Goal: Task Accomplishment & Management: Manage account settings

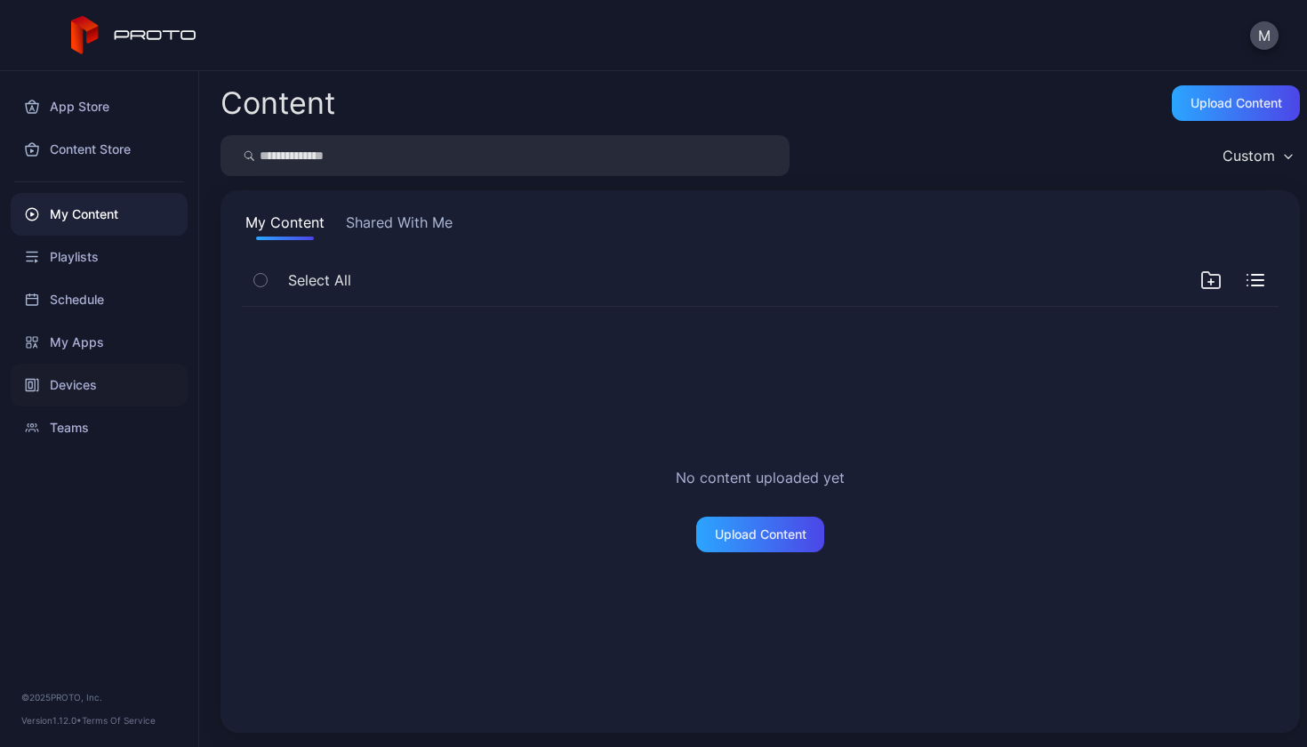
click at [111, 382] on div "Devices" at bounding box center [99, 385] width 177 height 43
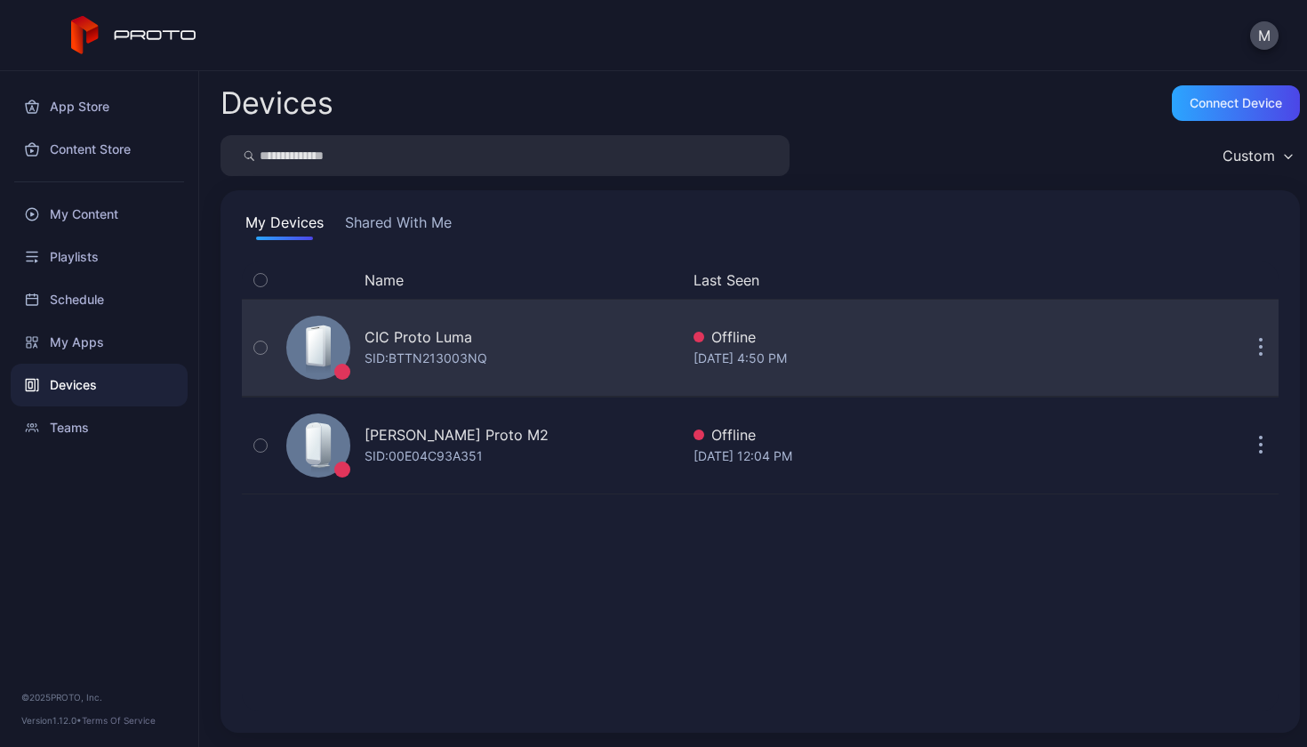
click at [1243, 358] on button "button" at bounding box center [1261, 348] width 36 height 36
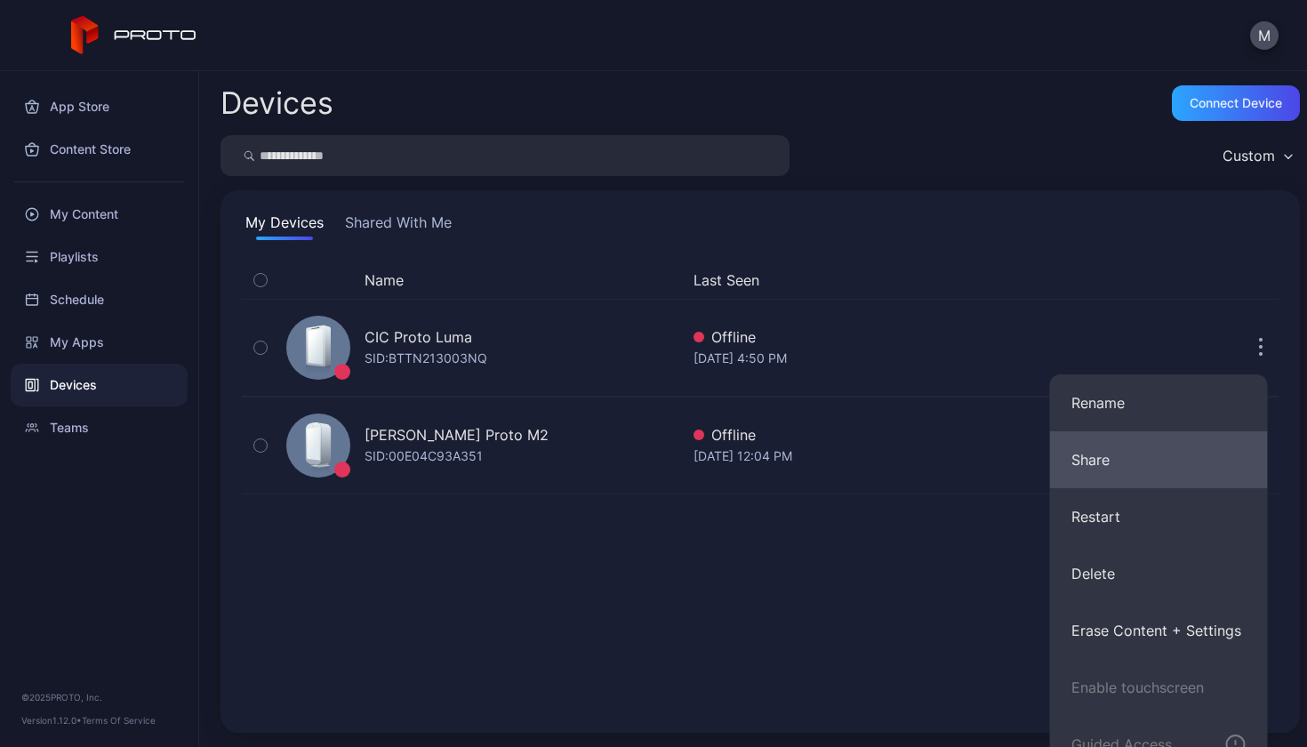
click at [1186, 471] on button "Share" at bounding box center [1159, 459] width 218 height 57
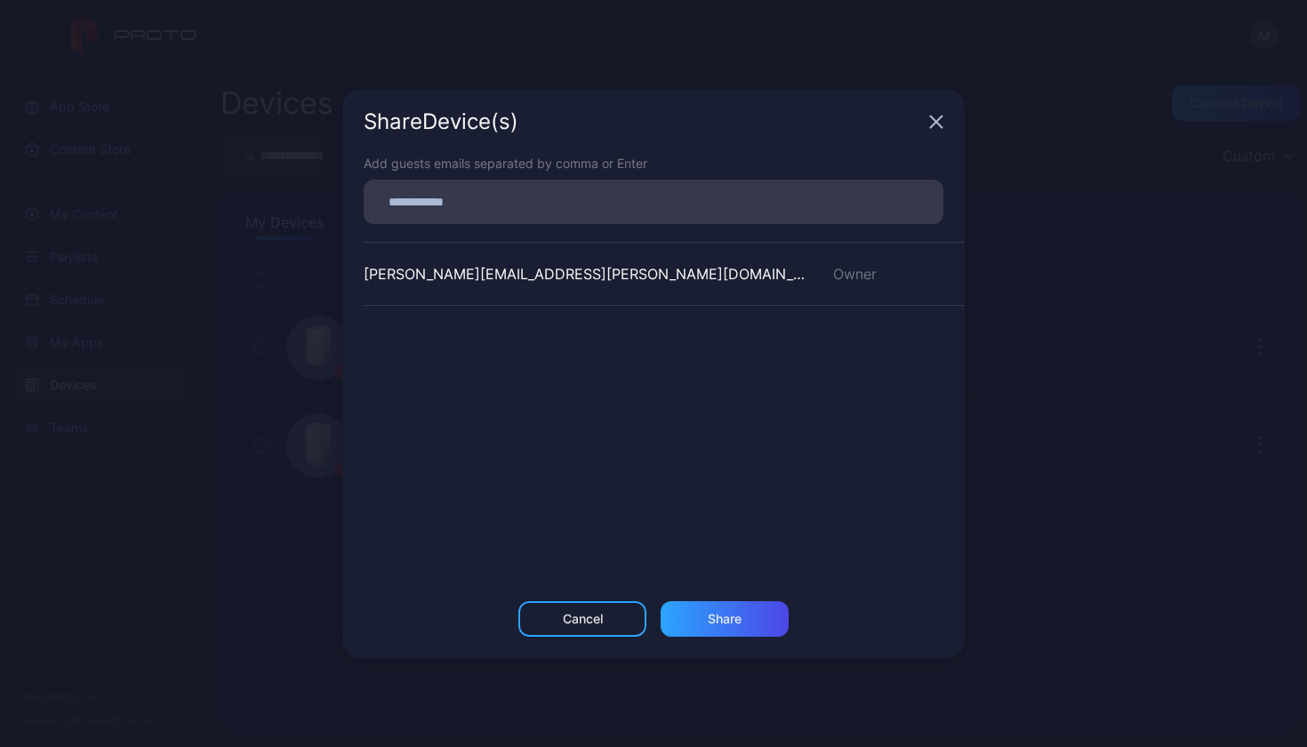
click at [699, 212] on input at bounding box center [653, 201] width 559 height 23
click at [618, 201] on input at bounding box center [653, 201] width 559 height 23
paste input
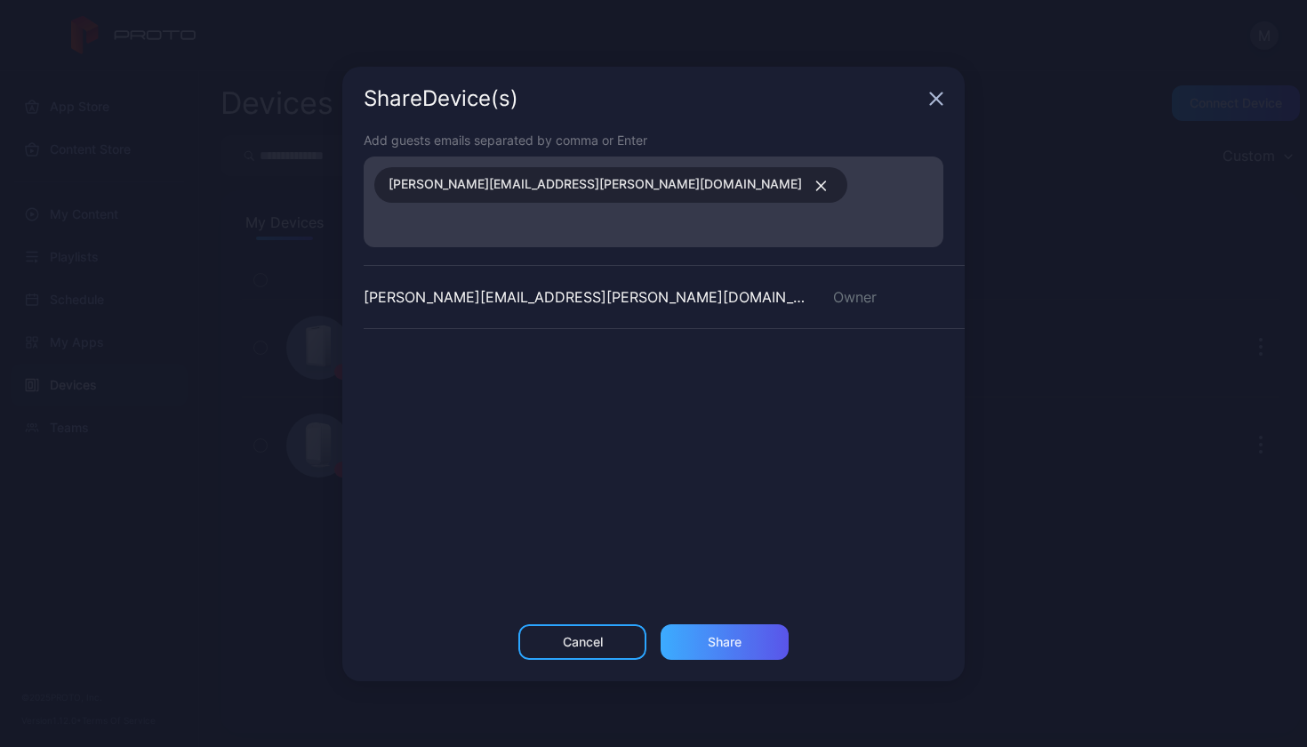
click at [717, 635] on div "Share" at bounding box center [725, 642] width 34 height 14
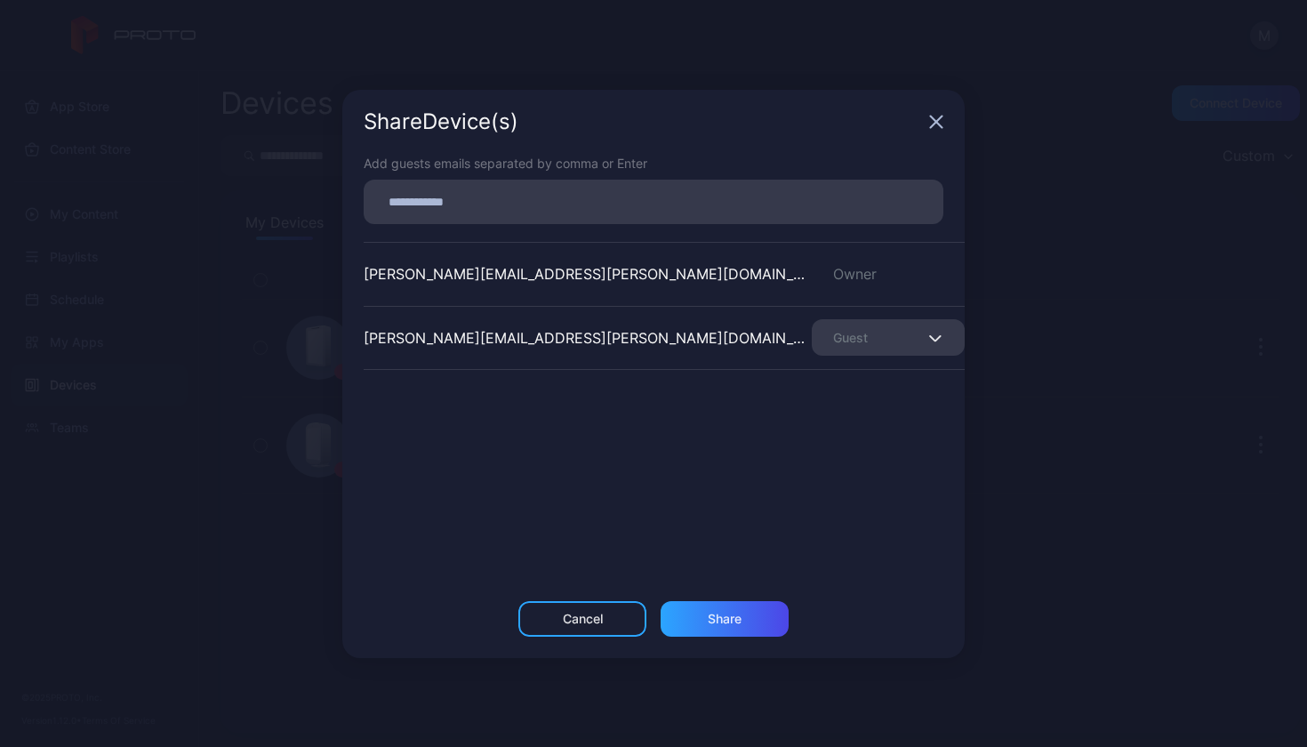
click at [896, 346] on div "Guest" at bounding box center [888, 337] width 153 height 36
click at [929, 335] on icon "button" at bounding box center [935, 337] width 13 height 7
click at [931, 127] on icon "button" at bounding box center [937, 122] width 12 height 12
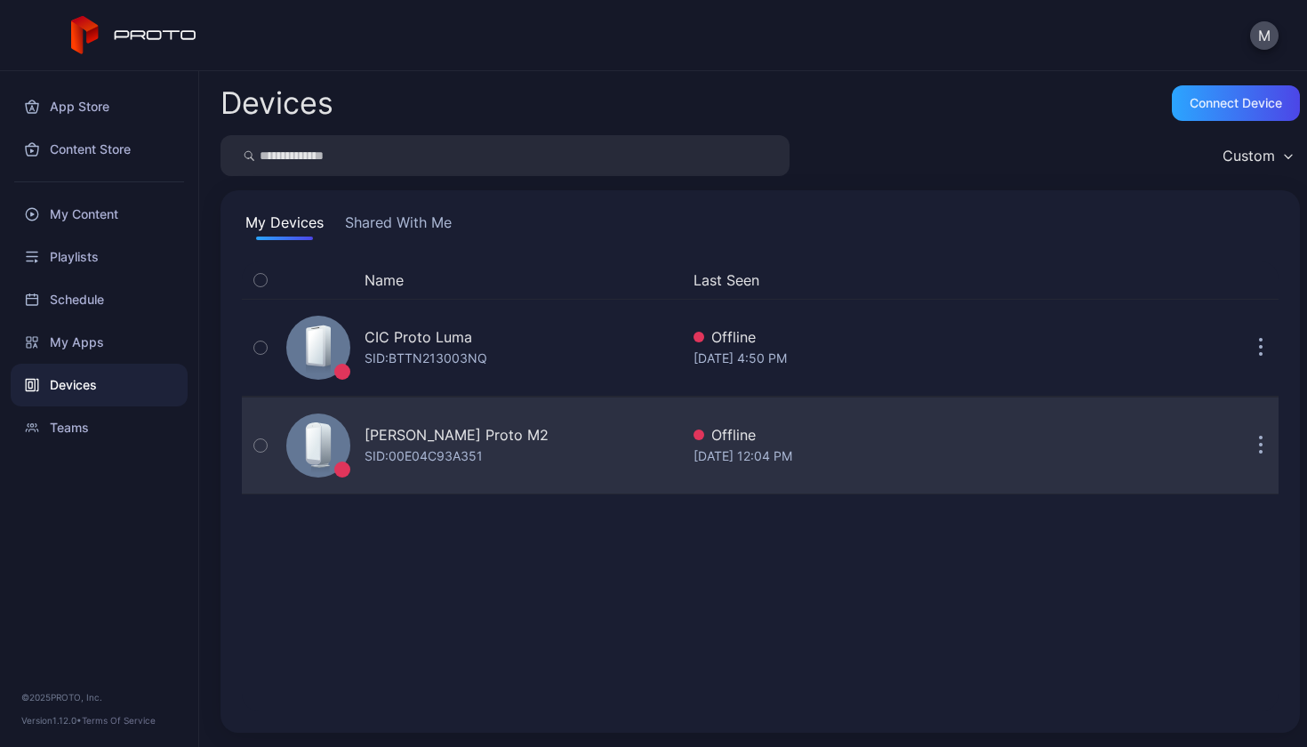
click at [1243, 446] on button "button" at bounding box center [1261, 446] width 36 height 36
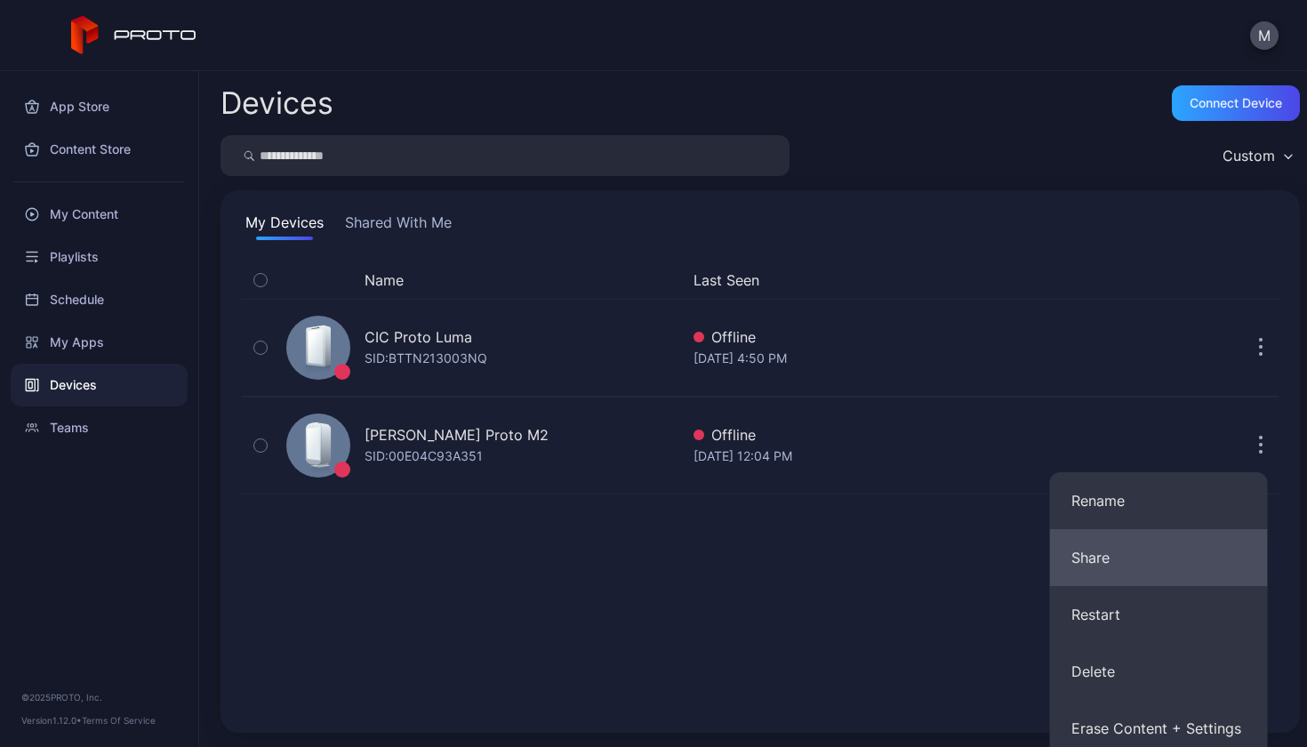
click at [1162, 559] on button "Share" at bounding box center [1159, 557] width 218 height 57
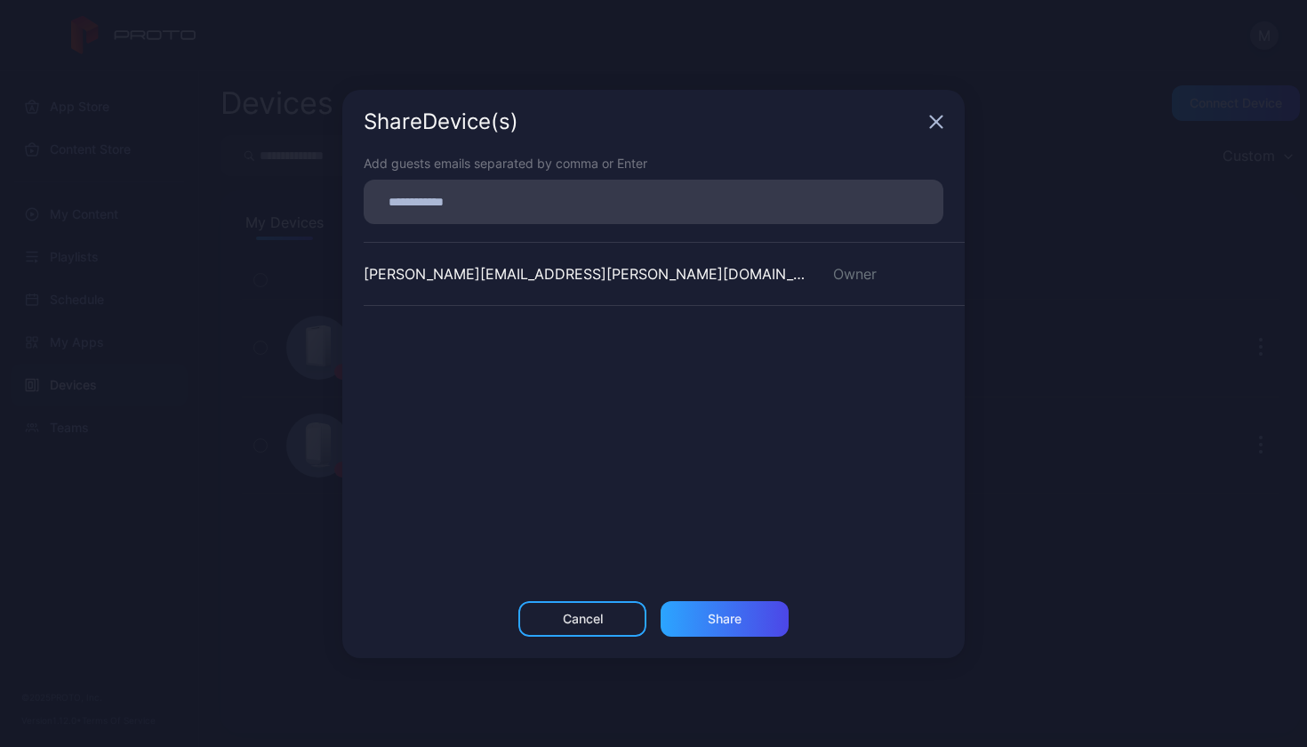
click at [682, 200] on input at bounding box center [653, 201] width 559 height 23
paste input
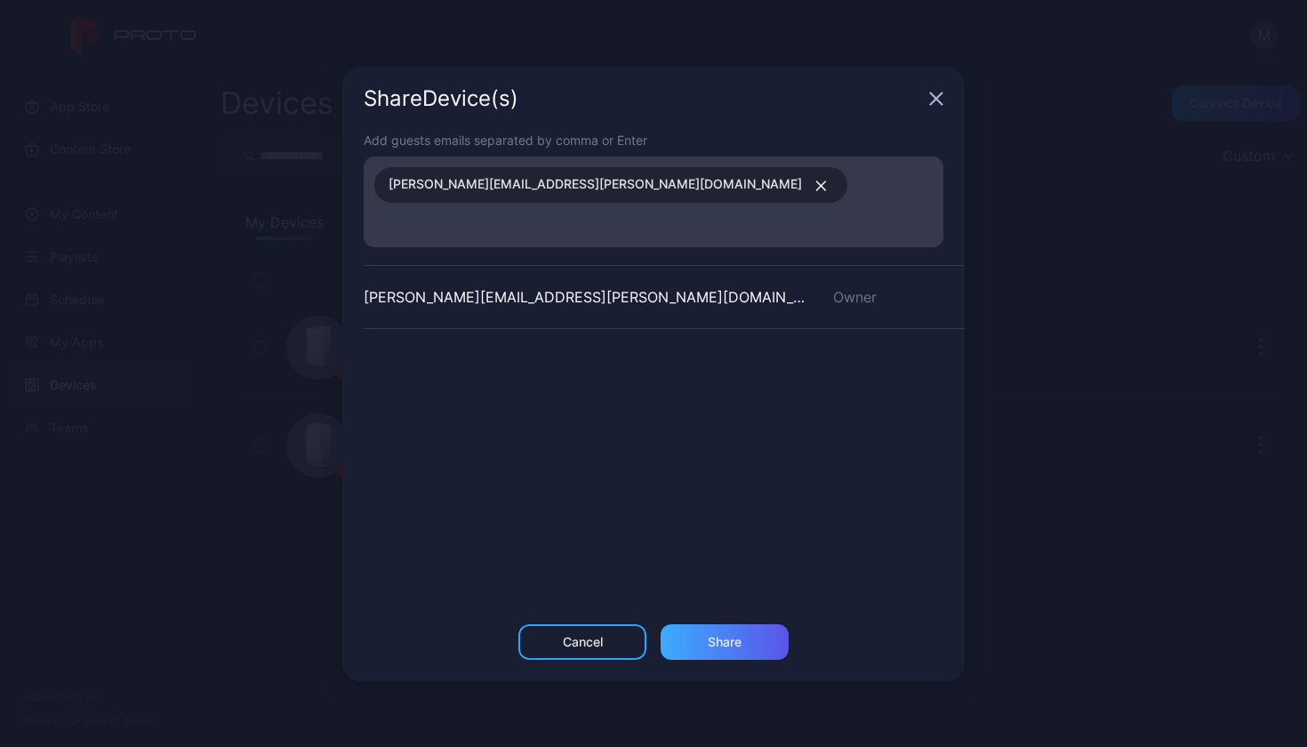
click at [712, 635] on div "Share" at bounding box center [725, 642] width 34 height 14
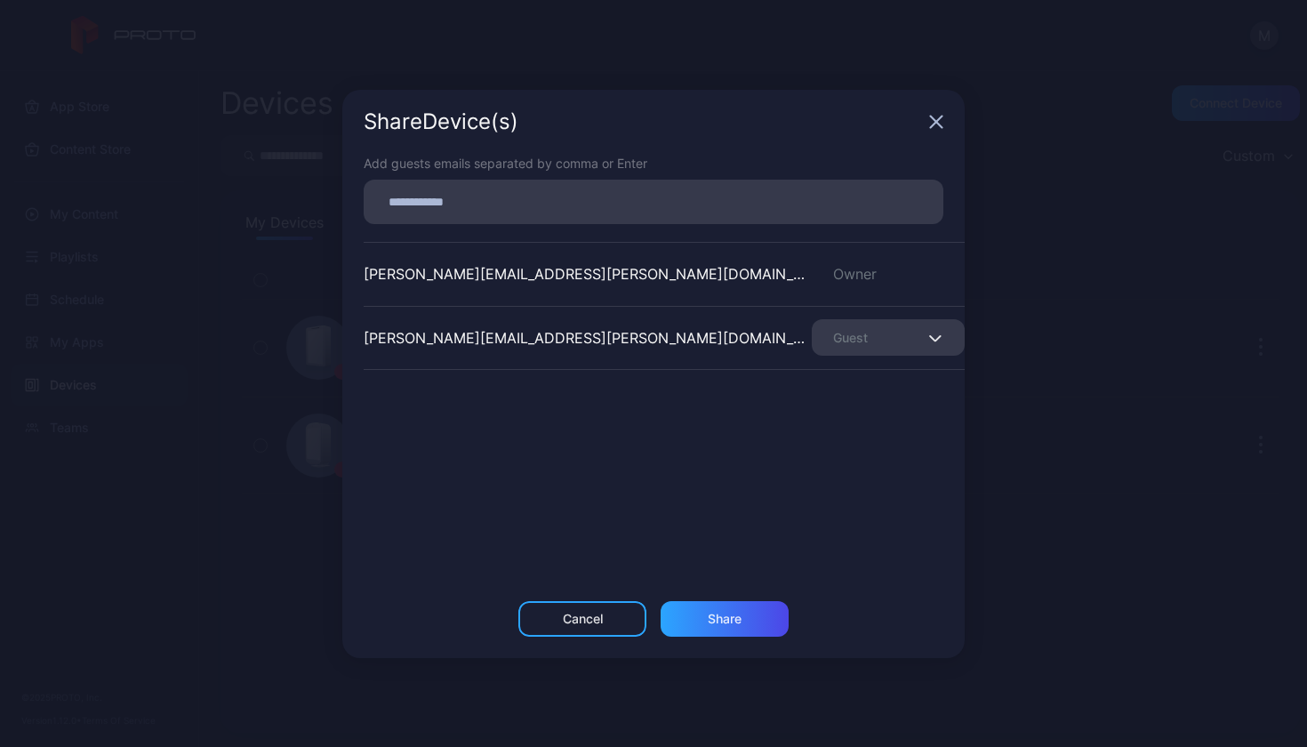
click at [922, 127] on div "Share Device (s)" at bounding box center [653, 122] width 623 height 64
click at [924, 127] on div "Share Device (s)" at bounding box center [653, 122] width 623 height 64
click at [929, 127] on div "Share Device (s)" at bounding box center [653, 122] width 623 height 64
click at [935, 121] on icon "button" at bounding box center [937, 122] width 12 height 12
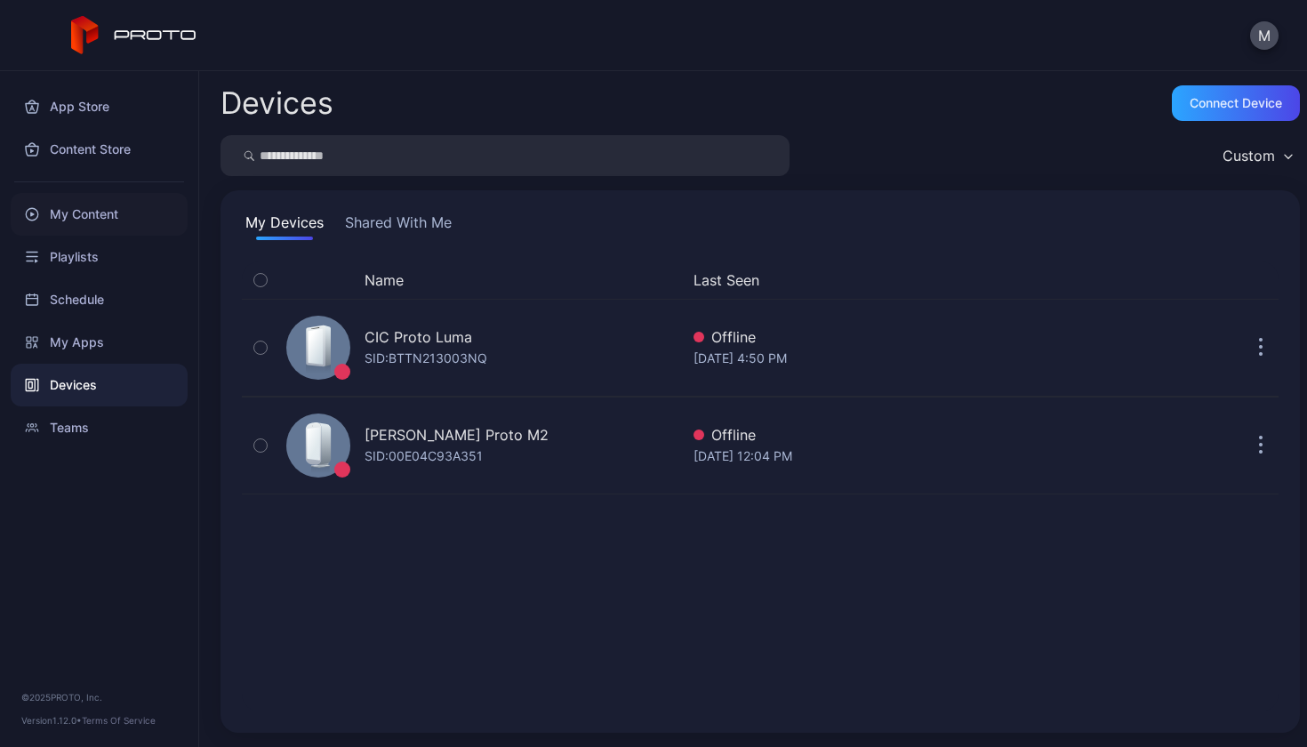
click at [125, 218] on div "My Content" at bounding box center [99, 214] width 177 height 43
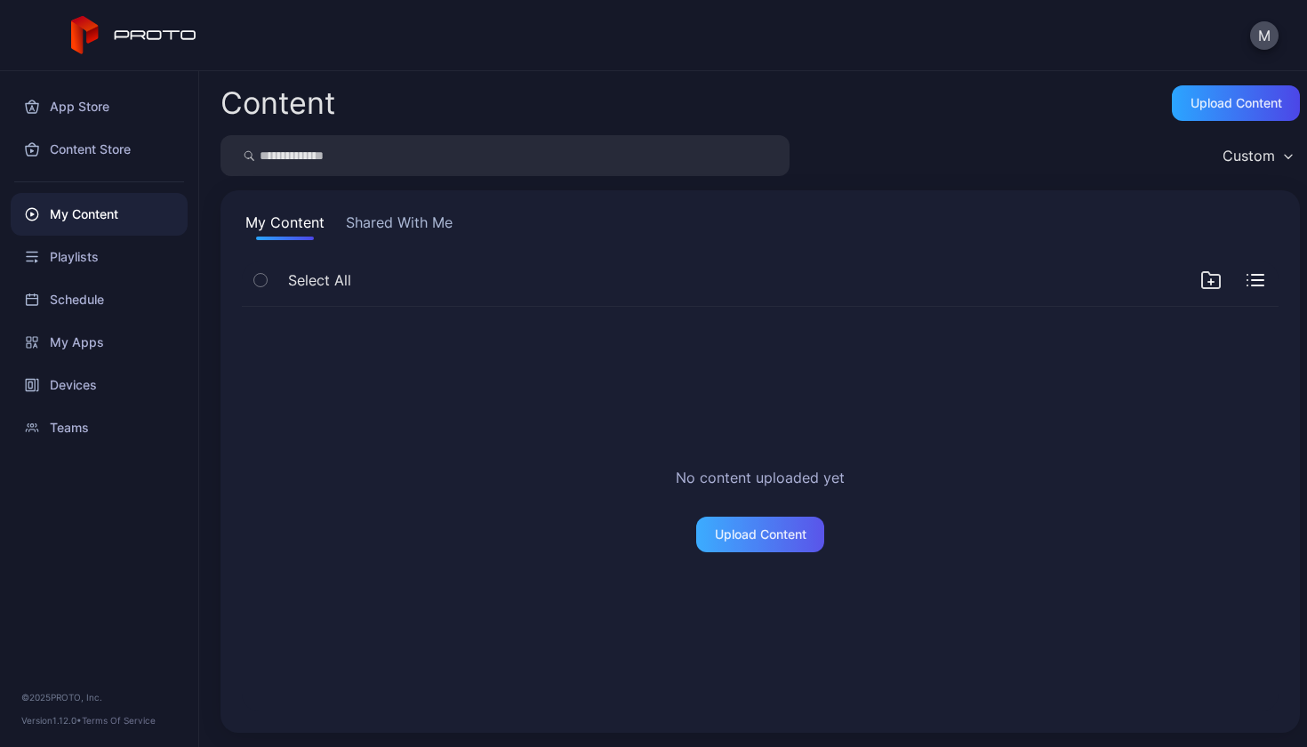
click at [770, 537] on div "Upload Content" at bounding box center [761, 534] width 92 height 14
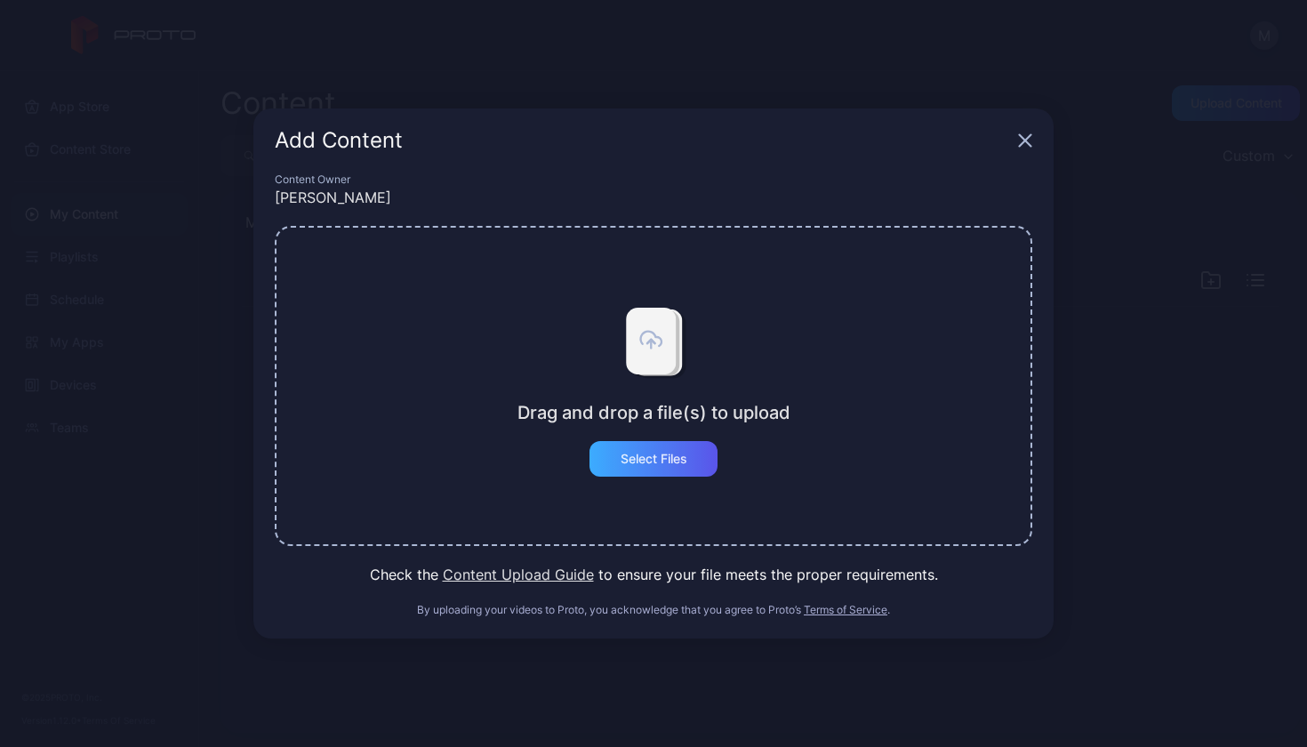
click at [652, 460] on div "Select Files" at bounding box center [654, 459] width 67 height 14
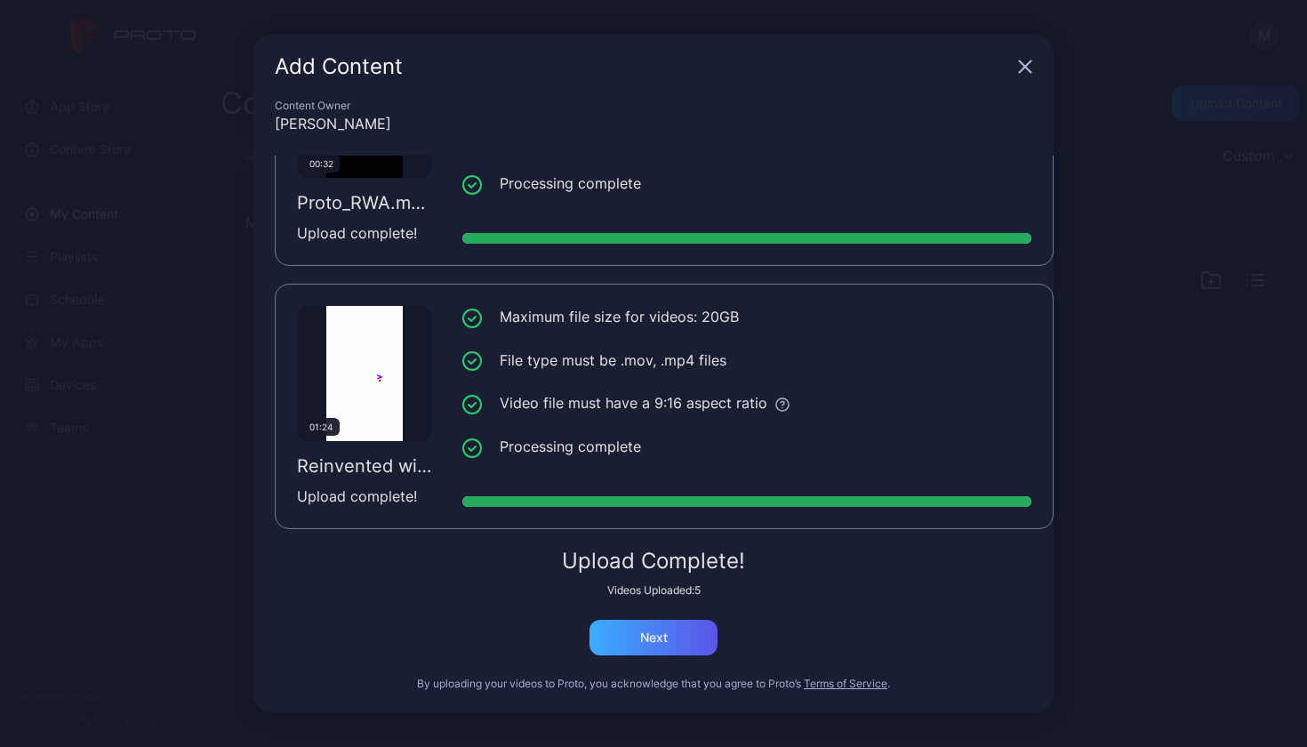
scroll to position [925, 0]
click at [676, 640] on div "Next" at bounding box center [654, 638] width 128 height 36
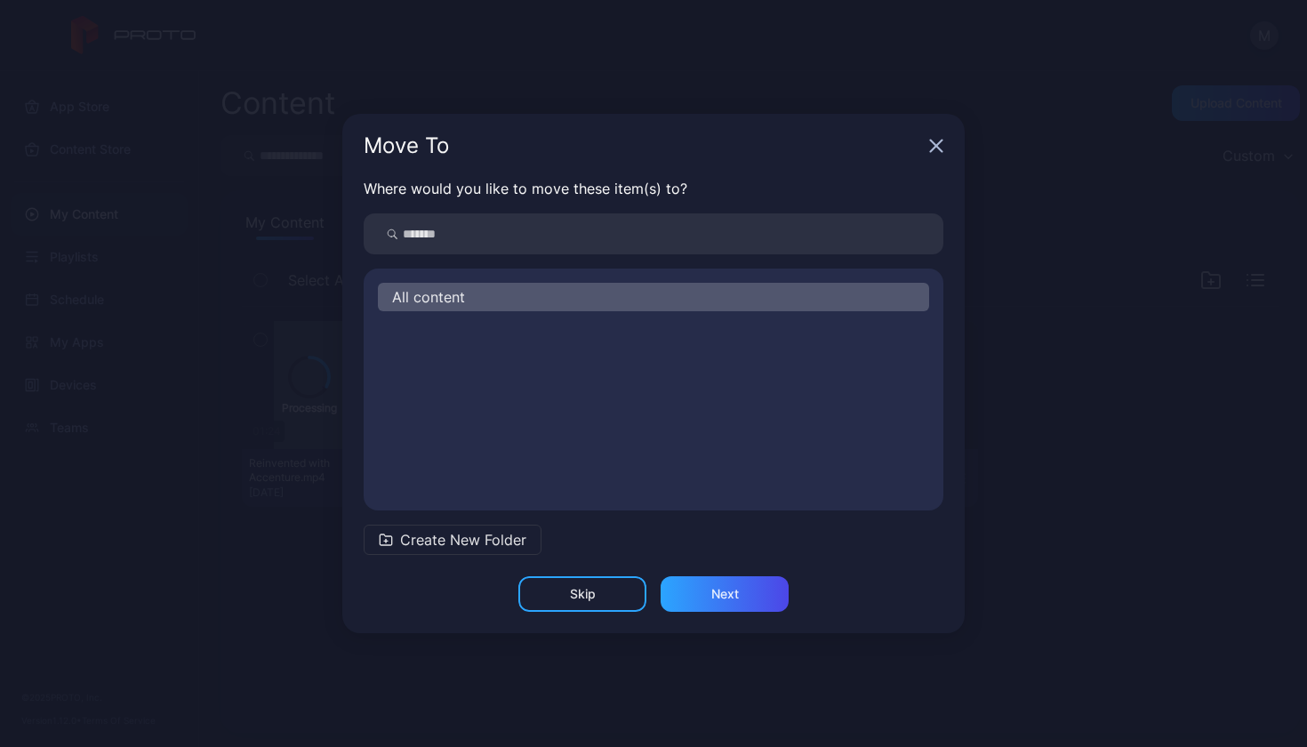
click at [479, 540] on span "Create New Folder" at bounding box center [463, 539] width 126 height 21
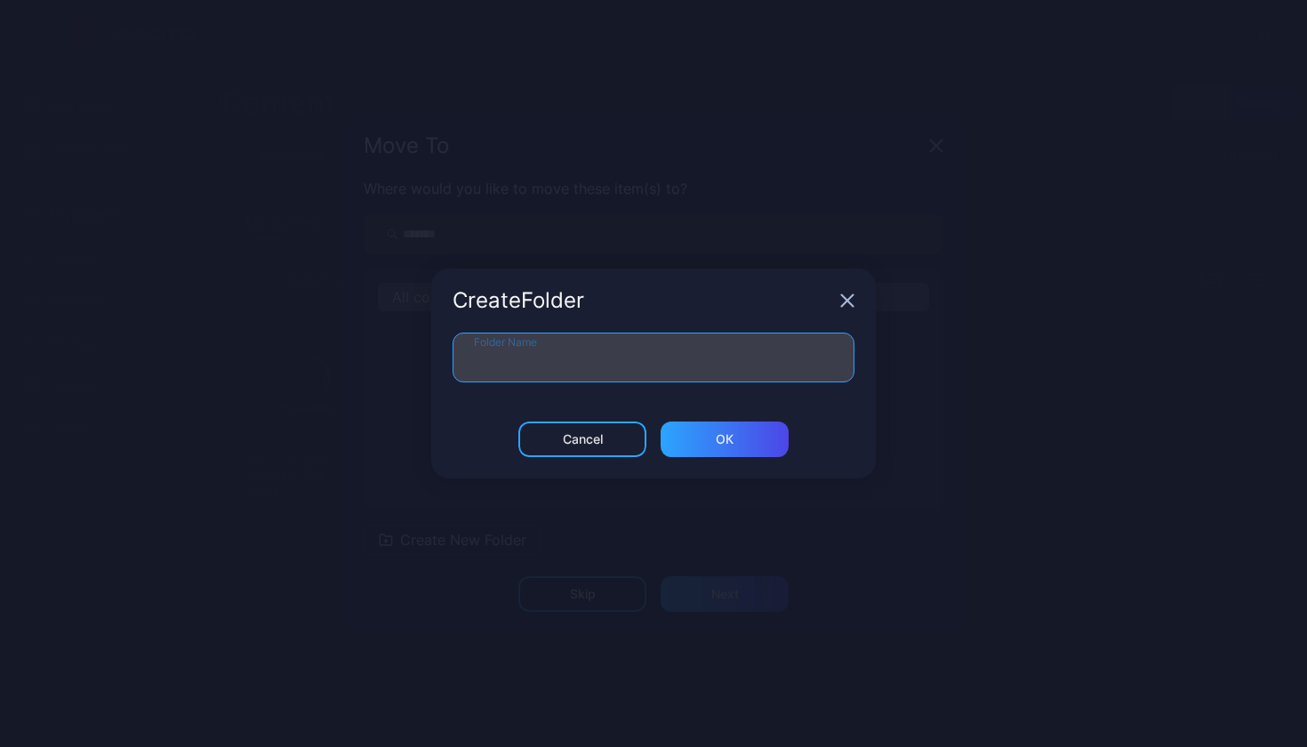
click at [577, 371] on input "Folder Name" at bounding box center [654, 358] width 402 height 50
type input "**********"
click at [597, 366] on input "**********" at bounding box center [654, 358] width 402 height 50
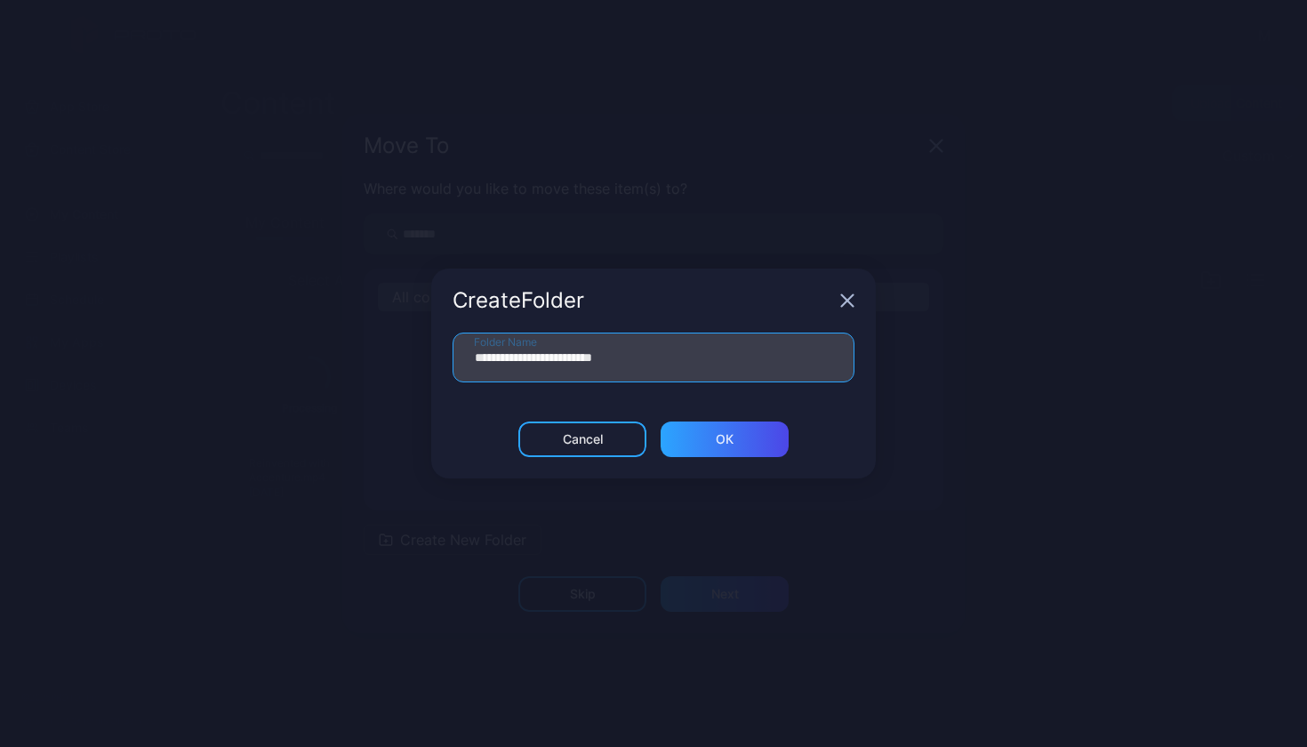
type input "**********"
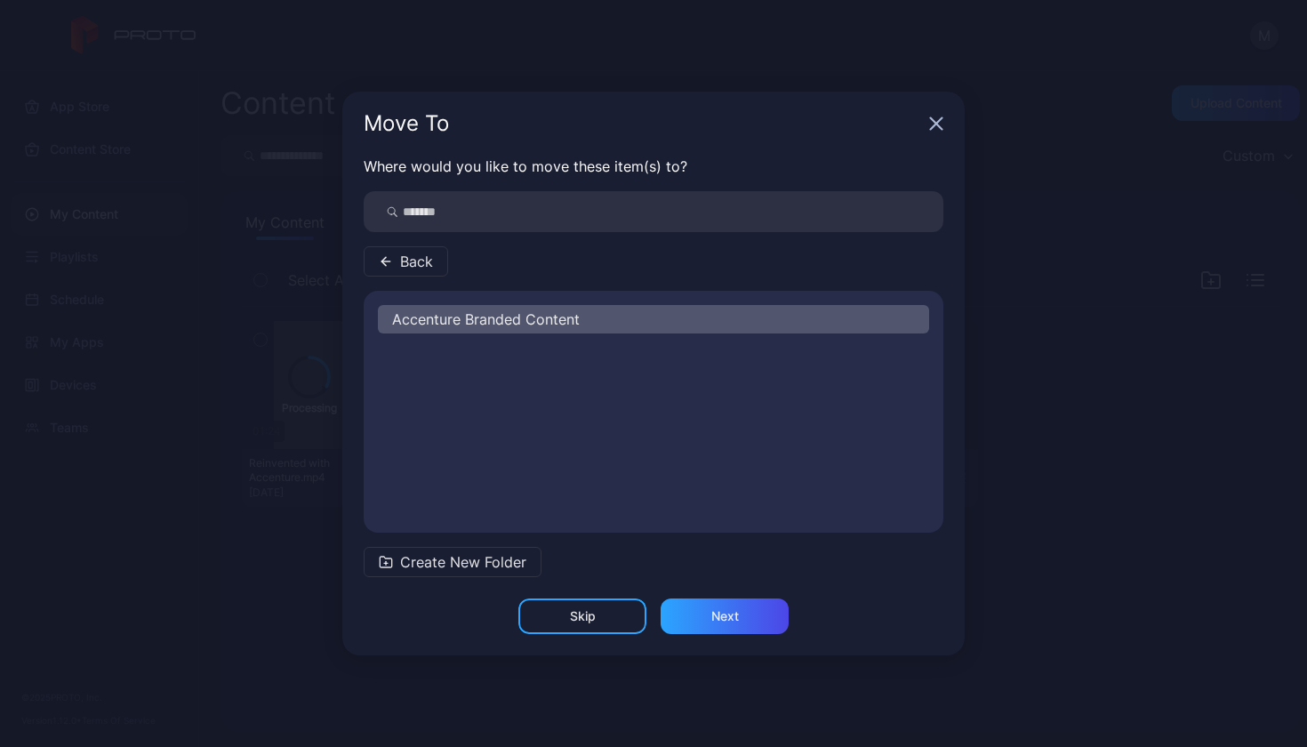
click at [608, 319] on div "Accenture Branded Content" at bounding box center [653, 319] width 551 height 28
click at [703, 623] on div "Next" at bounding box center [725, 617] width 128 height 36
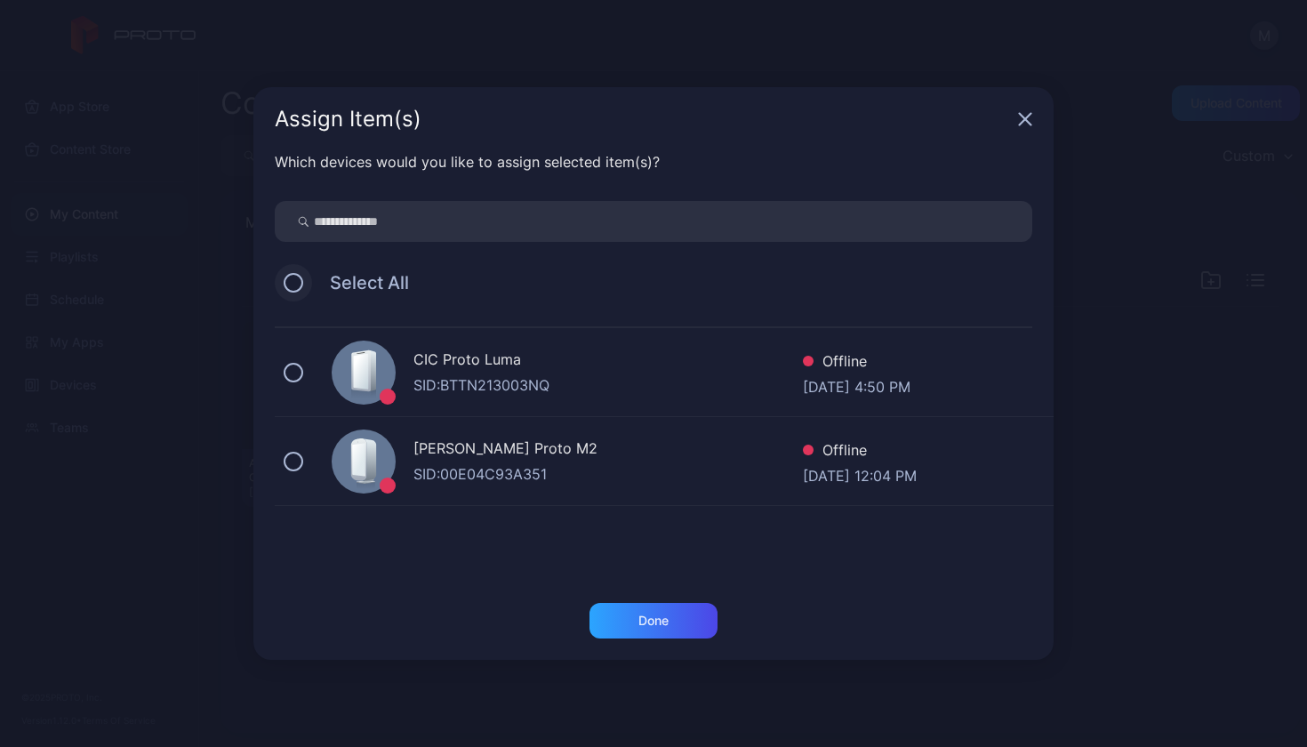
click at [294, 280] on button at bounding box center [294, 283] width 20 height 20
click at [633, 618] on div "Done" at bounding box center [654, 621] width 128 height 36
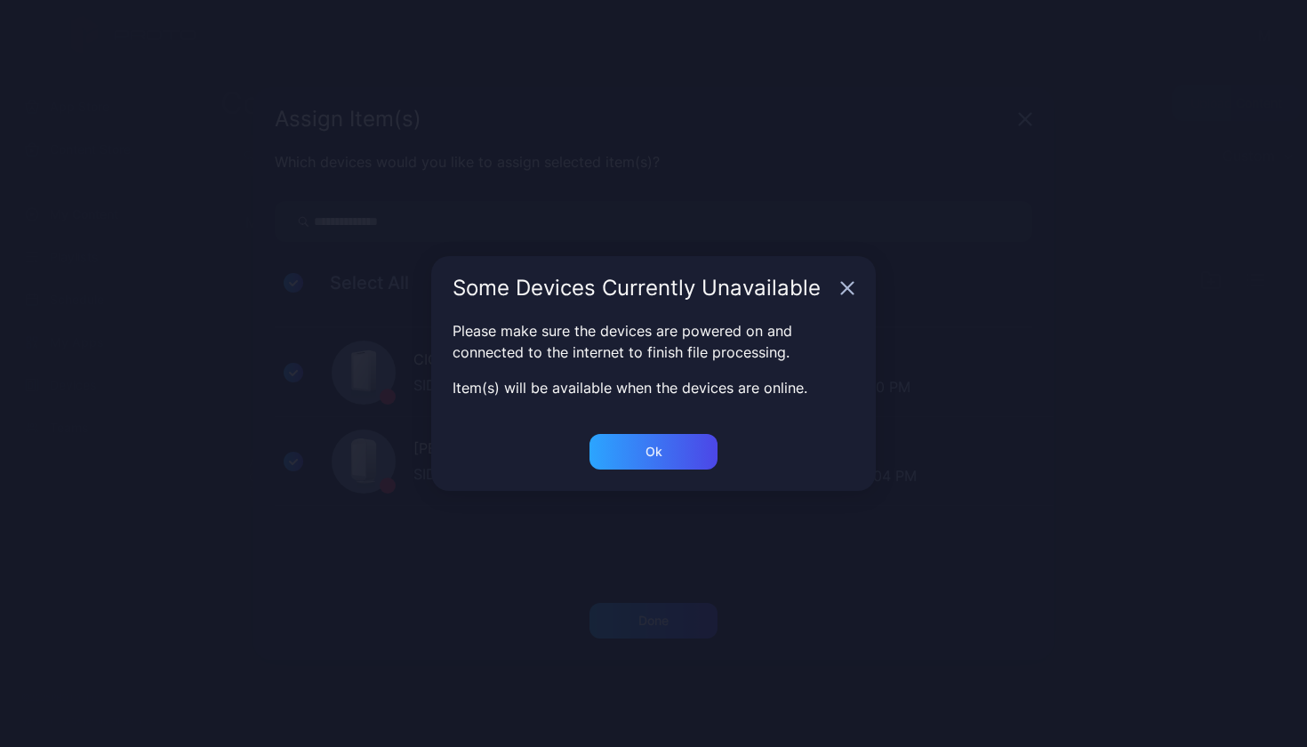
click at [643, 426] on div "Please make sure the devices are powered on and connected to the internet to fi…" at bounding box center [653, 377] width 800 height 452
click at [643, 603] on div "Ok" at bounding box center [654, 621] width 128 height 36
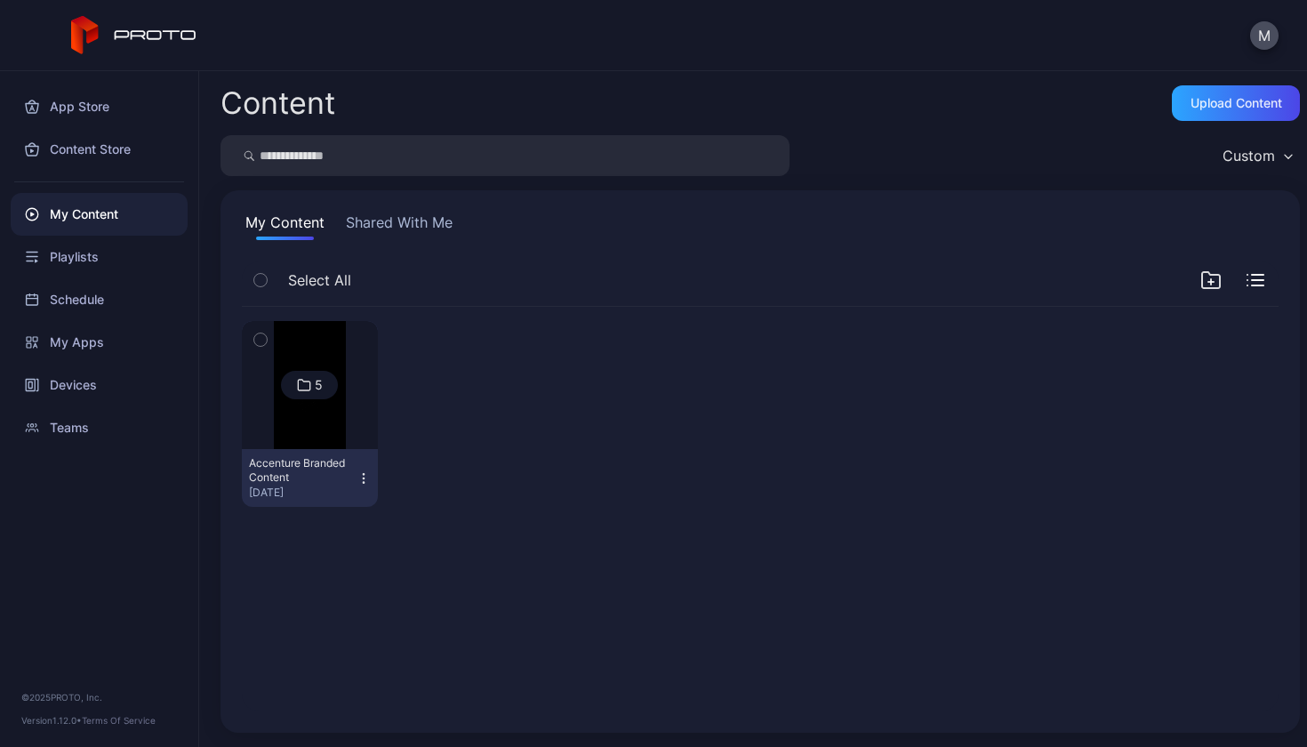
click at [326, 459] on div "Accenture Branded Content" at bounding box center [298, 470] width 98 height 28
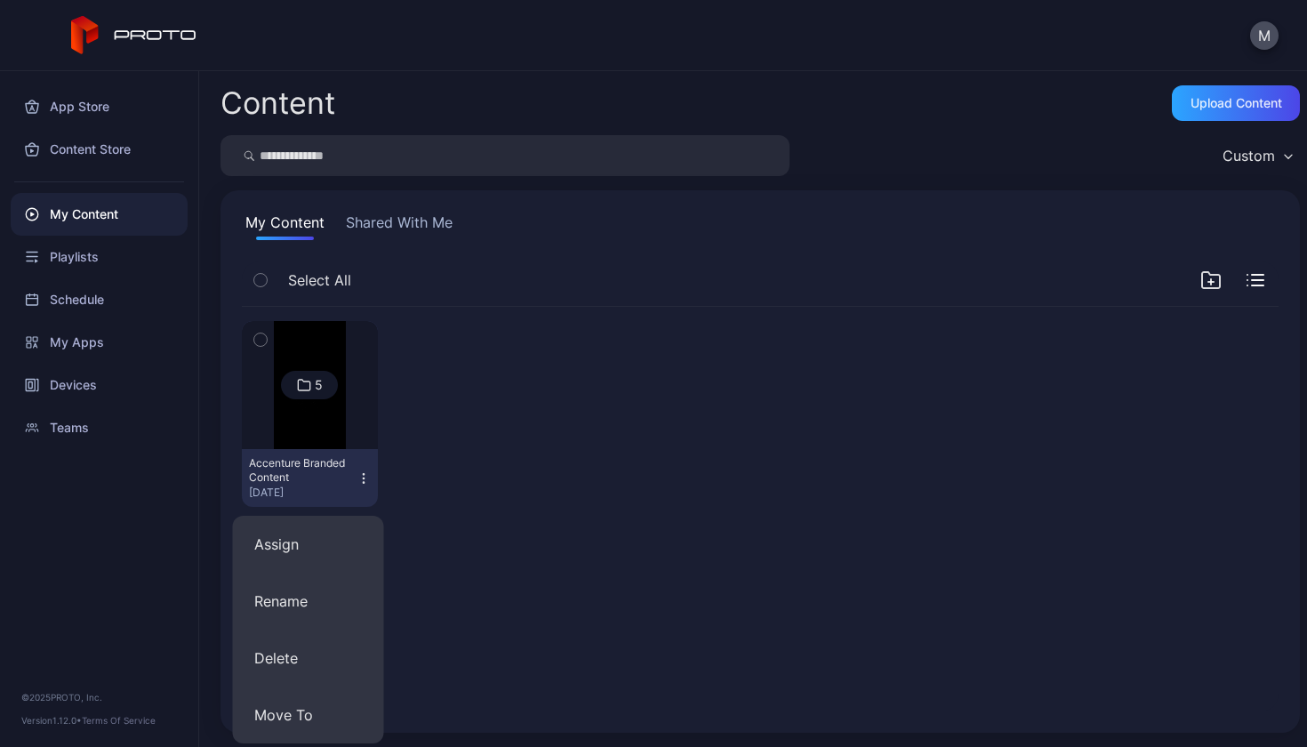
click at [315, 390] on div "5" at bounding box center [319, 385] width 8 height 16
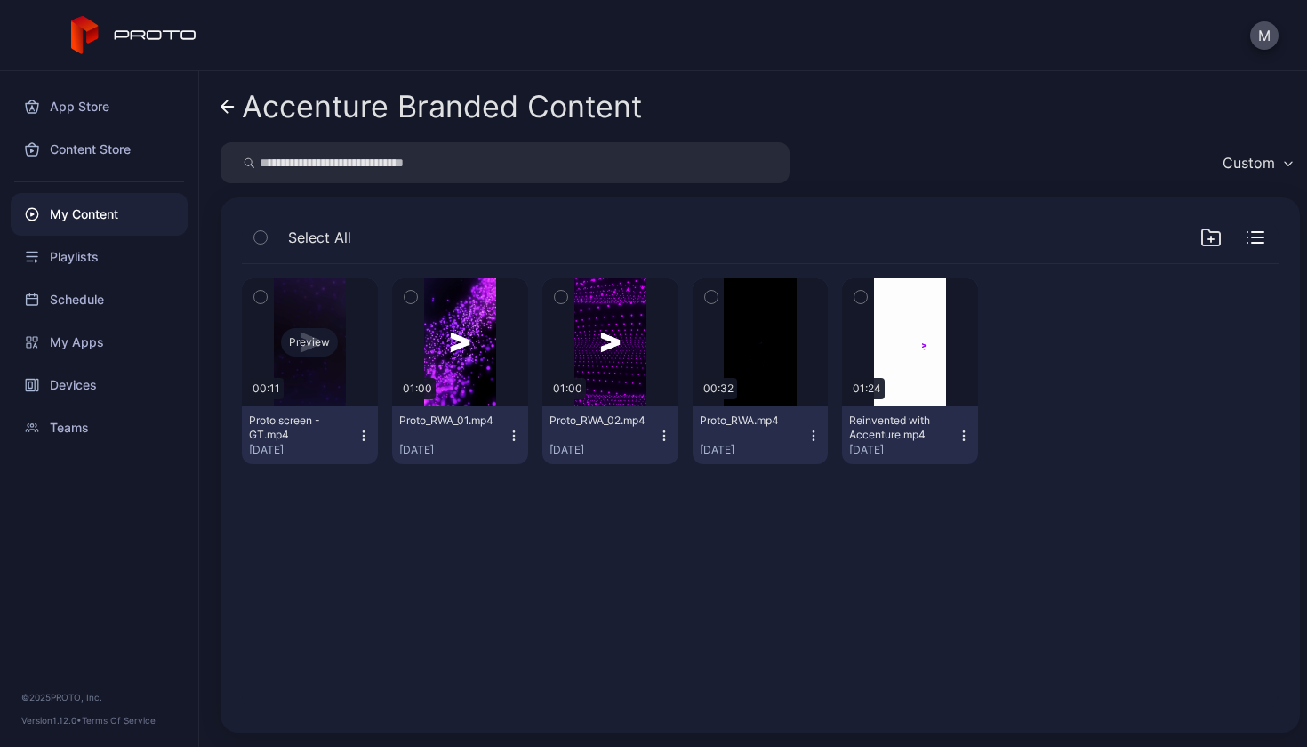
click at [312, 345] on div "Preview" at bounding box center [309, 342] width 57 height 28
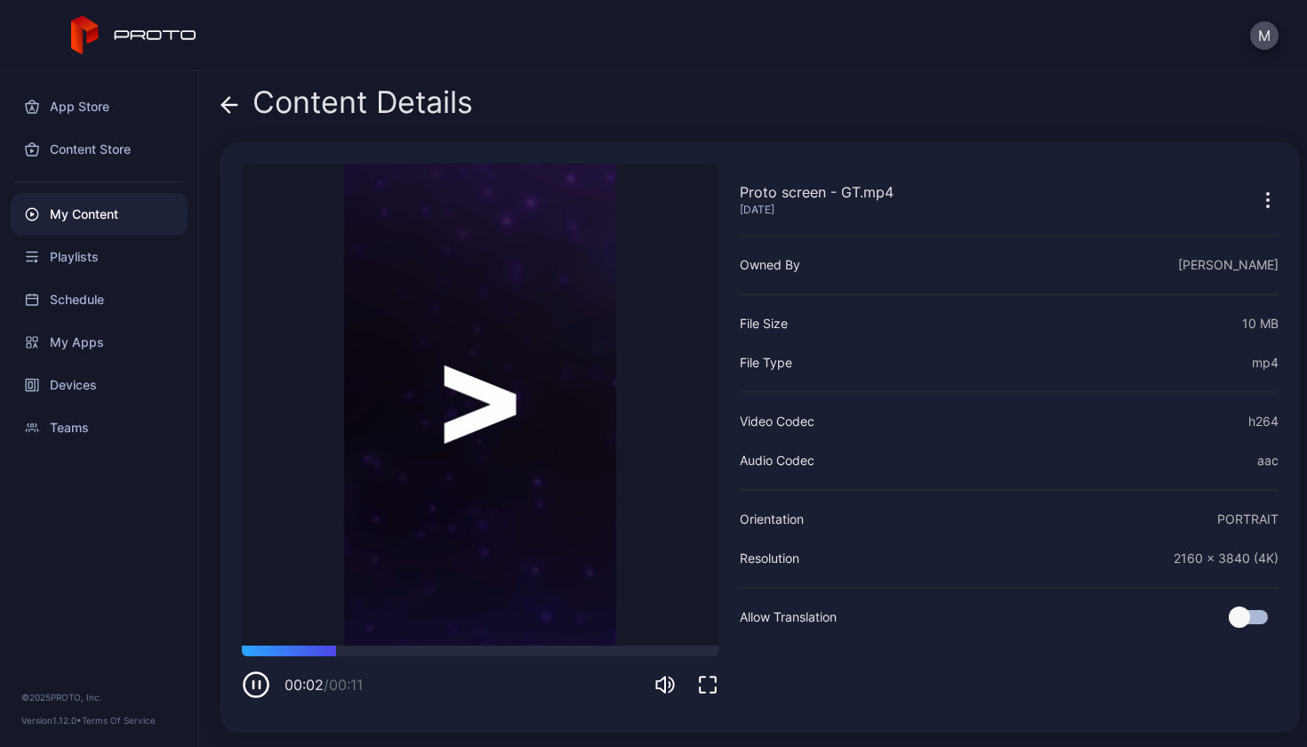
click at [1258, 199] on icon "button" at bounding box center [1268, 199] width 21 height 21
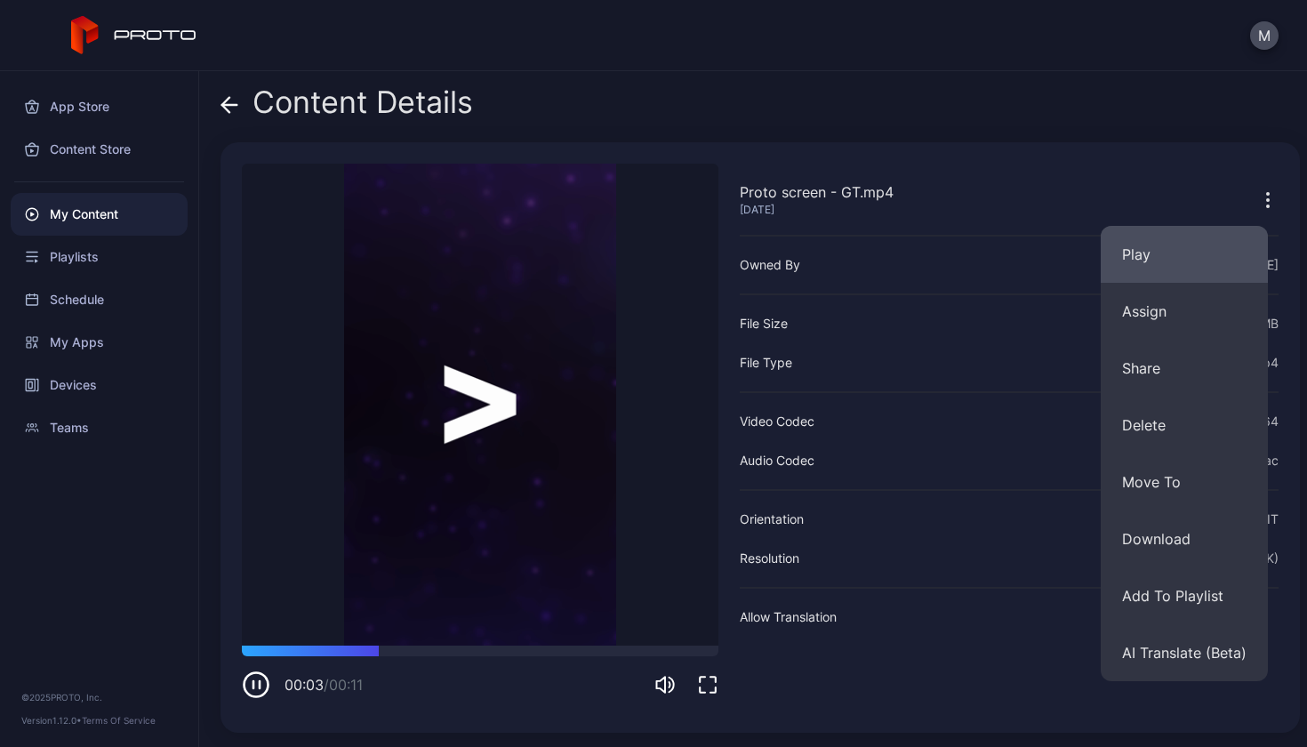
click at [1176, 264] on button "Play" at bounding box center [1184, 254] width 167 height 57
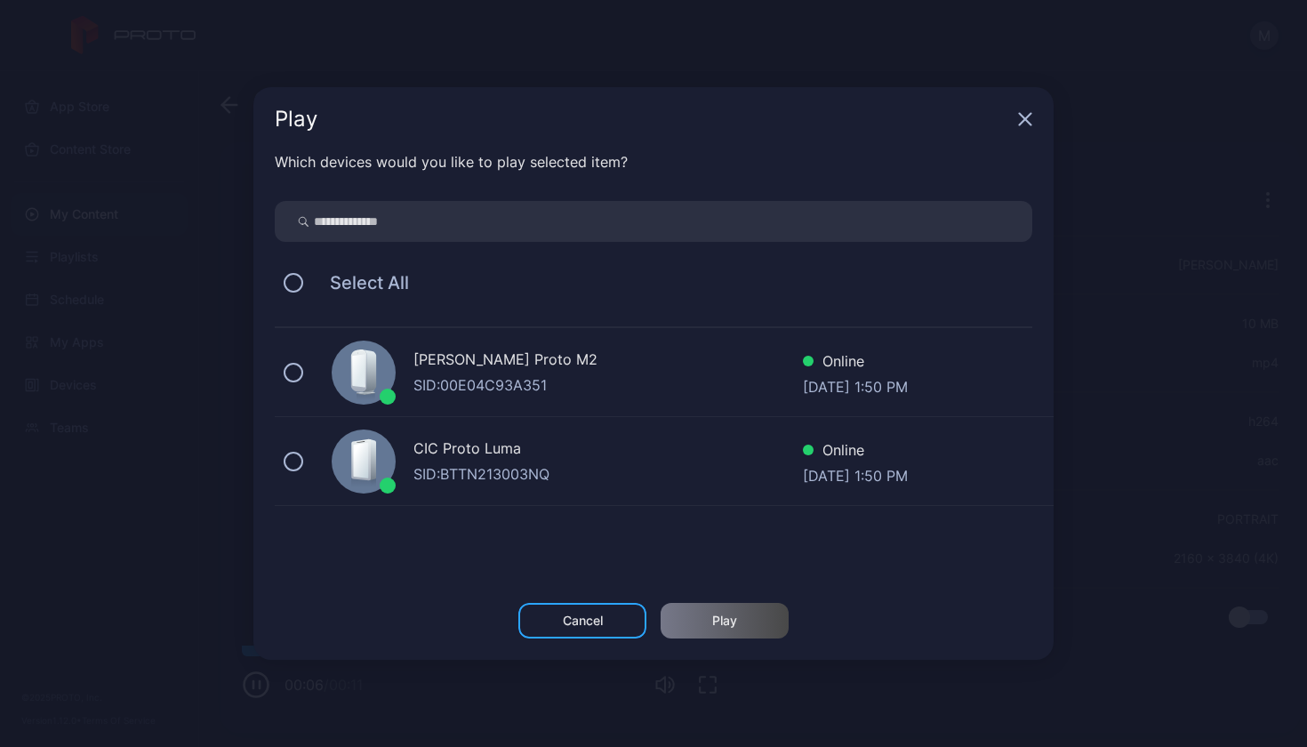
click at [308, 463] on div "CIC Proto [PERSON_NAME]: BTTN213003NQ Online [DATE] 1:50 PM" at bounding box center [664, 461] width 779 height 89
click at [704, 615] on div "Play" at bounding box center [725, 621] width 128 height 36
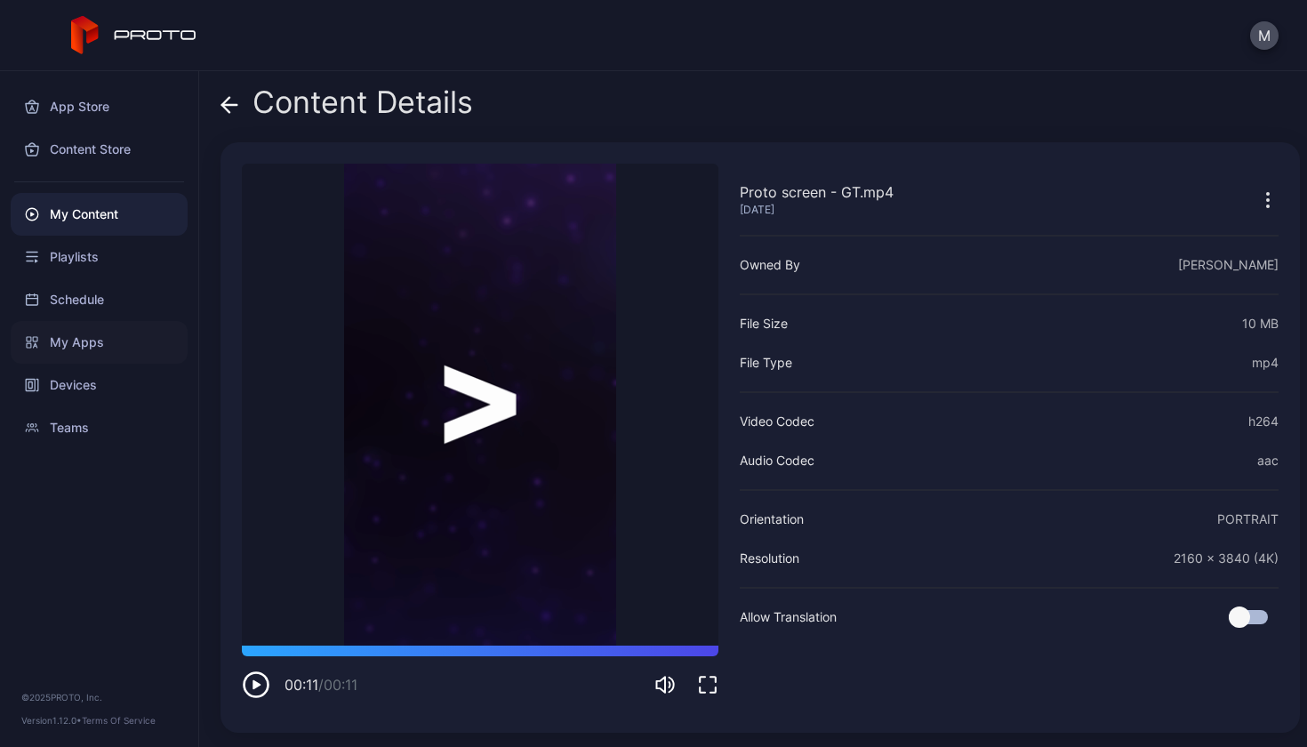
click at [113, 348] on div "My Apps" at bounding box center [99, 342] width 177 height 43
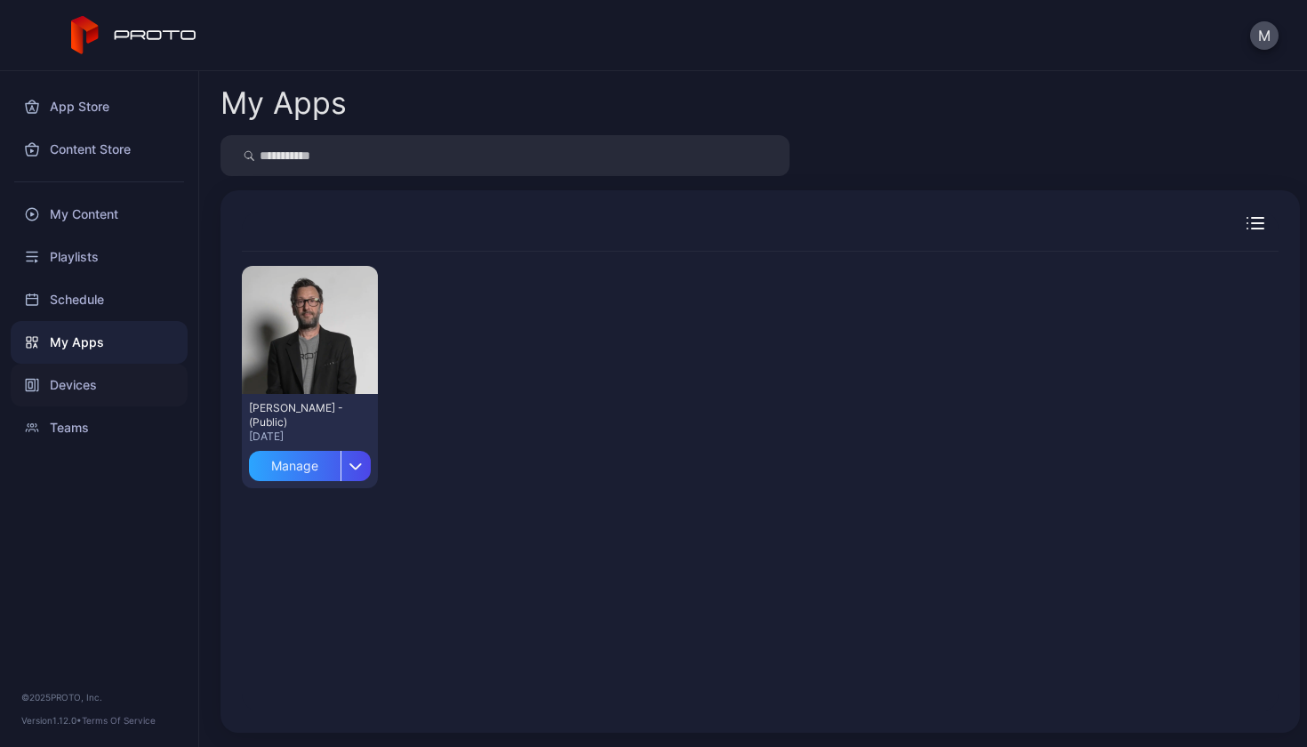
click at [102, 378] on div "Devices" at bounding box center [99, 385] width 177 height 43
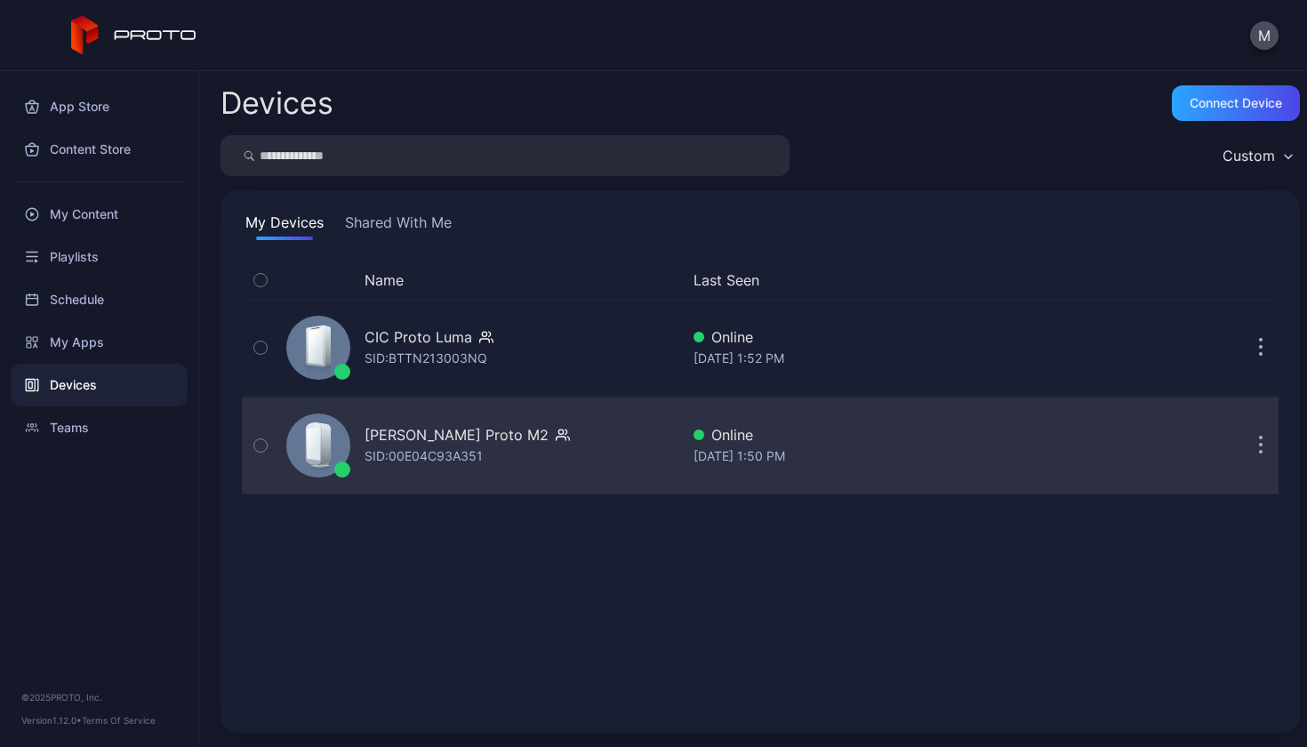
click at [1245, 450] on button "button" at bounding box center [1261, 446] width 36 height 36
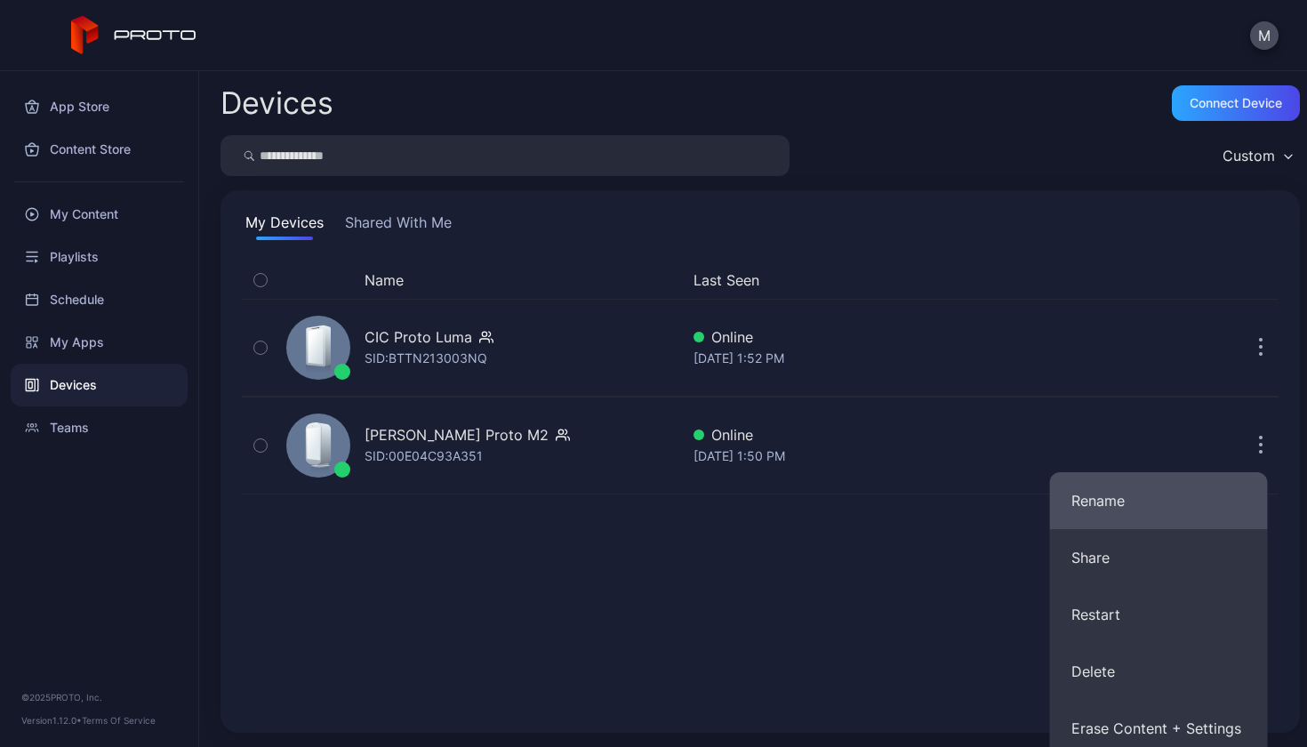
click at [1182, 510] on button "Rename" at bounding box center [1159, 500] width 218 height 57
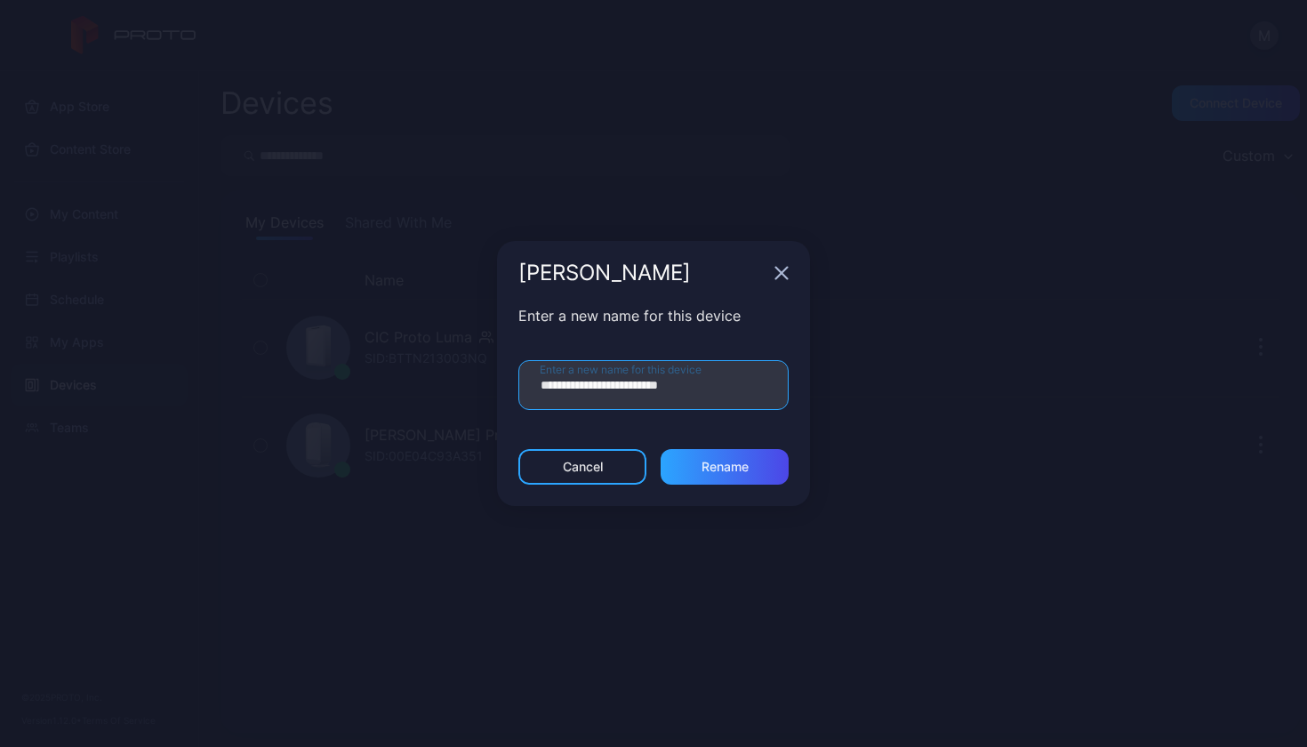
drag, startPoint x: 648, startPoint y: 384, endPoint x: 490, endPoint y: 387, distance: 157.5
click at [490, 387] on div "**********" at bounding box center [653, 373] width 1307 height 747
type input "********"
click at [743, 471] on div "Rename" at bounding box center [725, 467] width 47 height 14
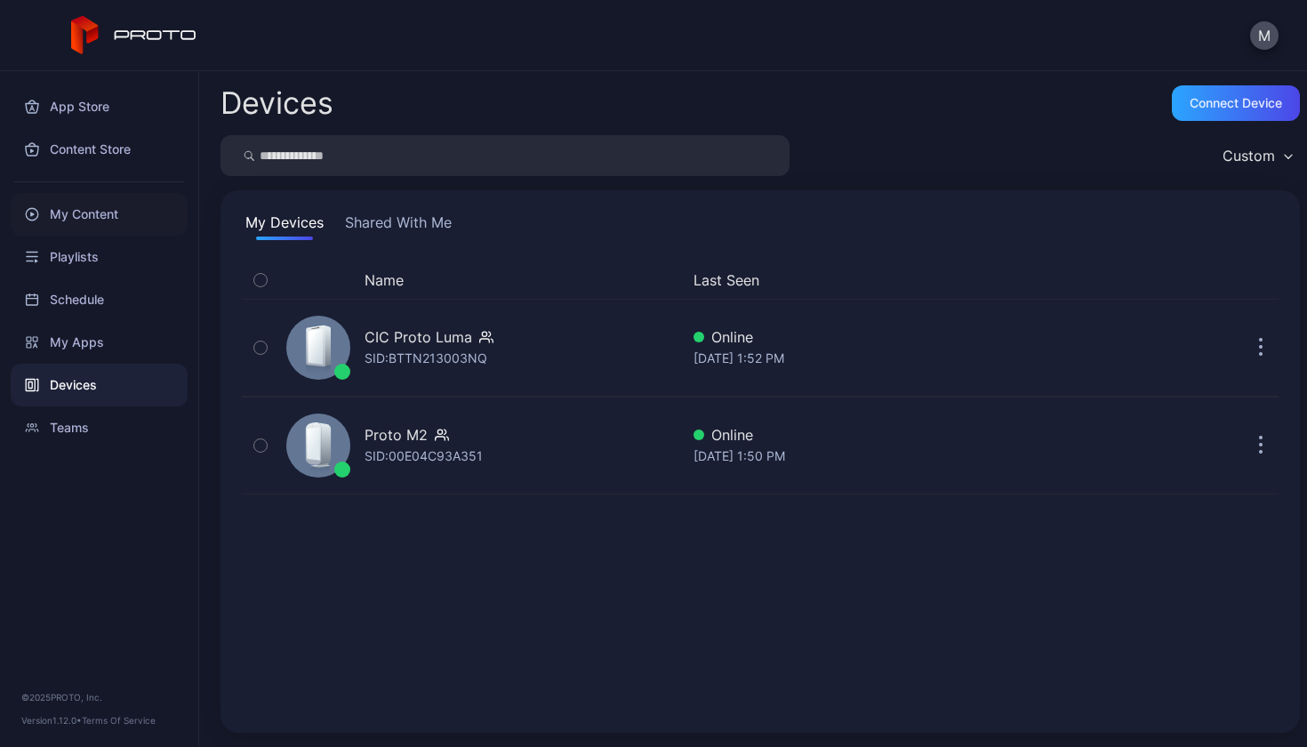
click at [92, 210] on div "My Content" at bounding box center [99, 214] width 177 height 43
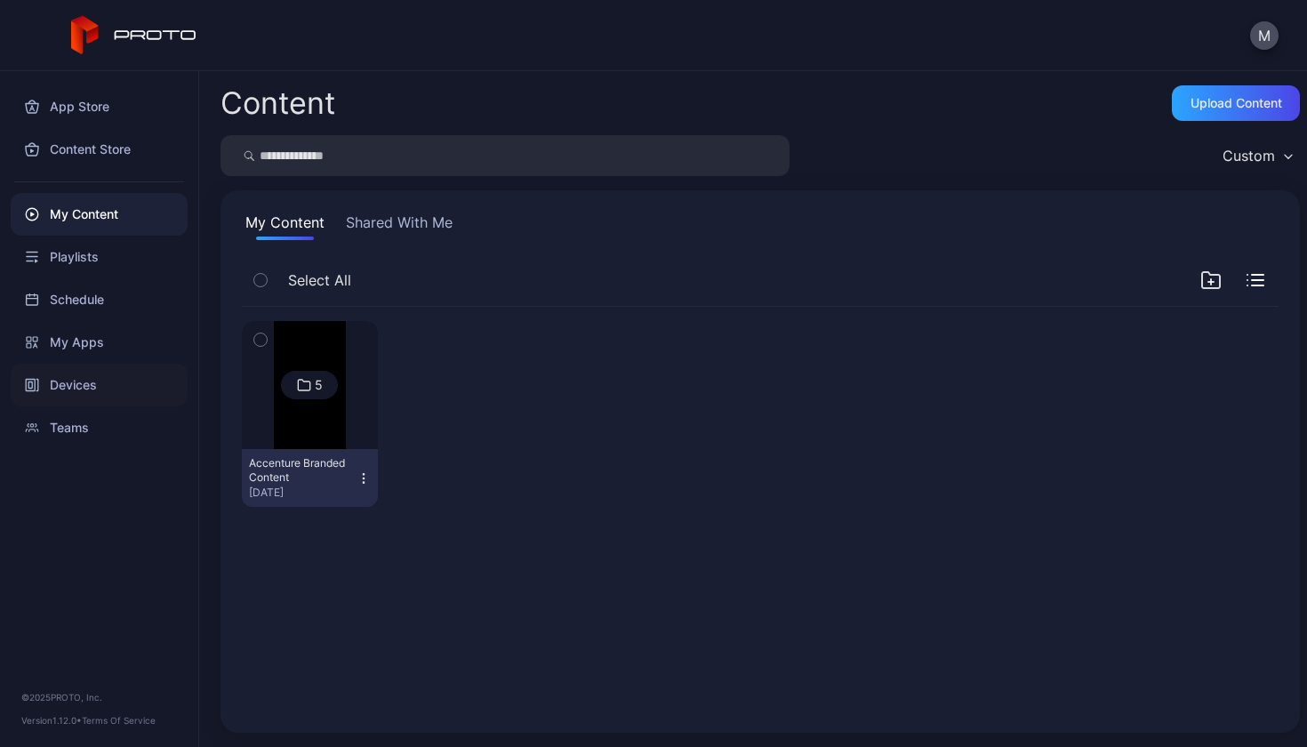
click at [107, 377] on div "Devices" at bounding box center [99, 385] width 177 height 43
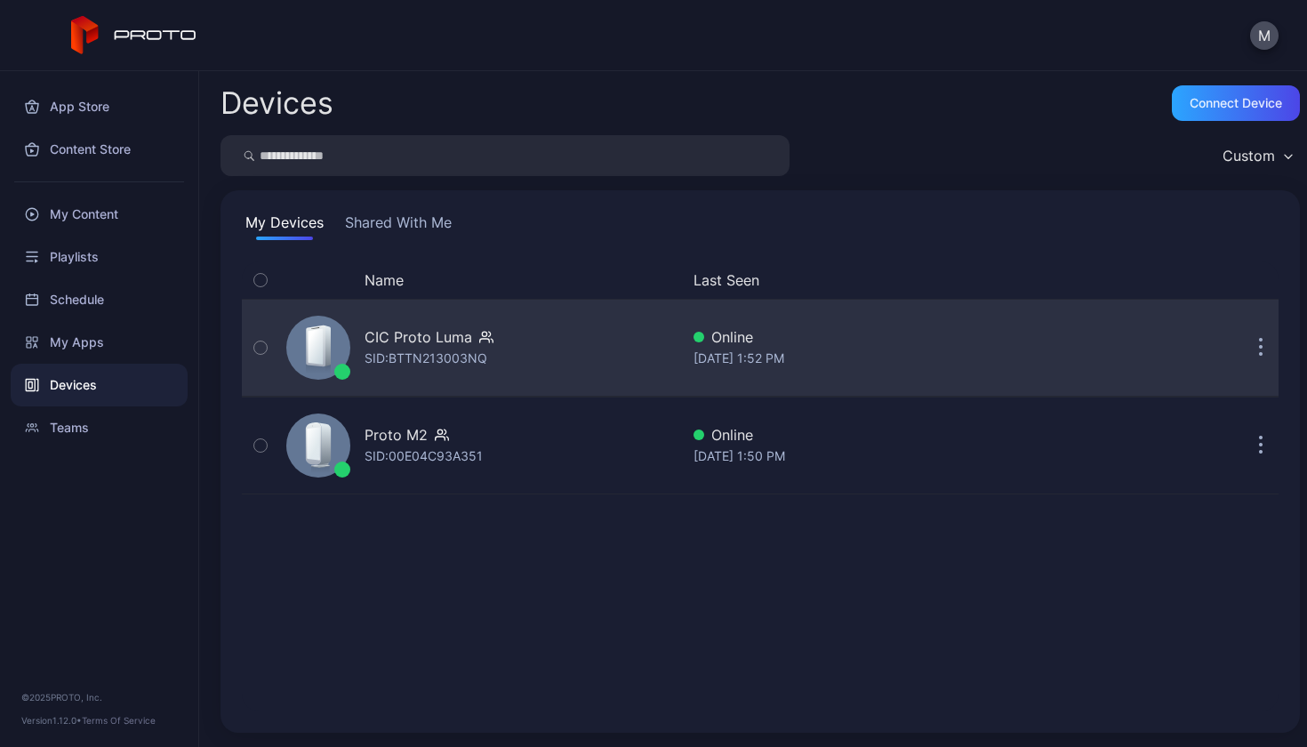
click at [1260, 350] on icon "button" at bounding box center [1261, 349] width 3 height 3
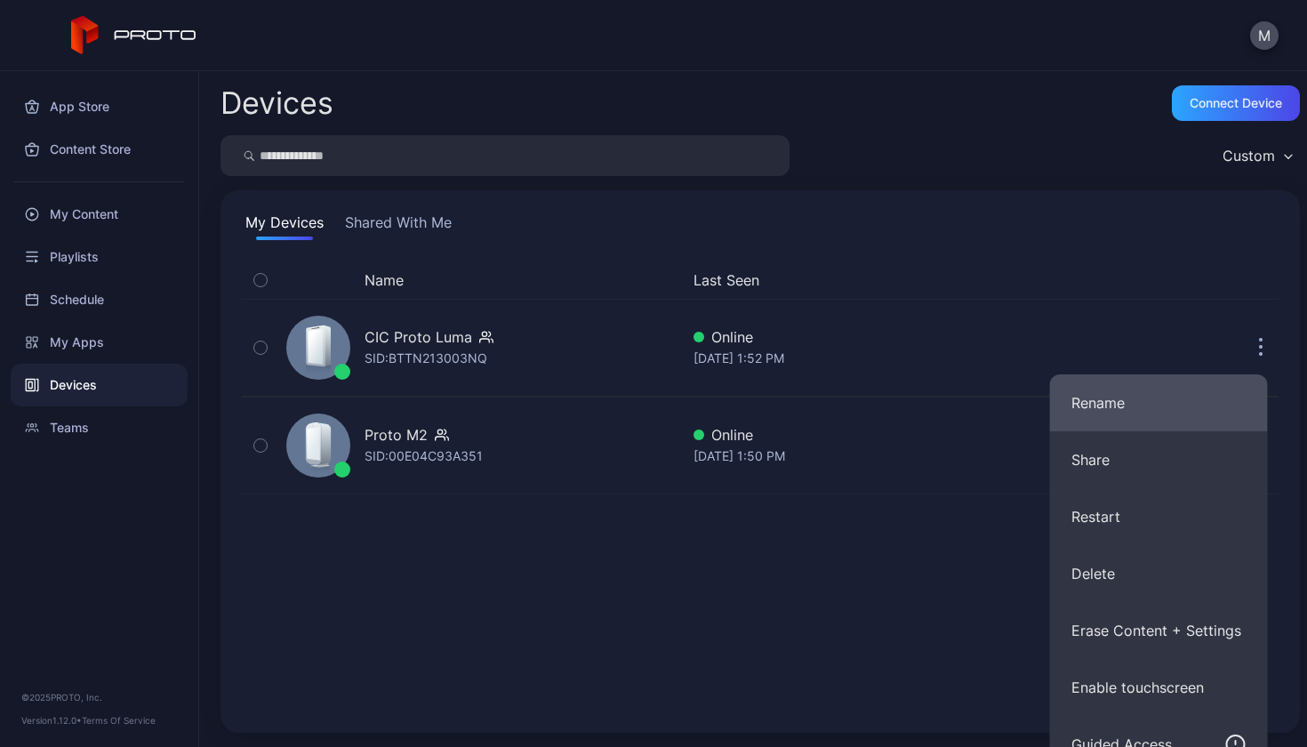
click at [1154, 398] on button "Rename" at bounding box center [1159, 402] width 218 height 57
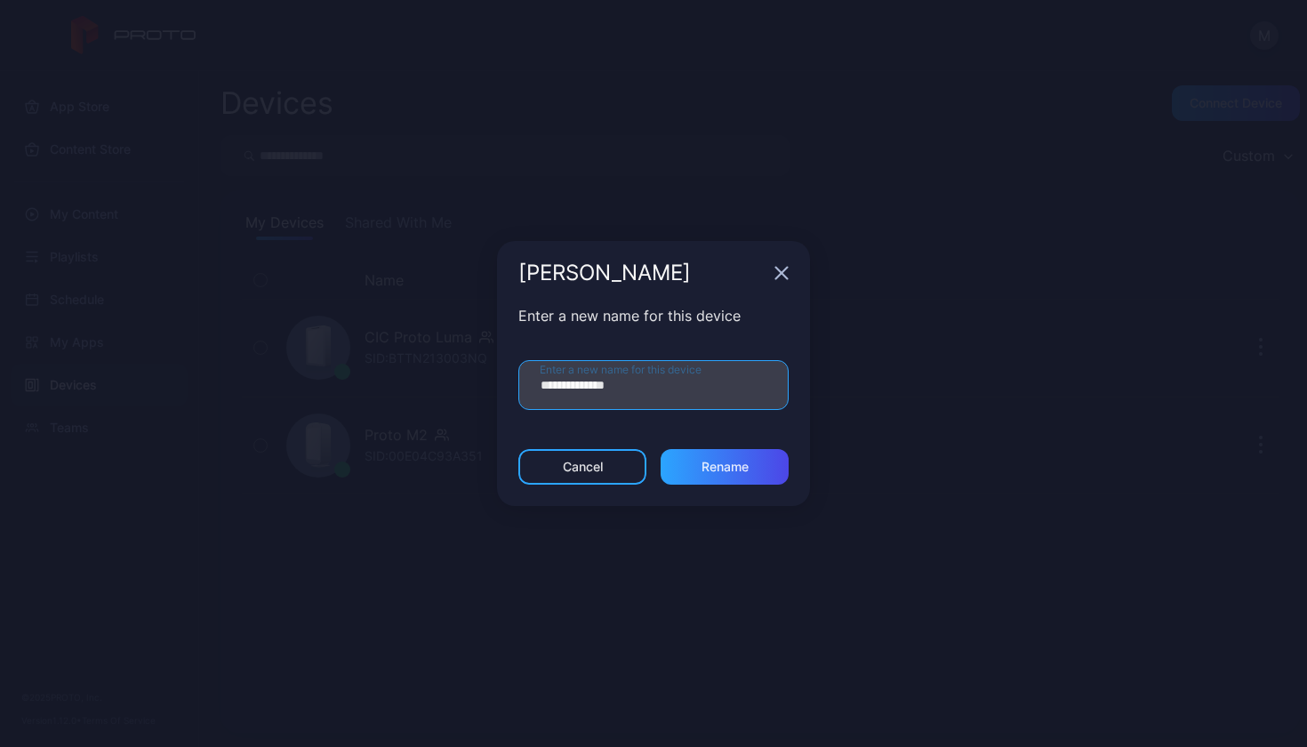
click at [564, 382] on input "**********" at bounding box center [654, 385] width 270 height 50
type input "**********"
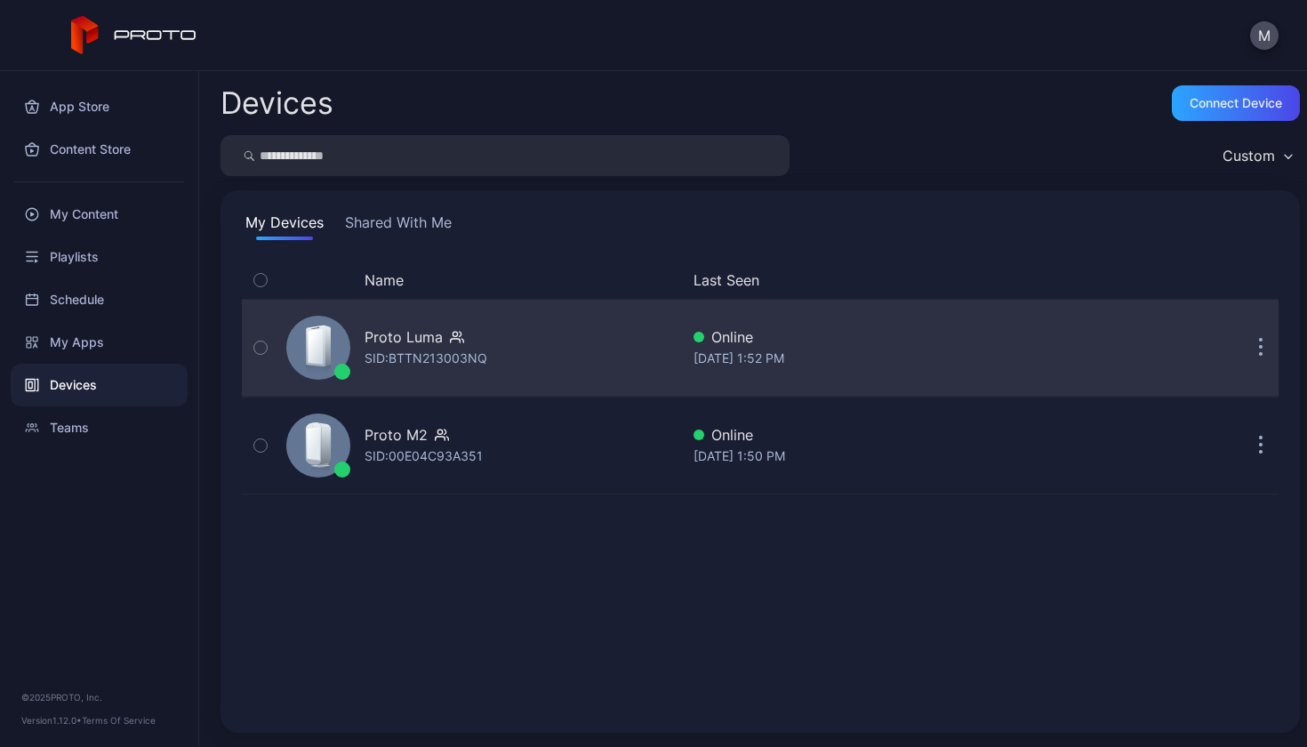
click at [1260, 350] on icon "button" at bounding box center [1261, 349] width 3 height 3
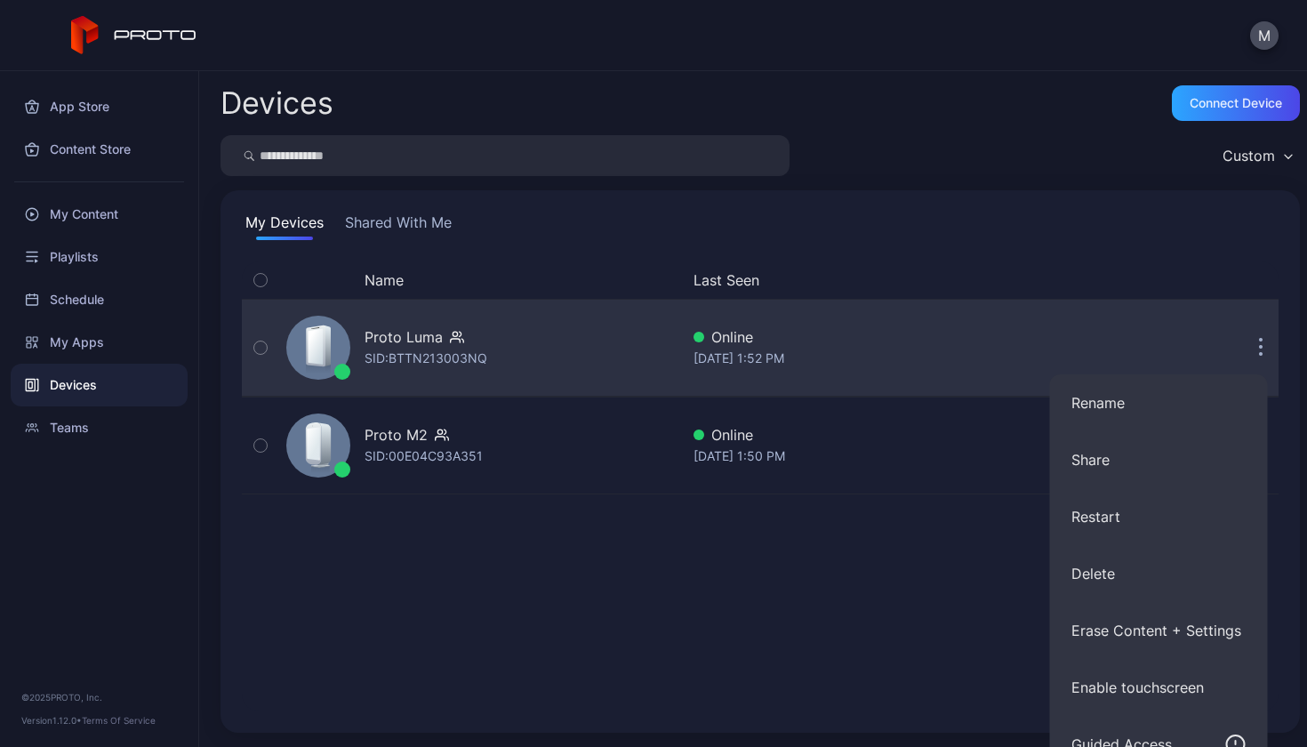
click at [1010, 347] on div "Online" at bounding box center [874, 336] width 361 height 21
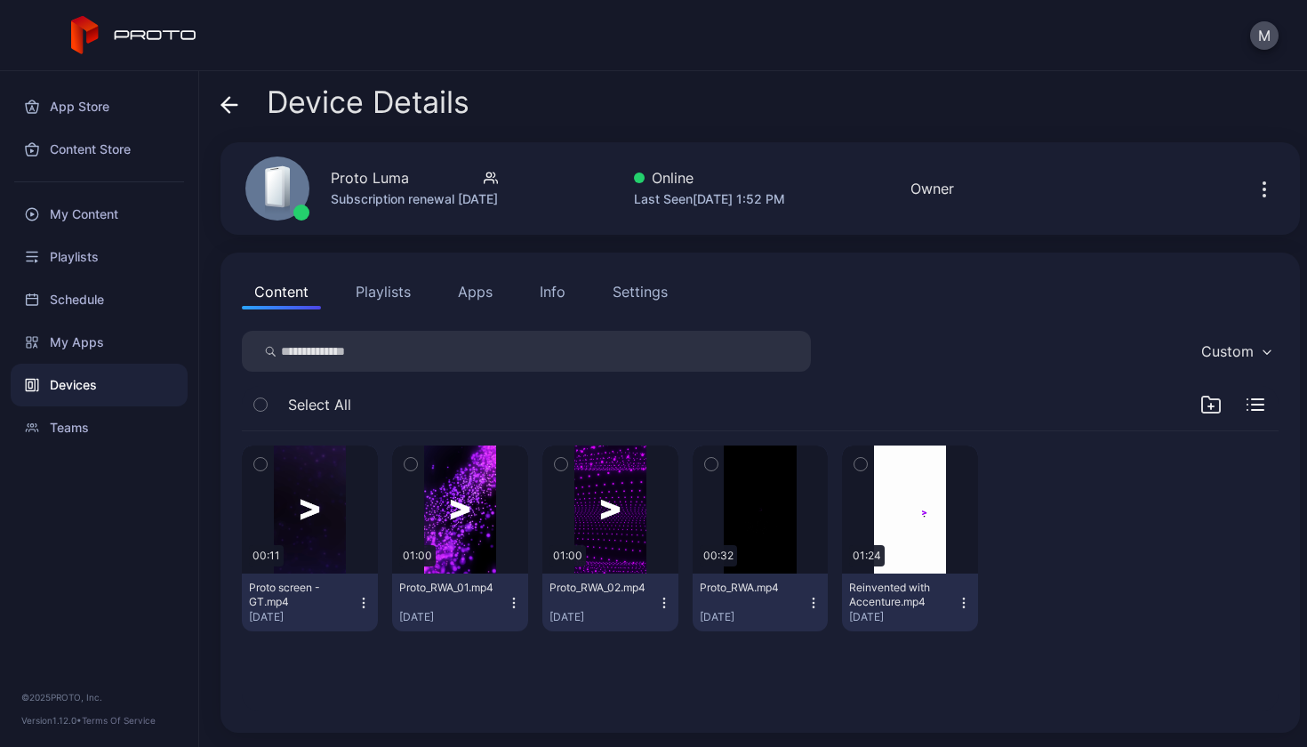
click at [264, 469] on icon "button" at bounding box center [260, 465] width 12 height 20
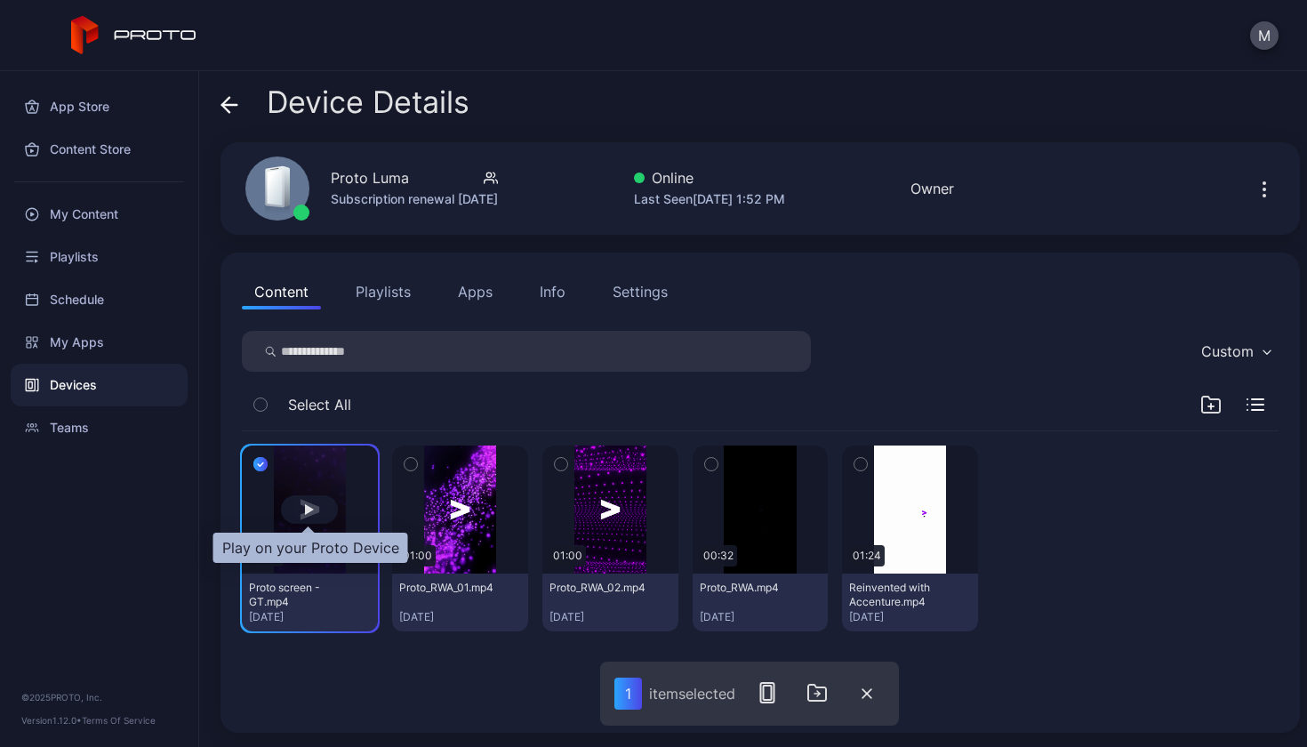
click at [317, 519] on div "button" at bounding box center [309, 509] width 57 height 28
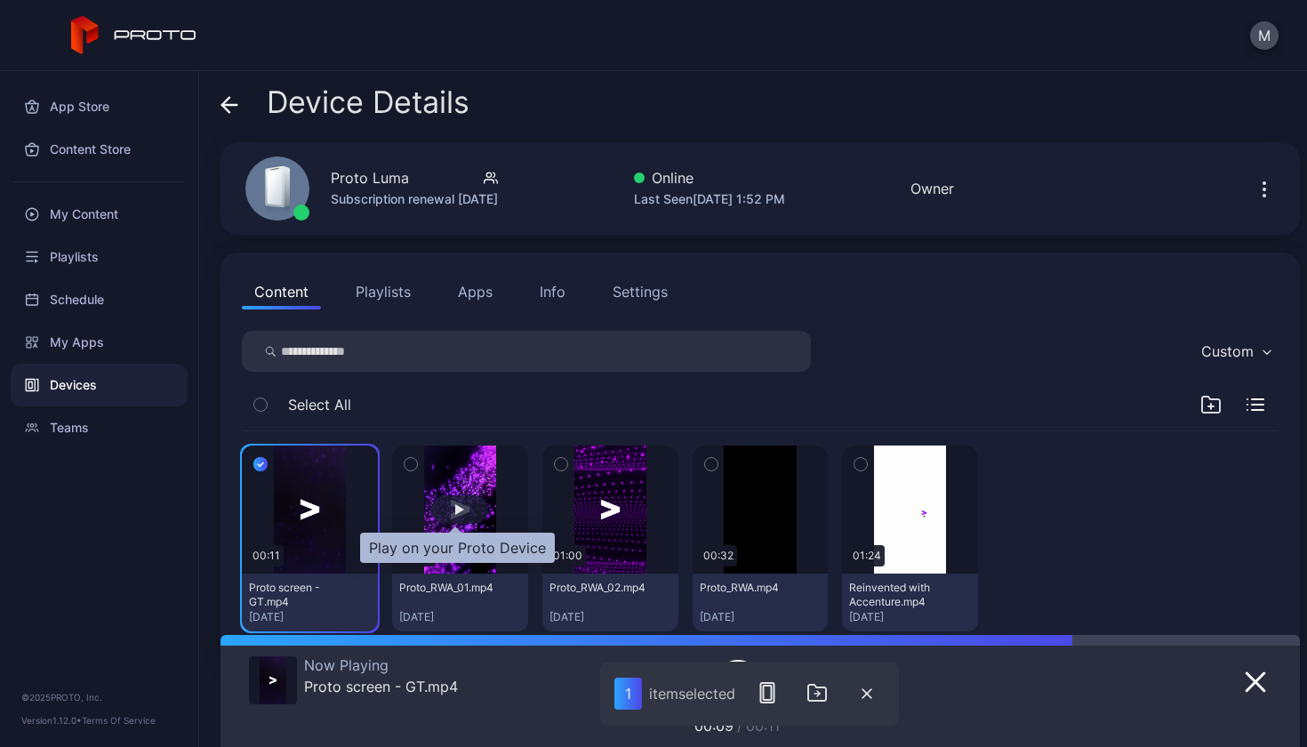
click at [459, 509] on div "button" at bounding box center [459, 509] width 9 height 11
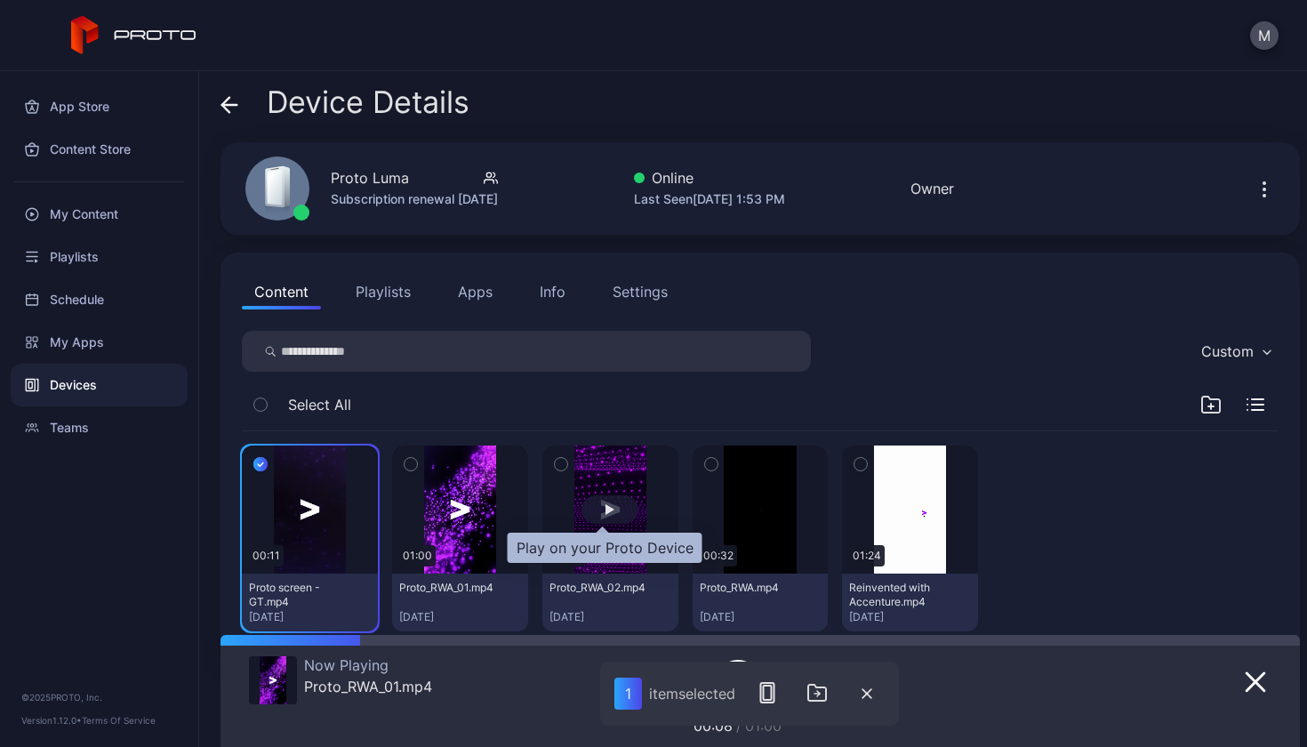
click at [588, 512] on div "button" at bounding box center [610, 509] width 57 height 28
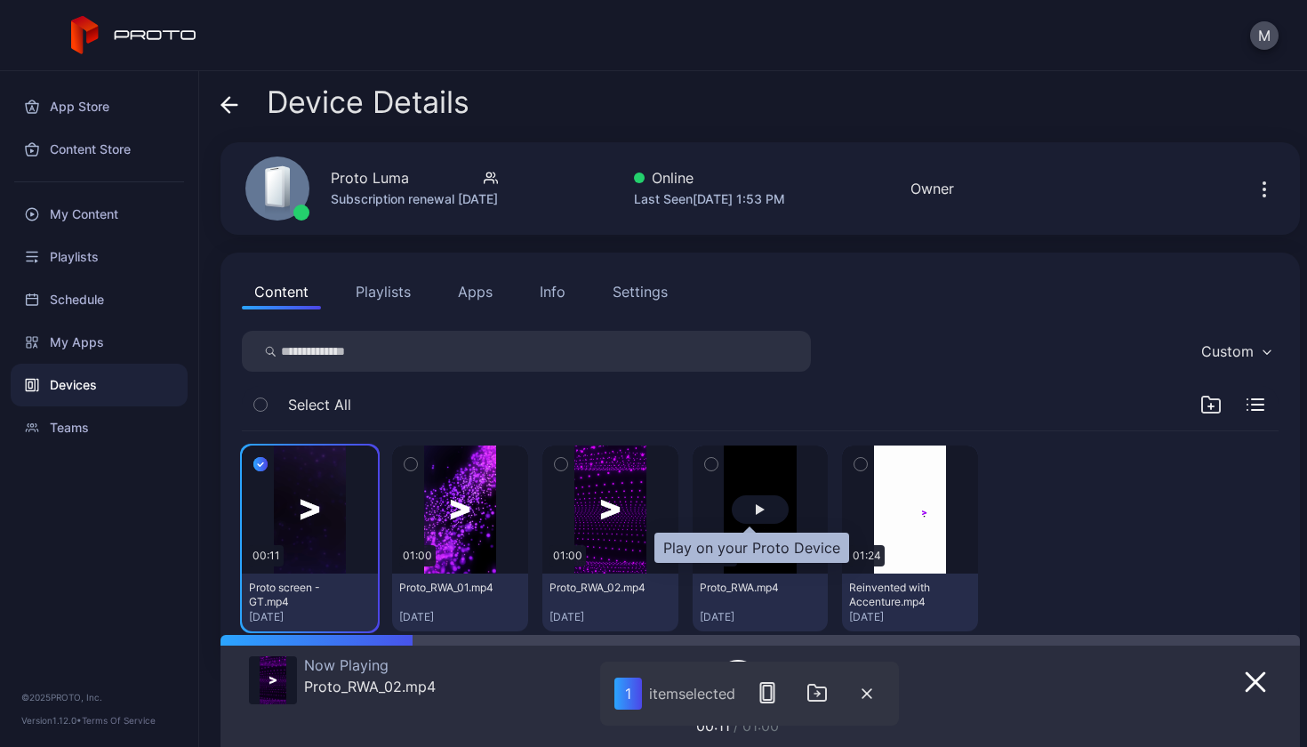
click at [736, 498] on div "button" at bounding box center [760, 509] width 57 height 28
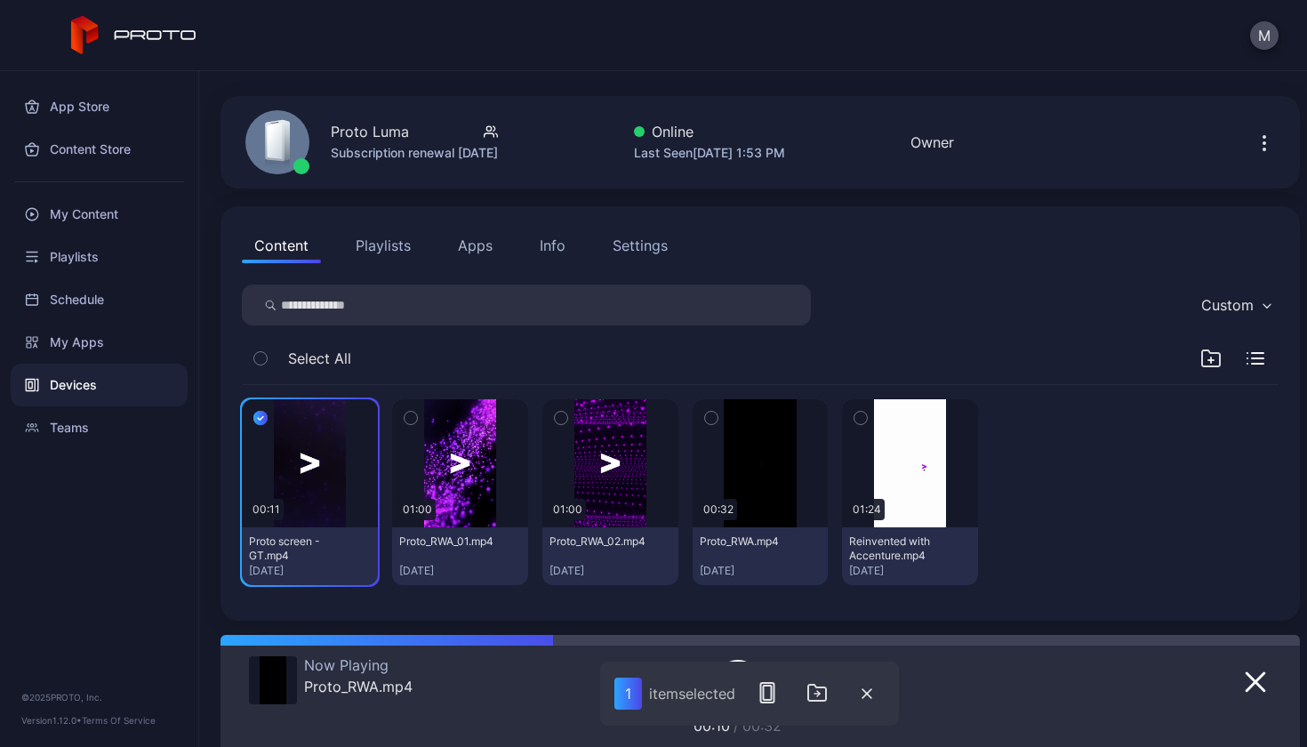
scroll to position [46, 0]
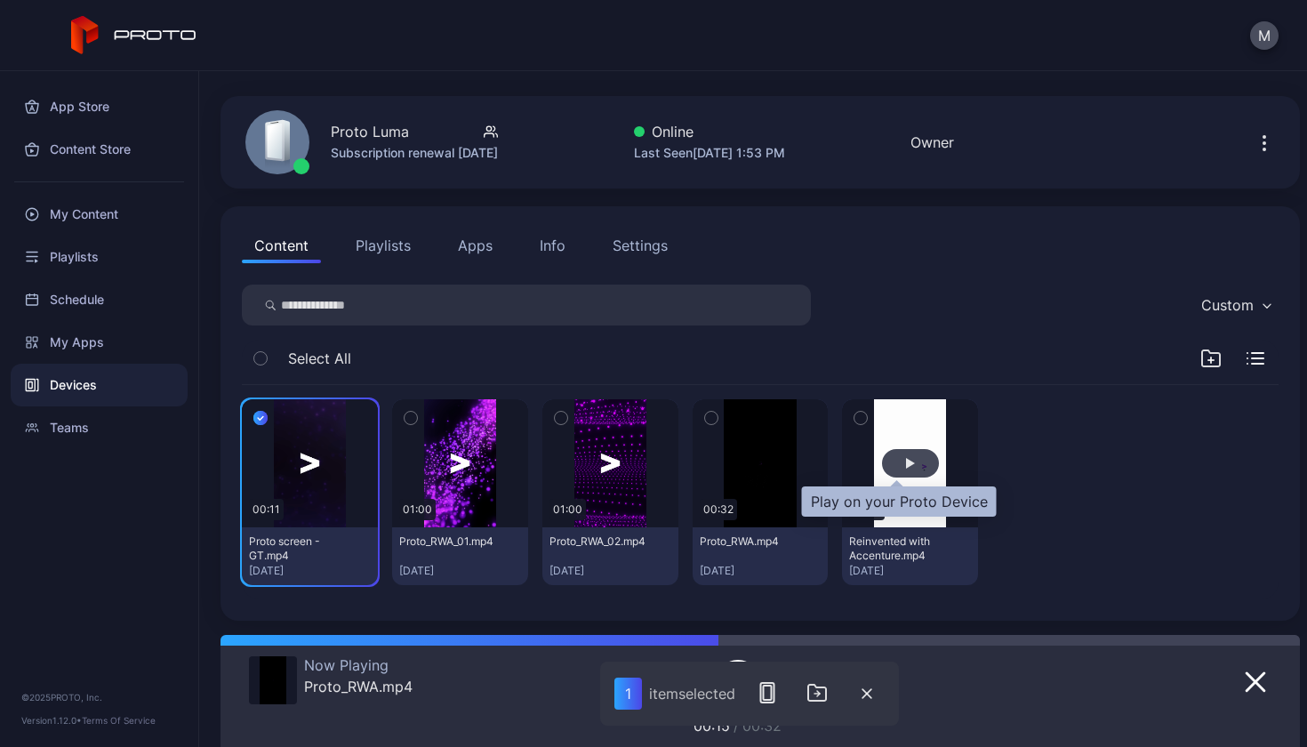
click at [903, 461] on div "button" at bounding box center [910, 463] width 57 height 28
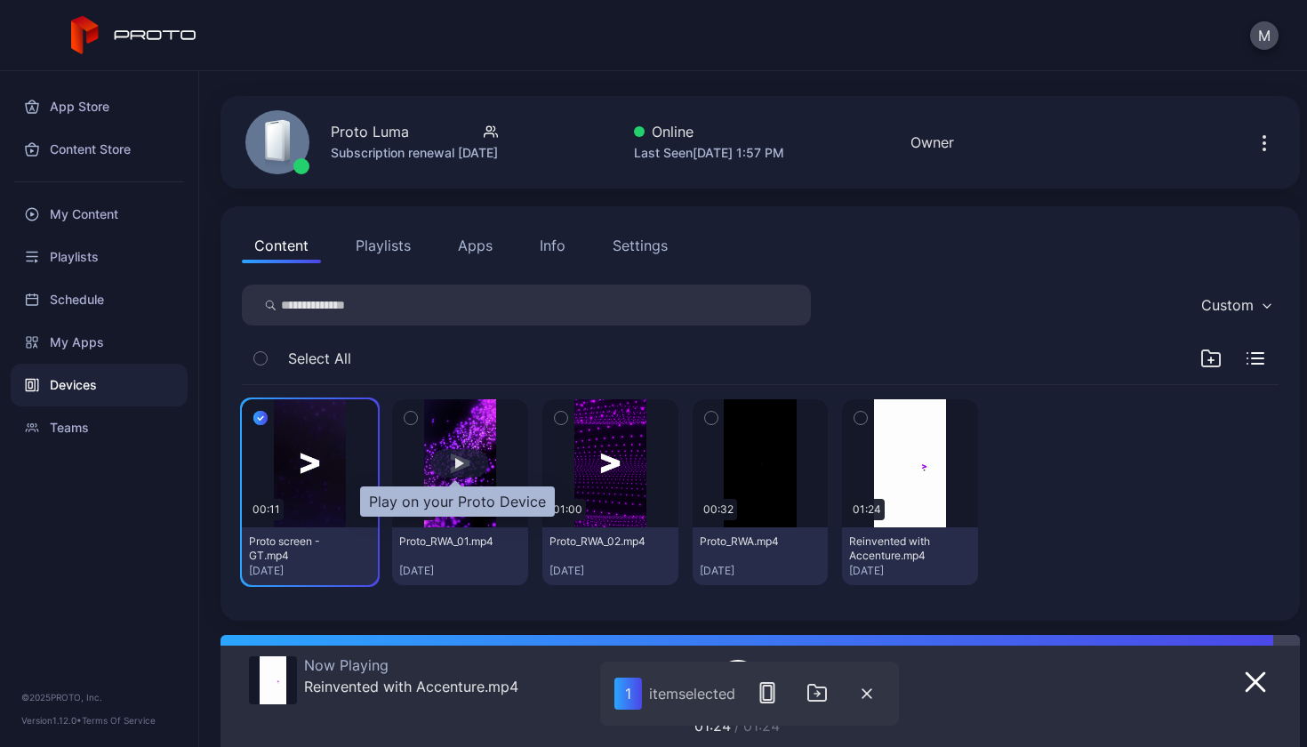
click at [469, 464] on div "button" at bounding box center [459, 463] width 57 height 28
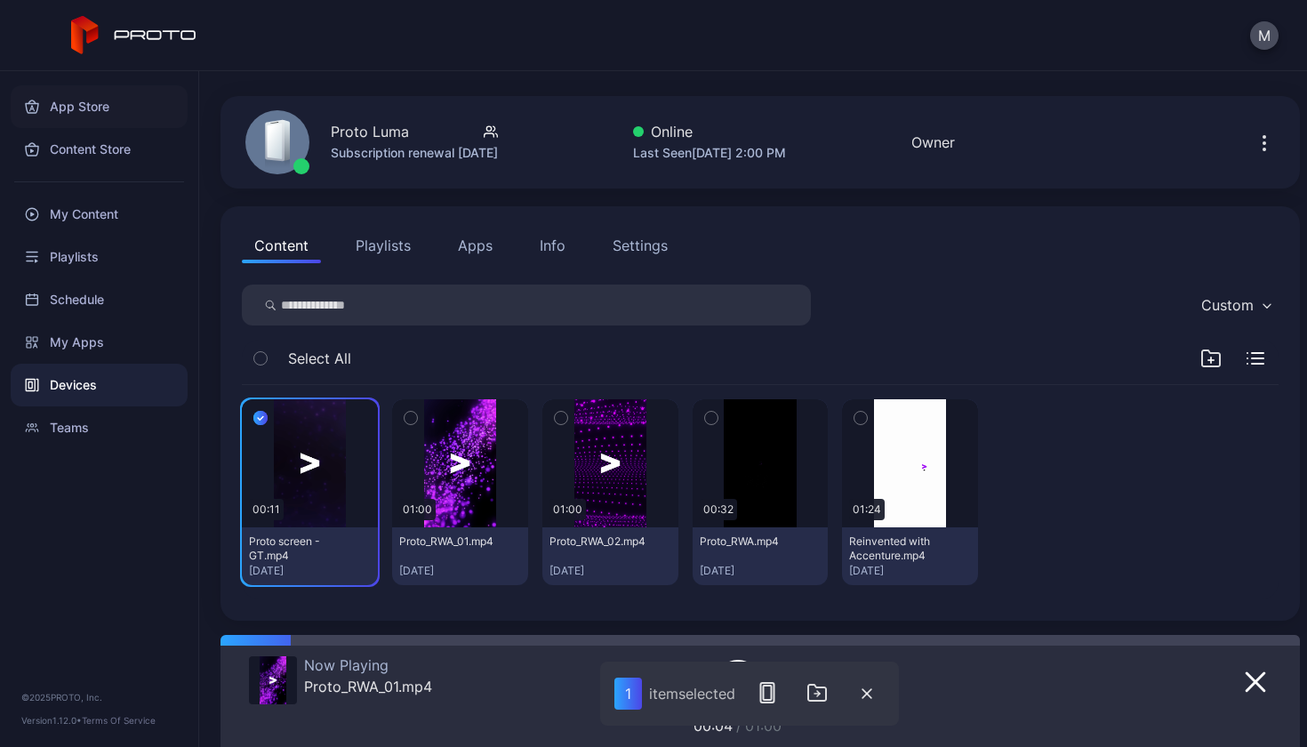
click at [113, 115] on div "App Store" at bounding box center [99, 106] width 177 height 43
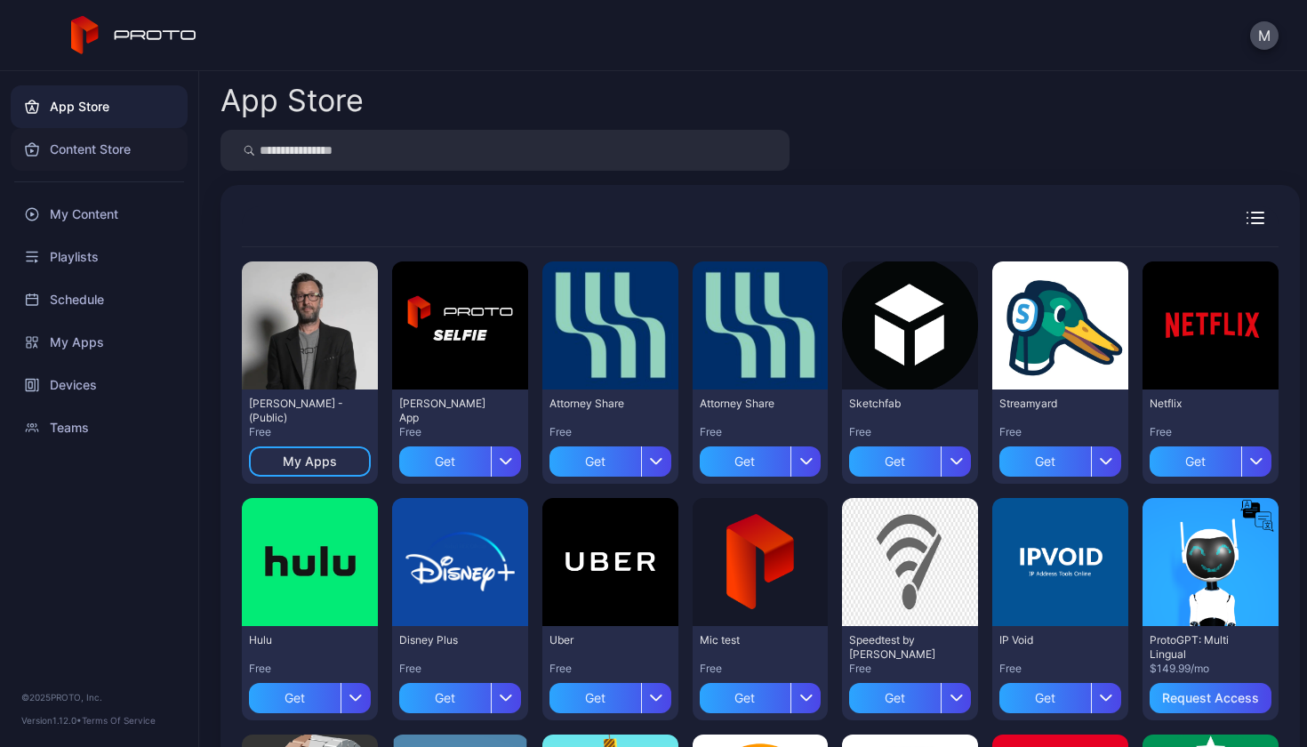
click at [93, 166] on div "Content Store" at bounding box center [99, 149] width 177 height 43
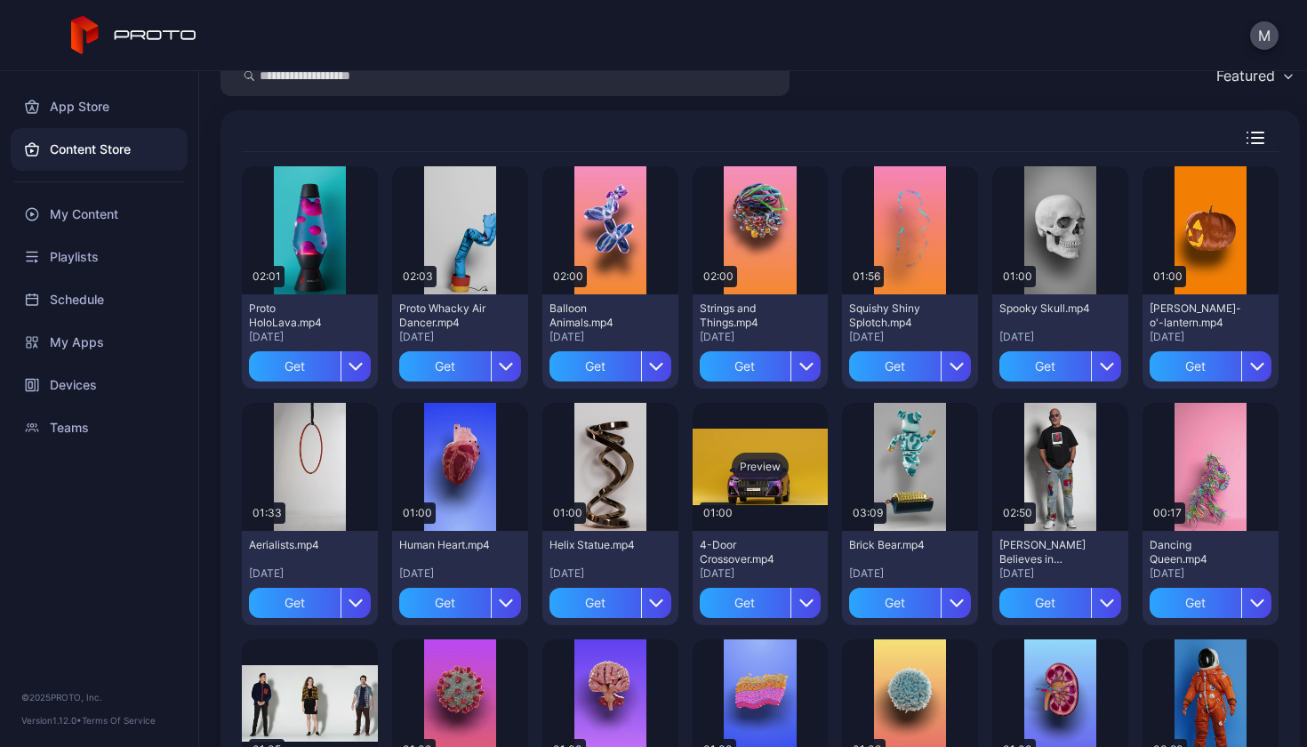
scroll to position [78, 0]
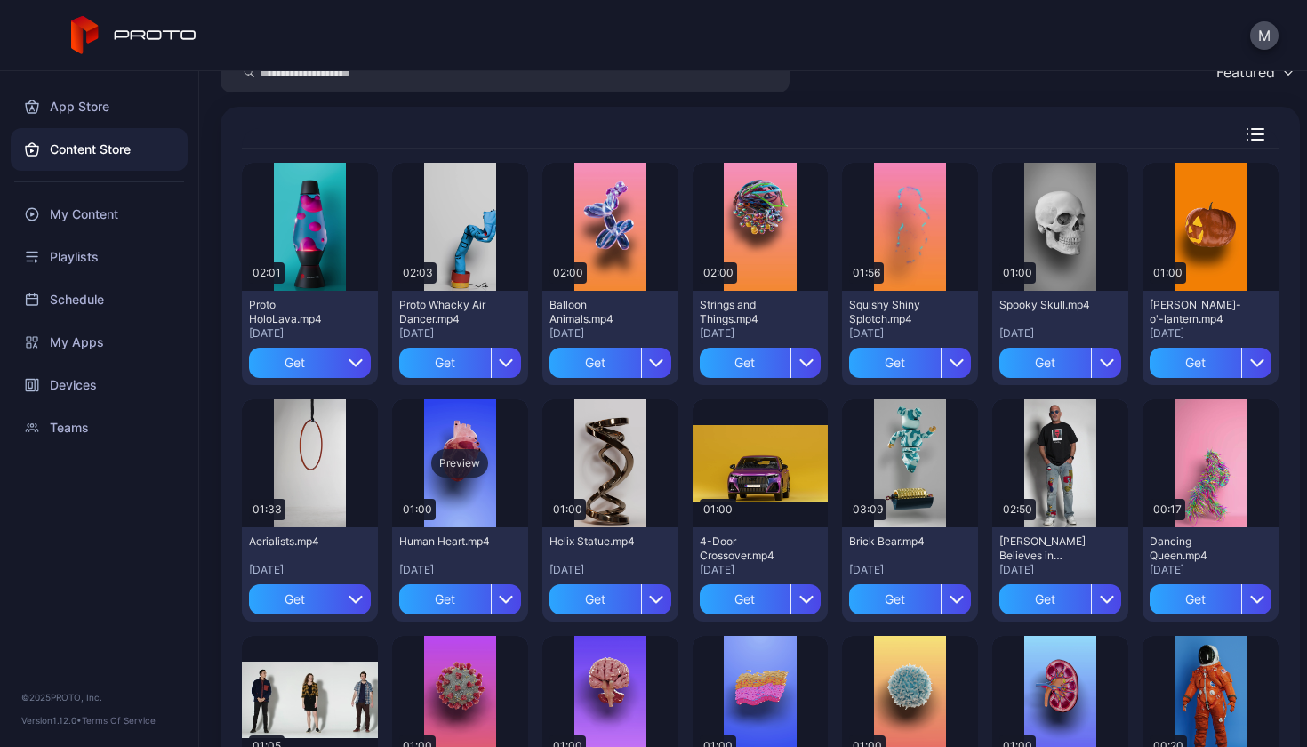
click at [464, 462] on div "Preview" at bounding box center [459, 463] width 57 height 28
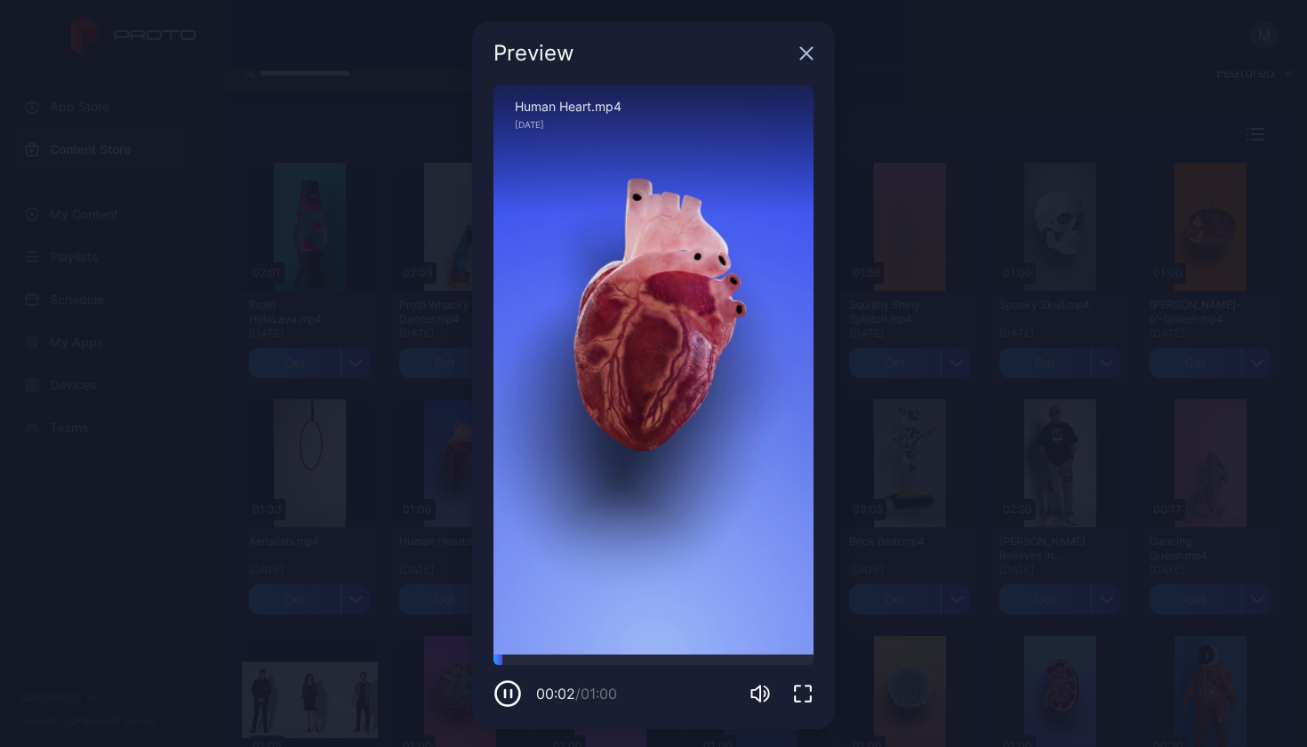
drag, startPoint x: 657, startPoint y: 349, endPoint x: 515, endPoint y: 354, distance: 142.4
click at [516, 353] on div "Sorry, your browser doesn‘t support embedded videos" at bounding box center [654, 369] width 320 height 569
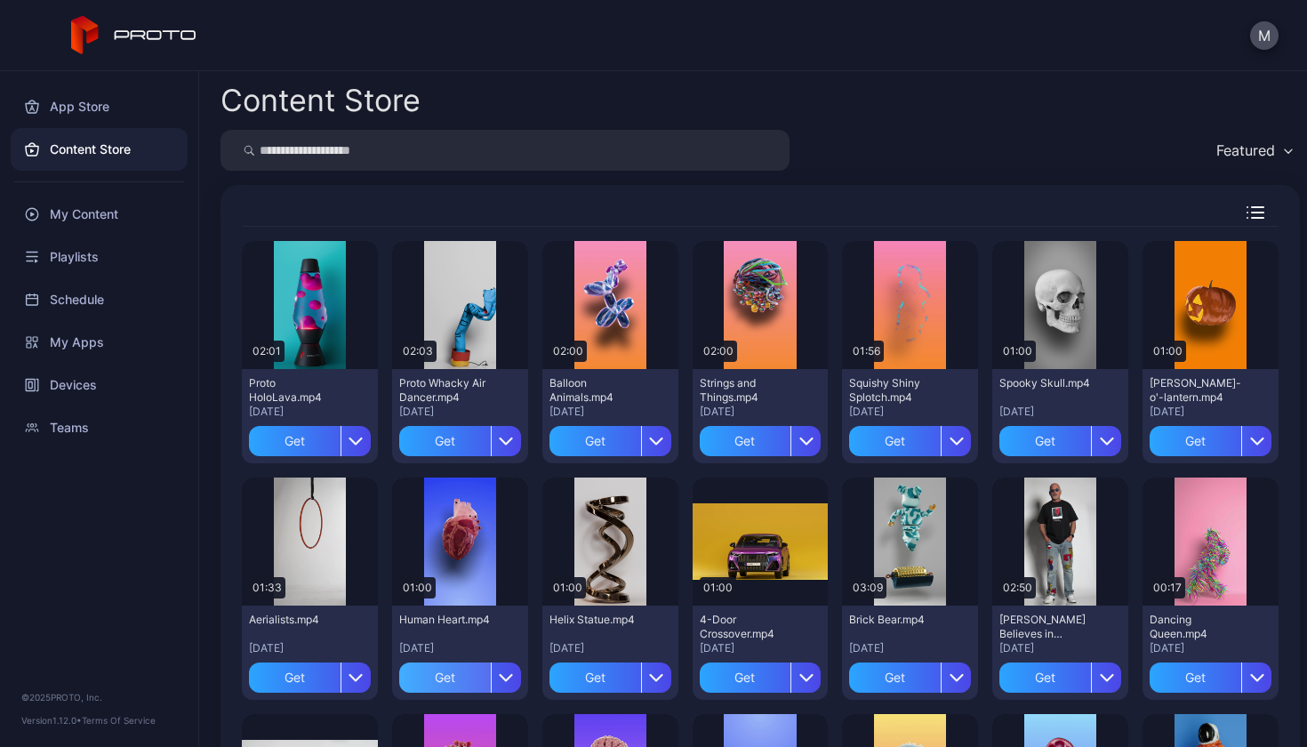
click at [455, 676] on div "Get" at bounding box center [445, 678] width 92 height 30
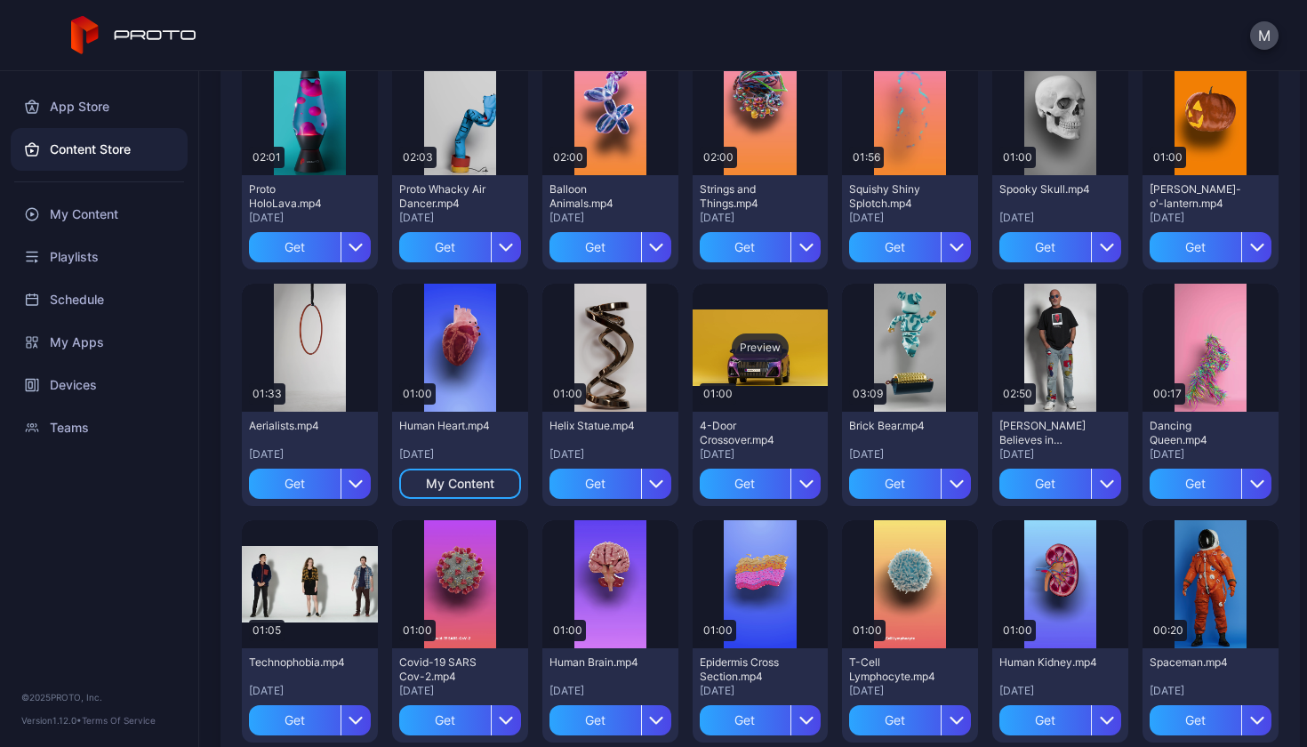
scroll to position [198, 0]
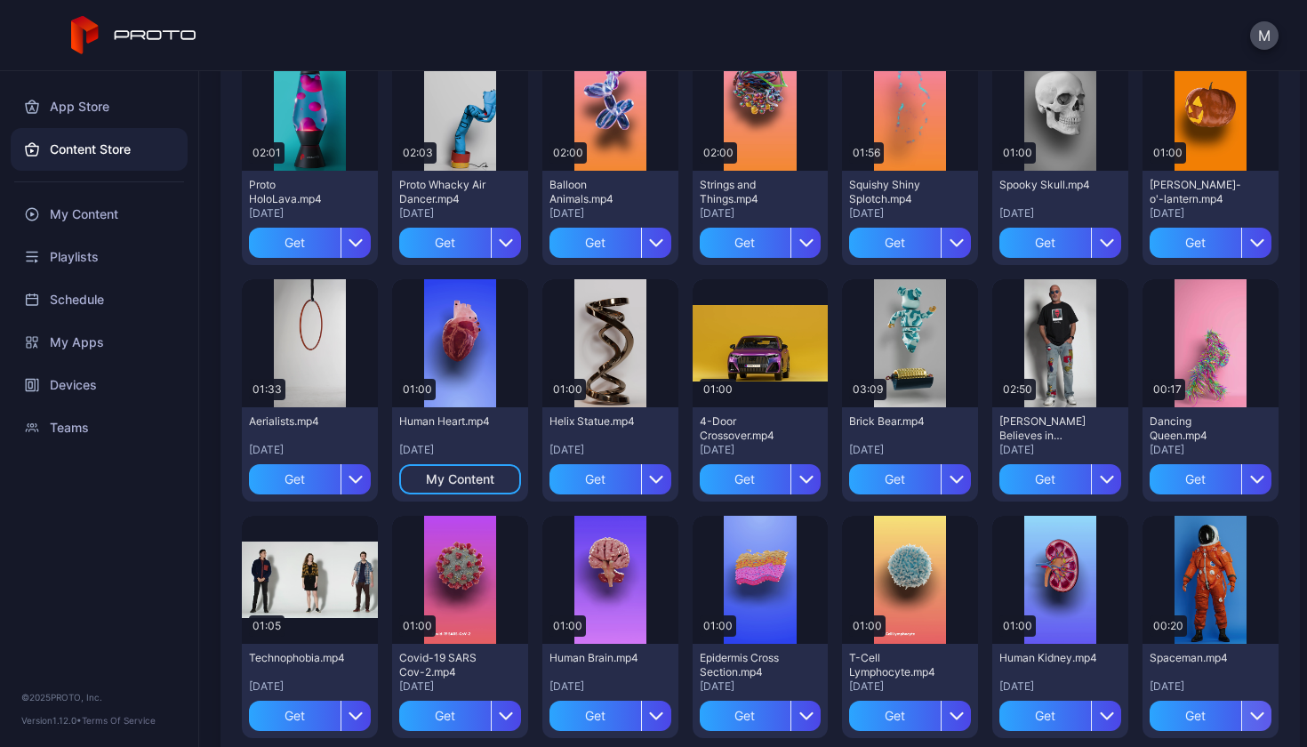
click at [1251, 717] on icon "button" at bounding box center [1258, 716] width 14 height 14
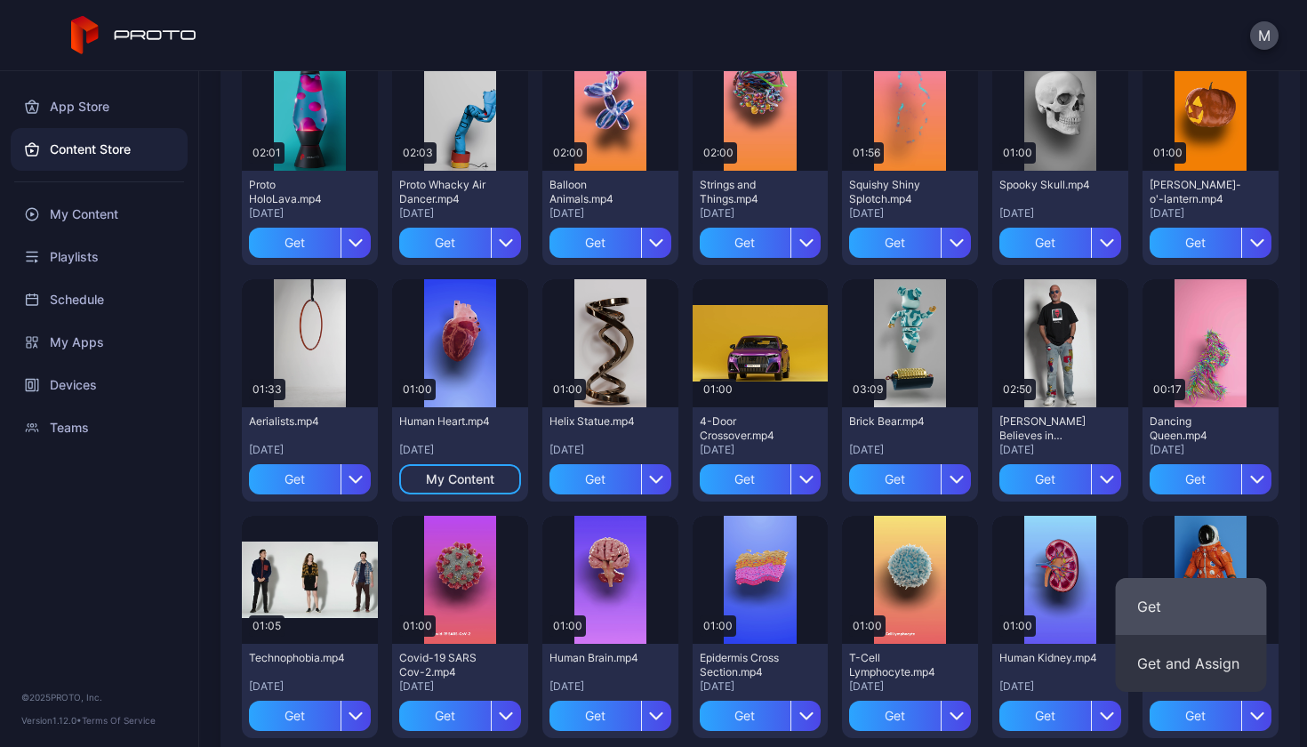
click at [1200, 620] on button "Get" at bounding box center [1191, 606] width 151 height 57
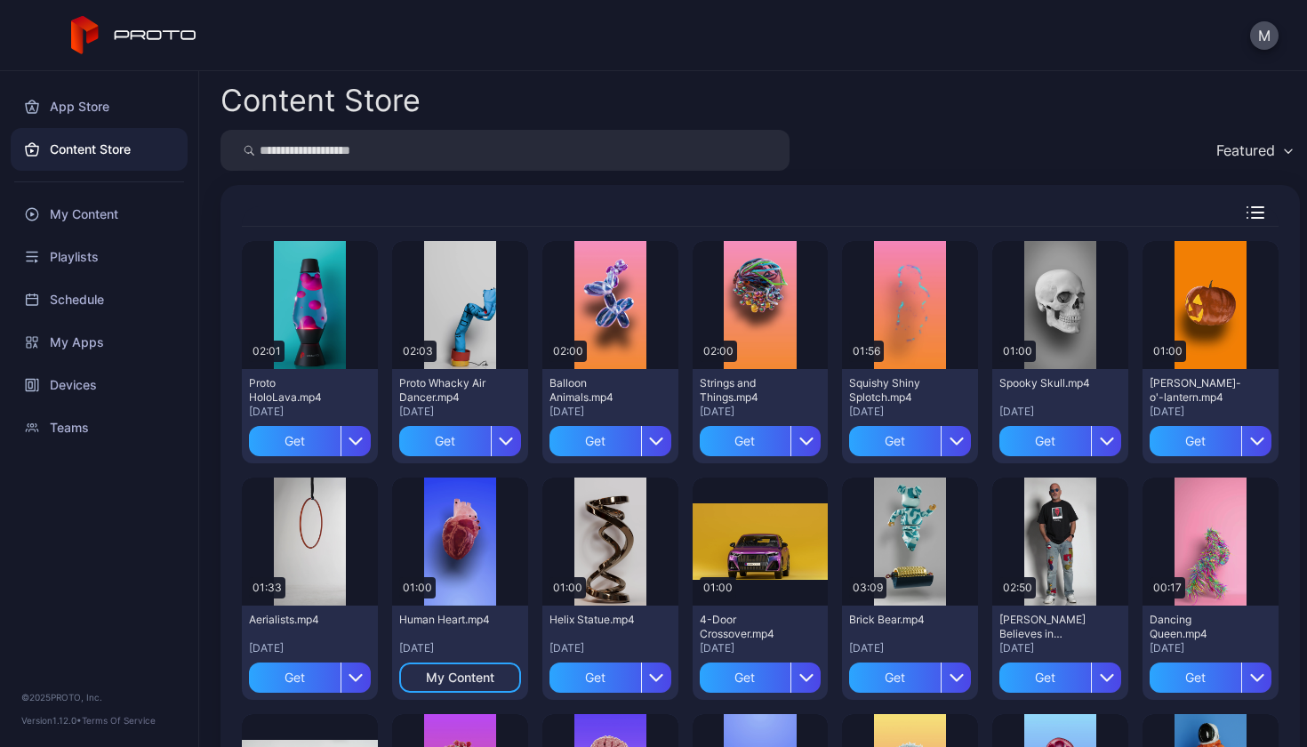
scroll to position [0, 0]
click at [479, 672] on div "My Content" at bounding box center [460, 678] width 68 height 14
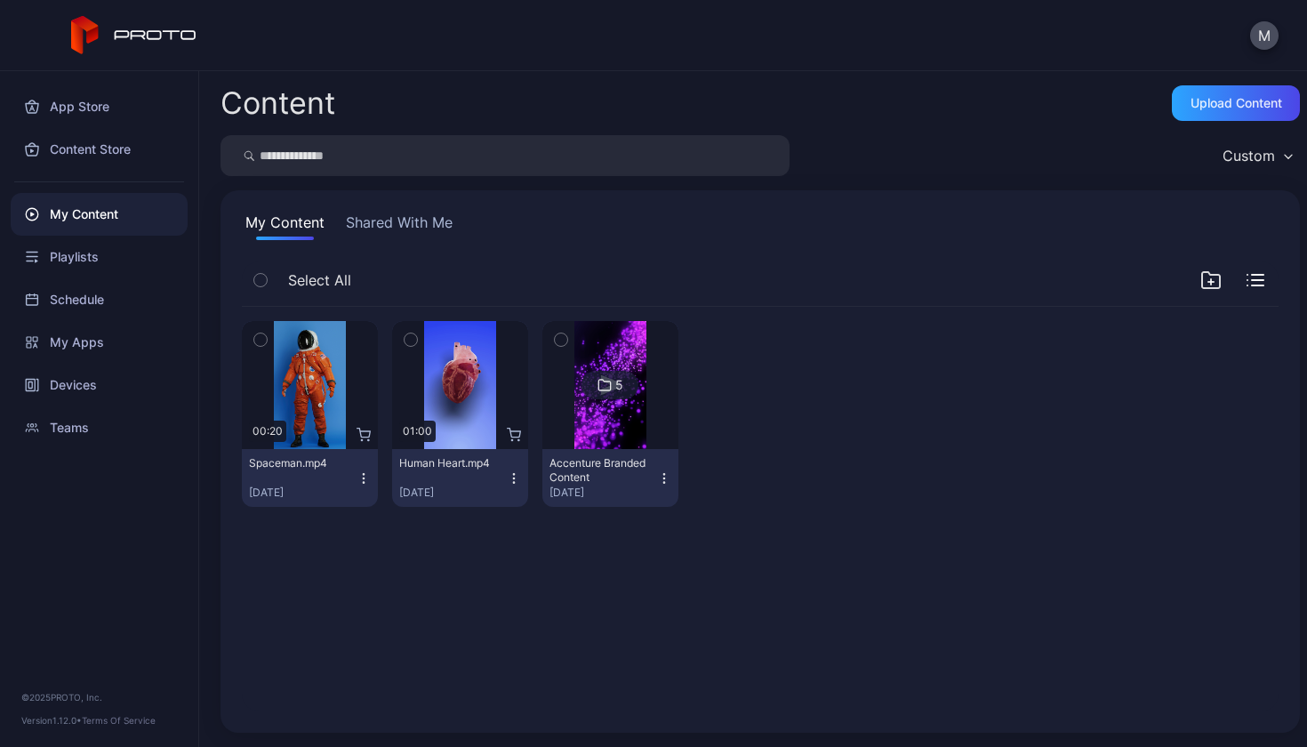
click at [263, 335] on icon "button" at bounding box center [260, 340] width 12 height 20
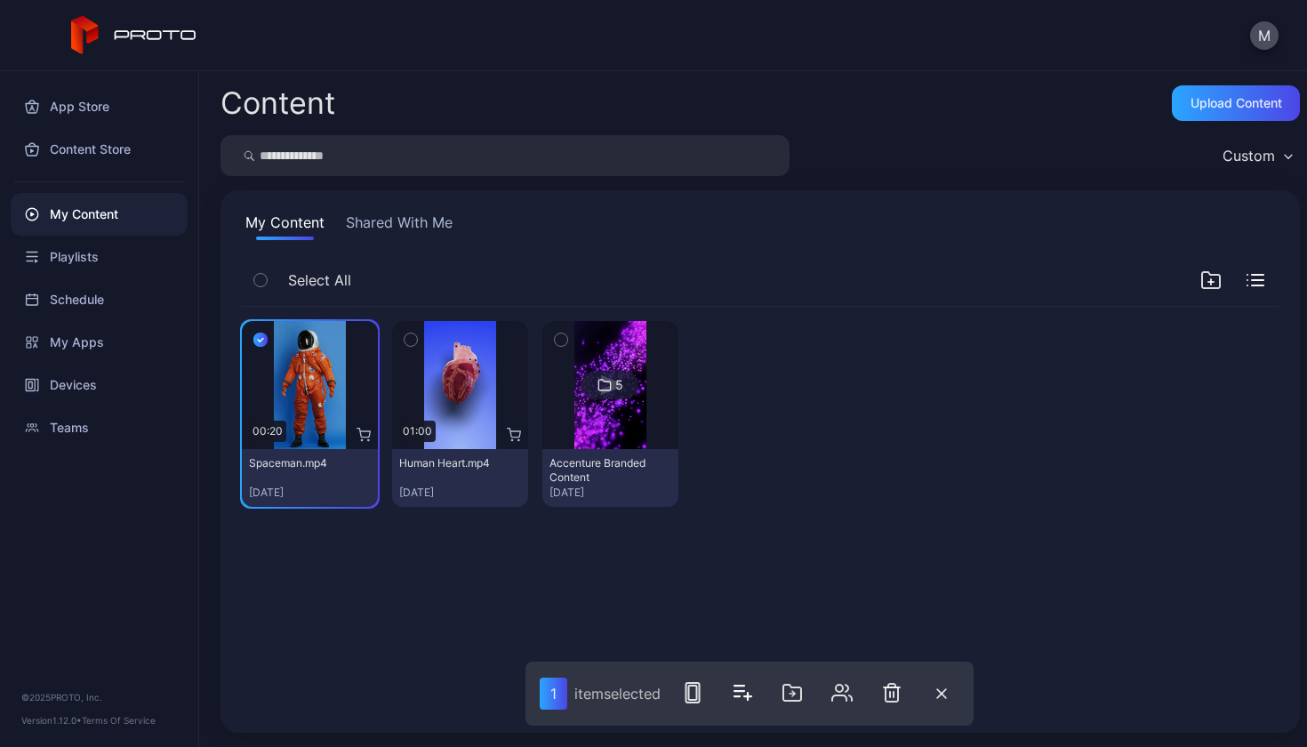
click at [405, 334] on icon "button" at bounding box center [411, 340] width 12 height 20
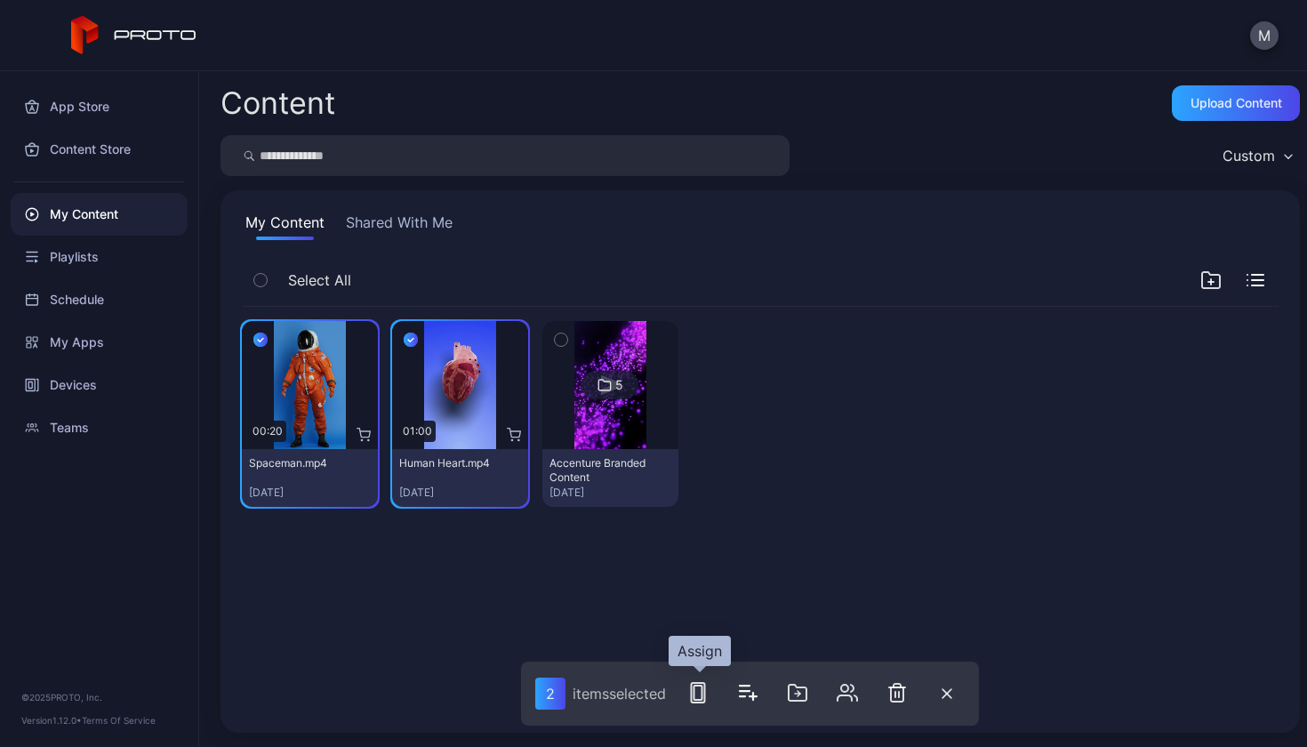
click at [702, 686] on rect "button" at bounding box center [698, 693] width 8 height 14
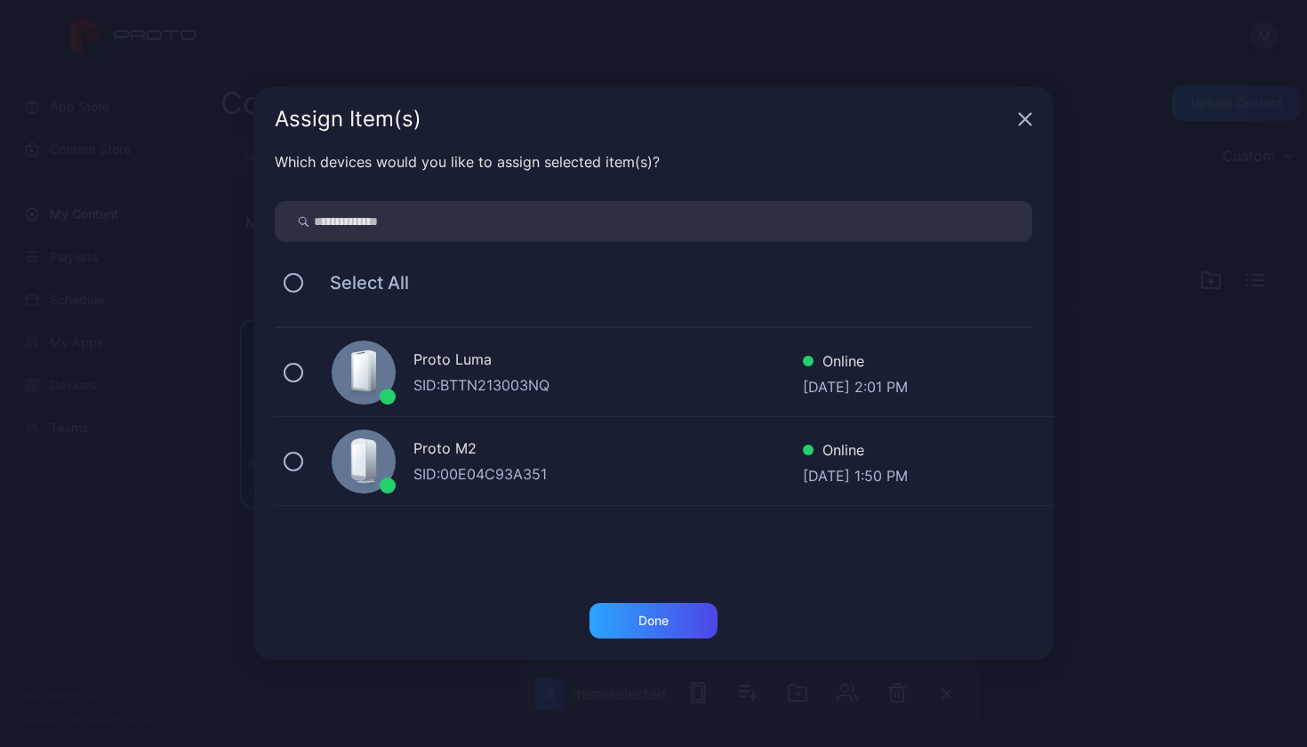
click at [286, 383] on div "Proto [PERSON_NAME]: BTTN213003NQ Online [DATE] 2:01 PM" at bounding box center [664, 372] width 779 height 89
click at [294, 465] on button at bounding box center [294, 462] width 20 height 20
click at [678, 626] on div "Done" at bounding box center [654, 621] width 128 height 36
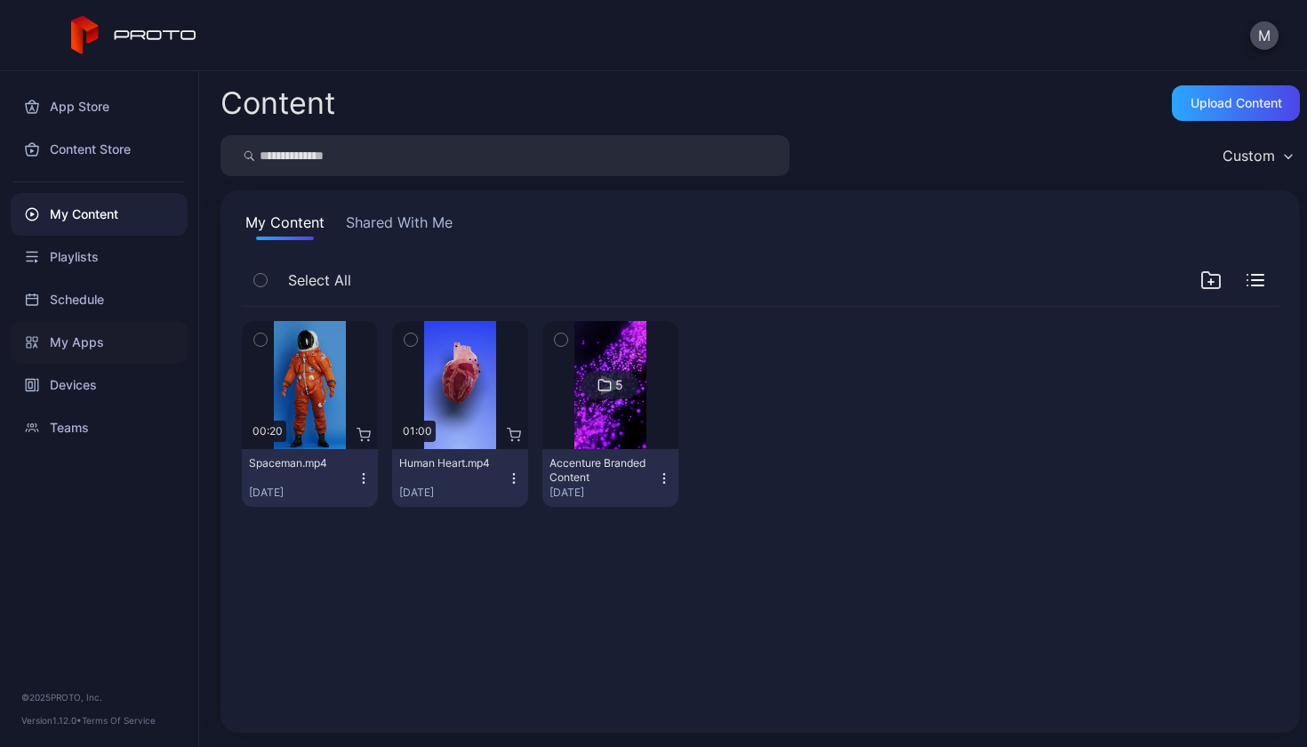
click at [105, 329] on div "My Apps" at bounding box center [99, 342] width 177 height 43
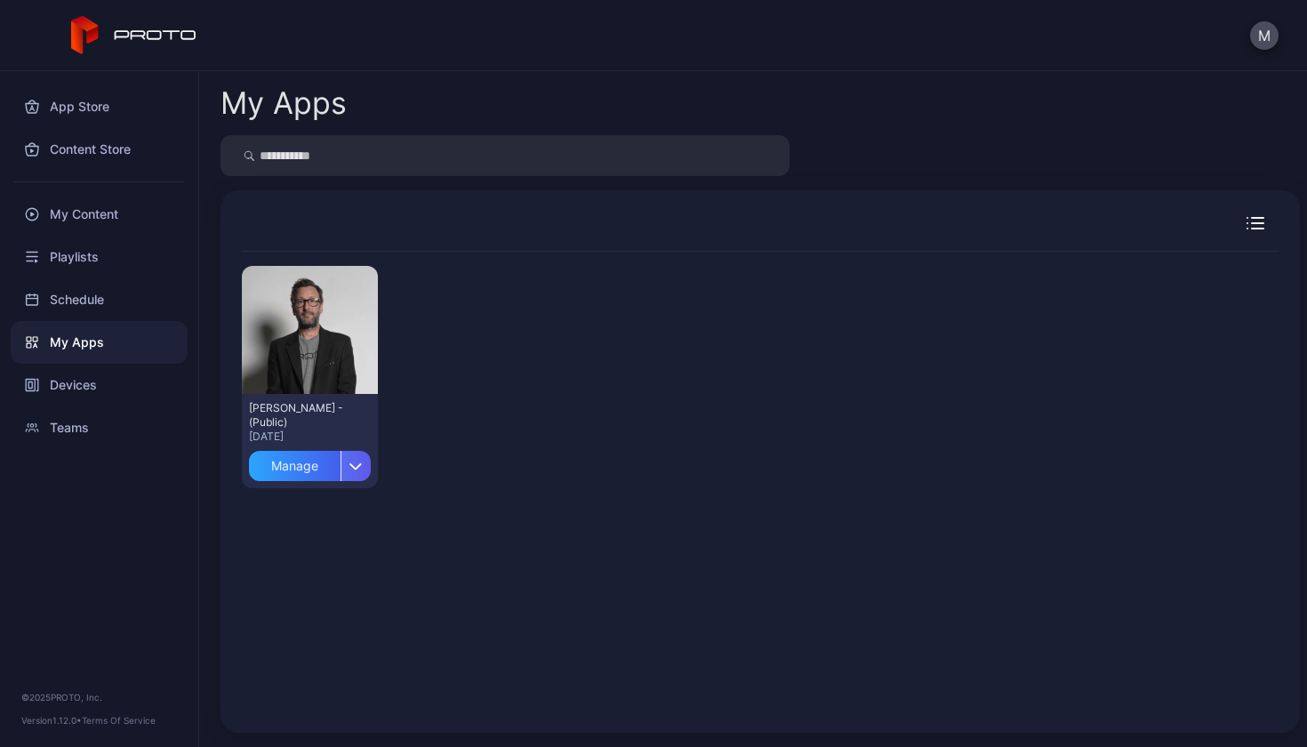
click at [351, 468] on icon "button" at bounding box center [355, 466] width 11 height 5
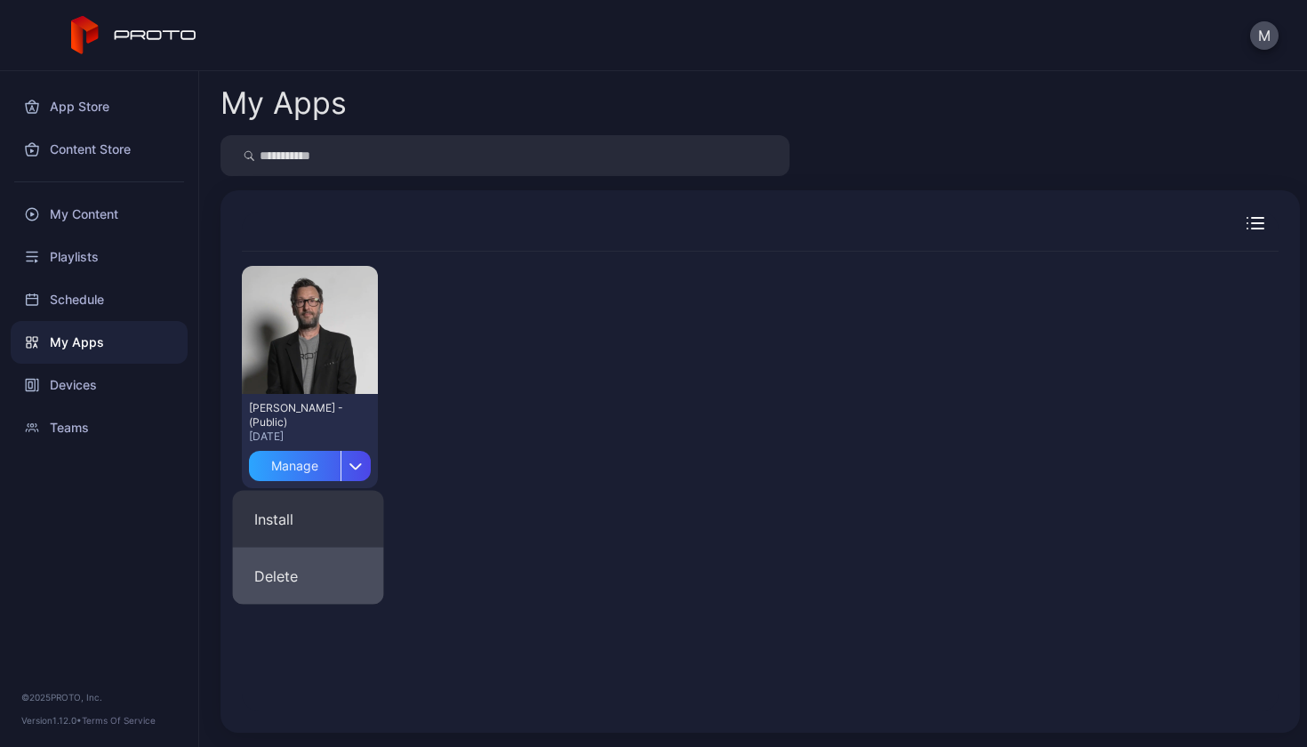
click at [313, 575] on button "Delete" at bounding box center [308, 576] width 151 height 57
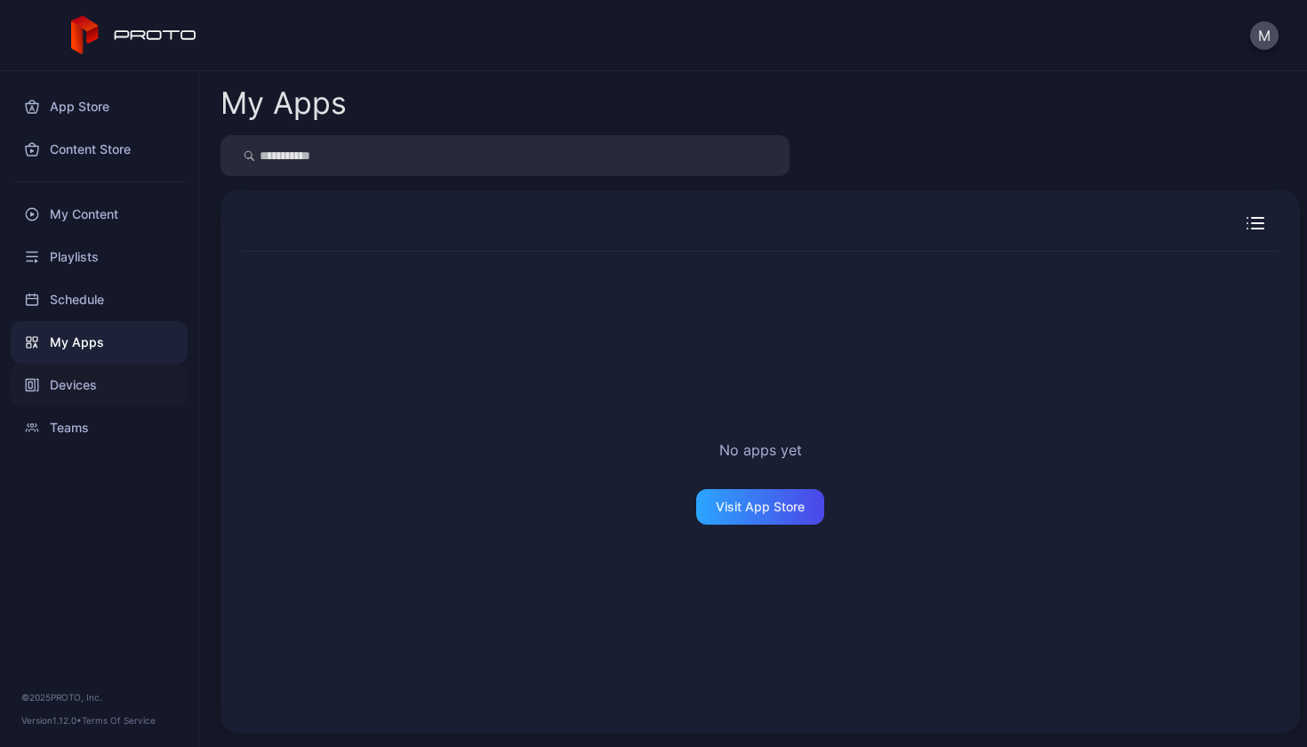
click at [105, 388] on div "Devices" at bounding box center [99, 385] width 177 height 43
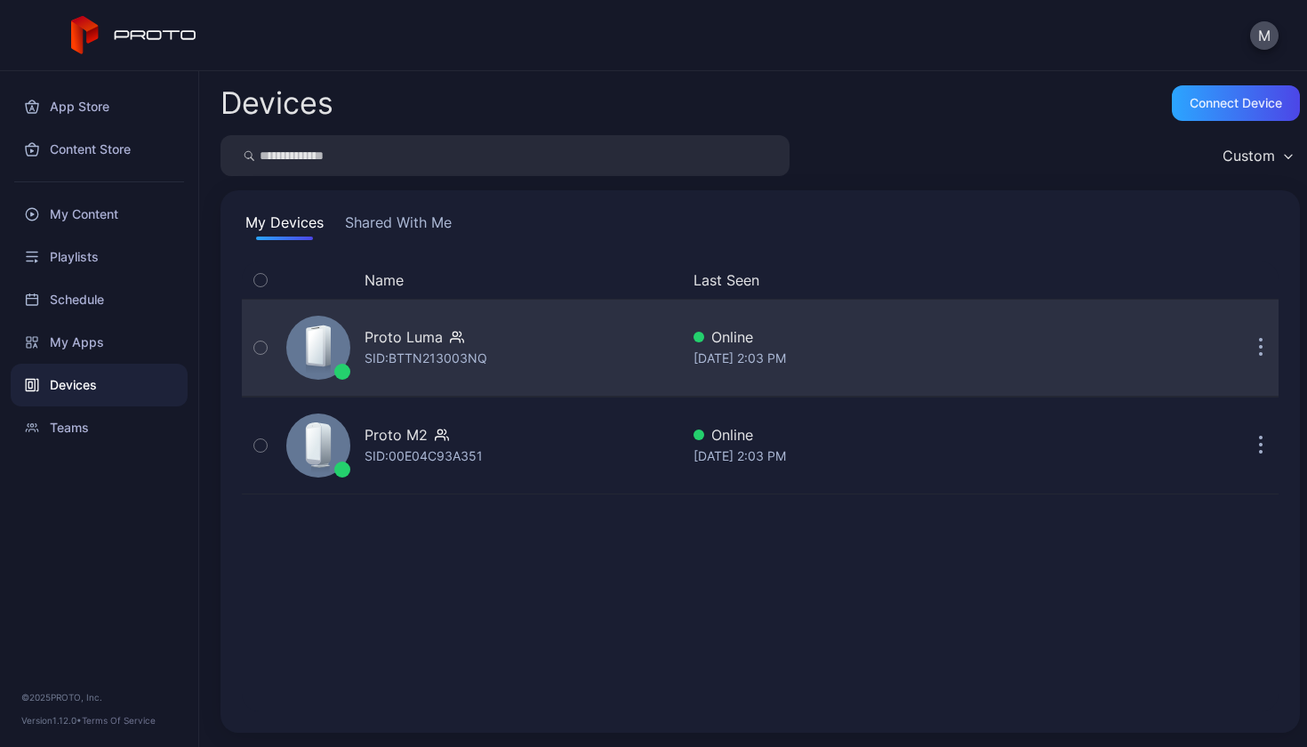
click at [455, 335] on icon "button" at bounding box center [457, 337] width 14 height 18
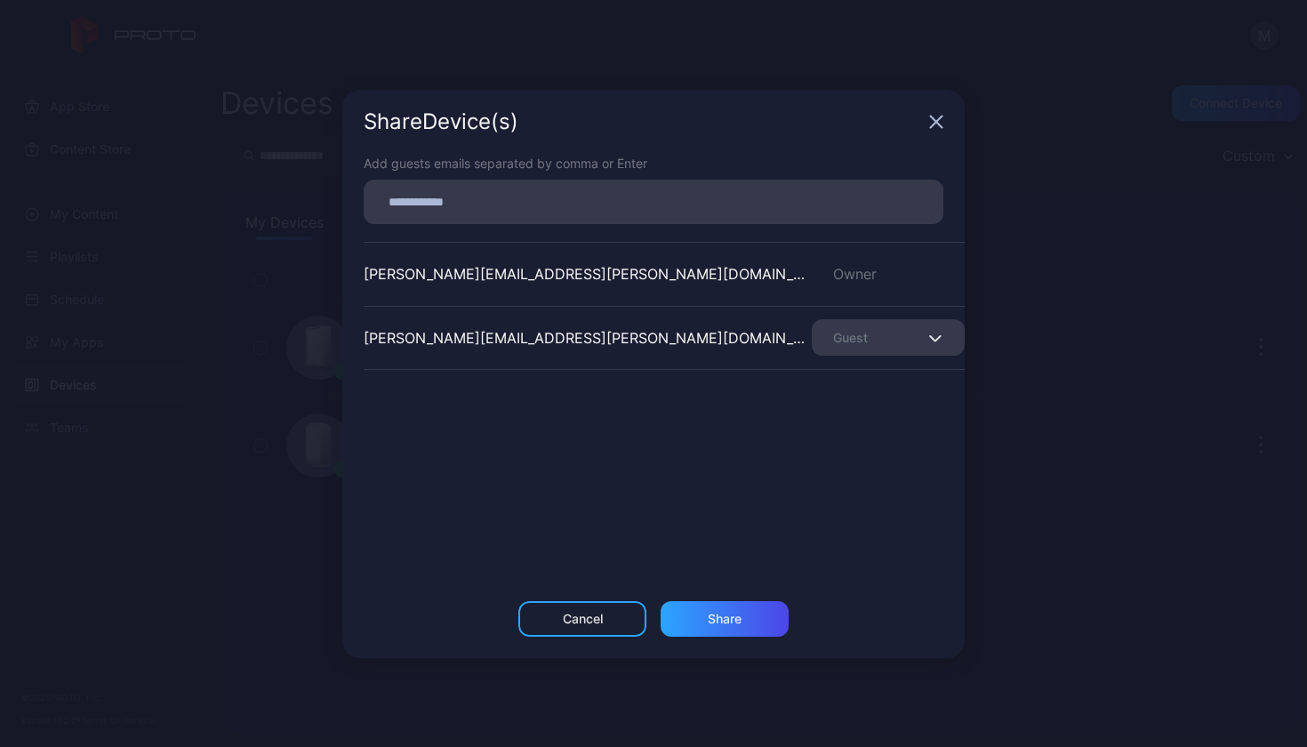
click at [938, 125] on icon "button" at bounding box center [936, 122] width 14 height 14
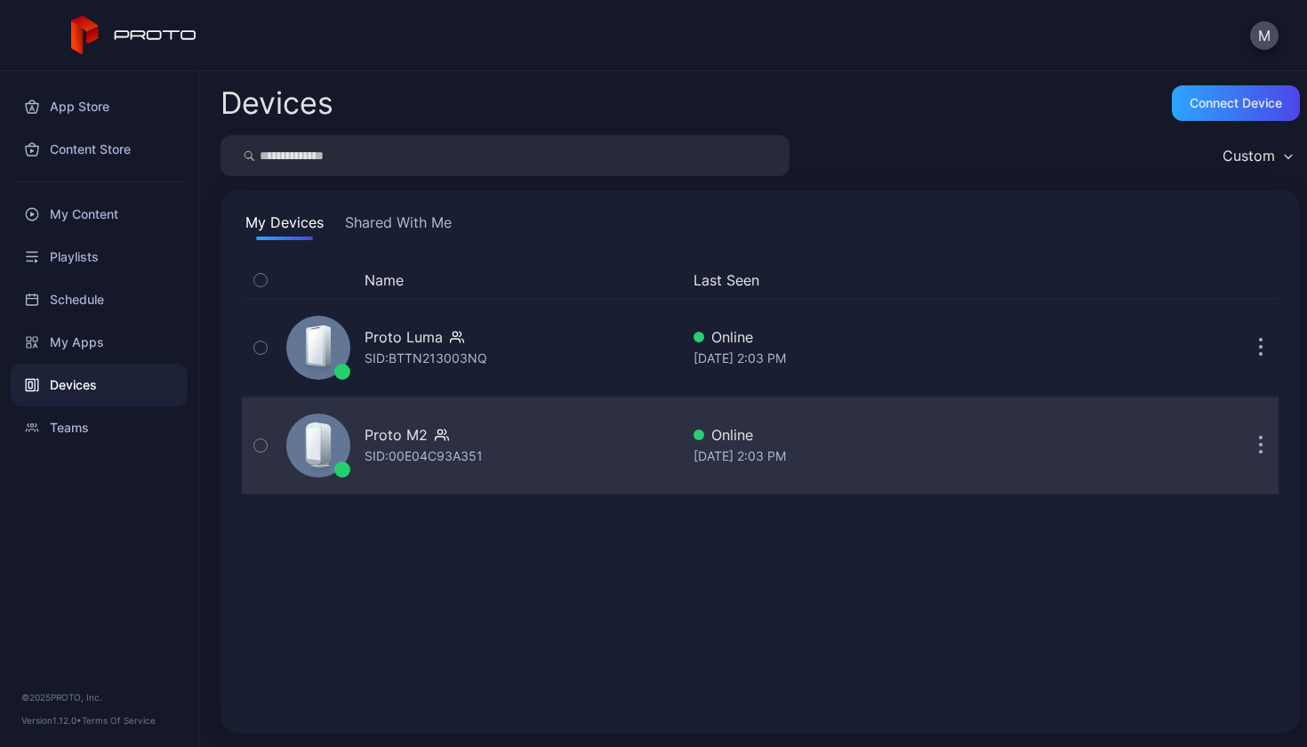
click at [287, 445] on div at bounding box center [318, 446] width 64 height 64
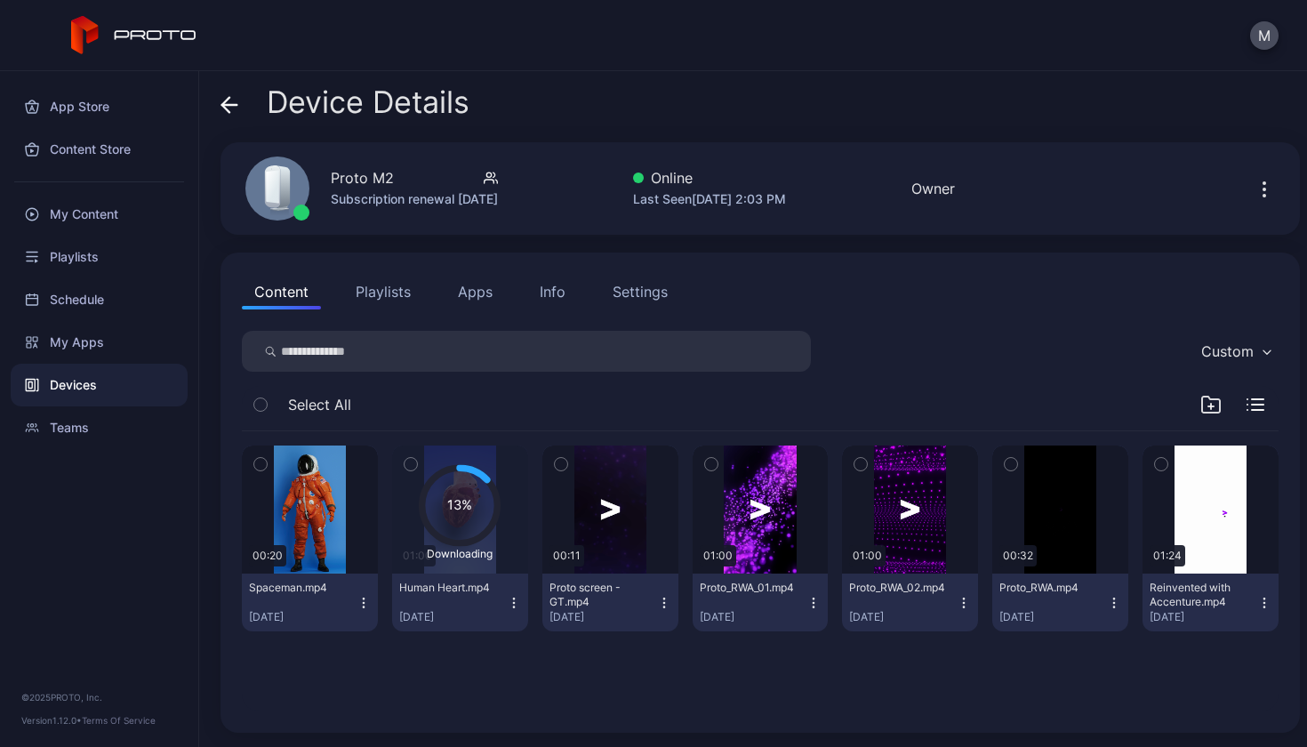
click at [385, 294] on button "Playlists" at bounding box center [383, 292] width 80 height 36
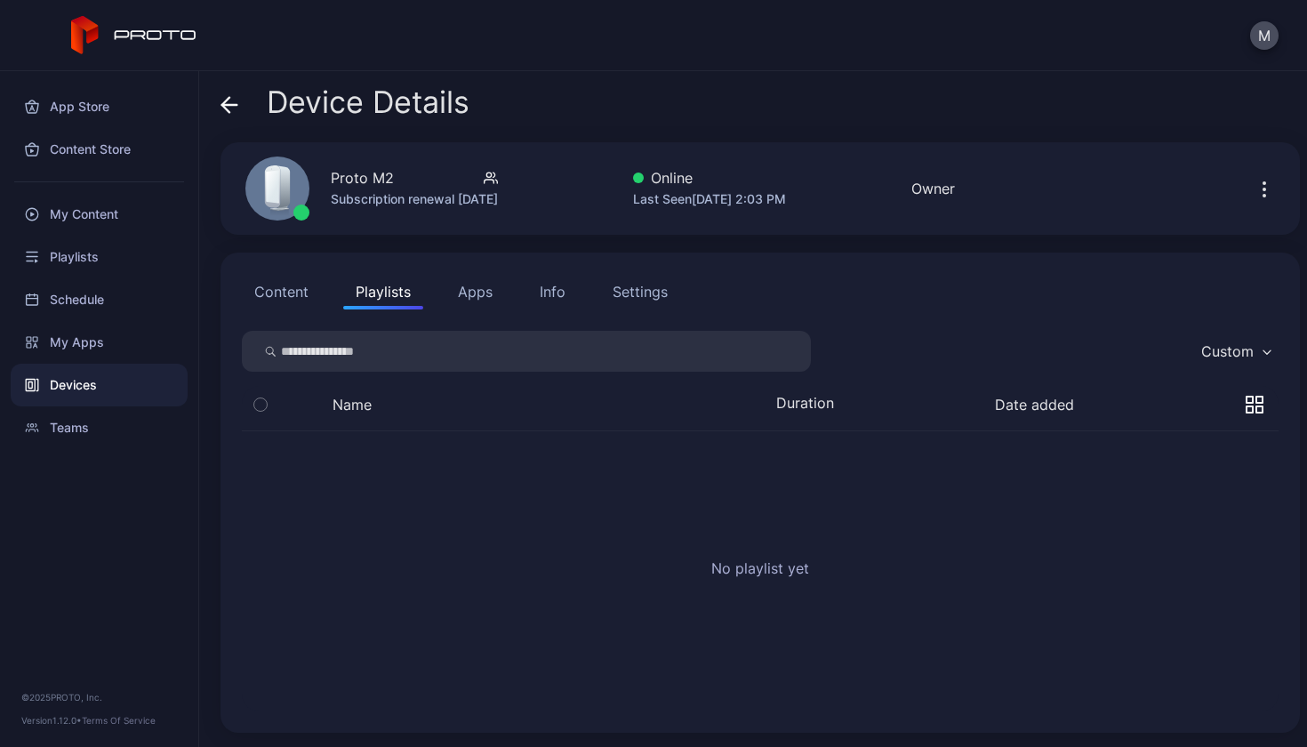
click at [455, 294] on button "Apps" at bounding box center [476, 292] width 60 height 36
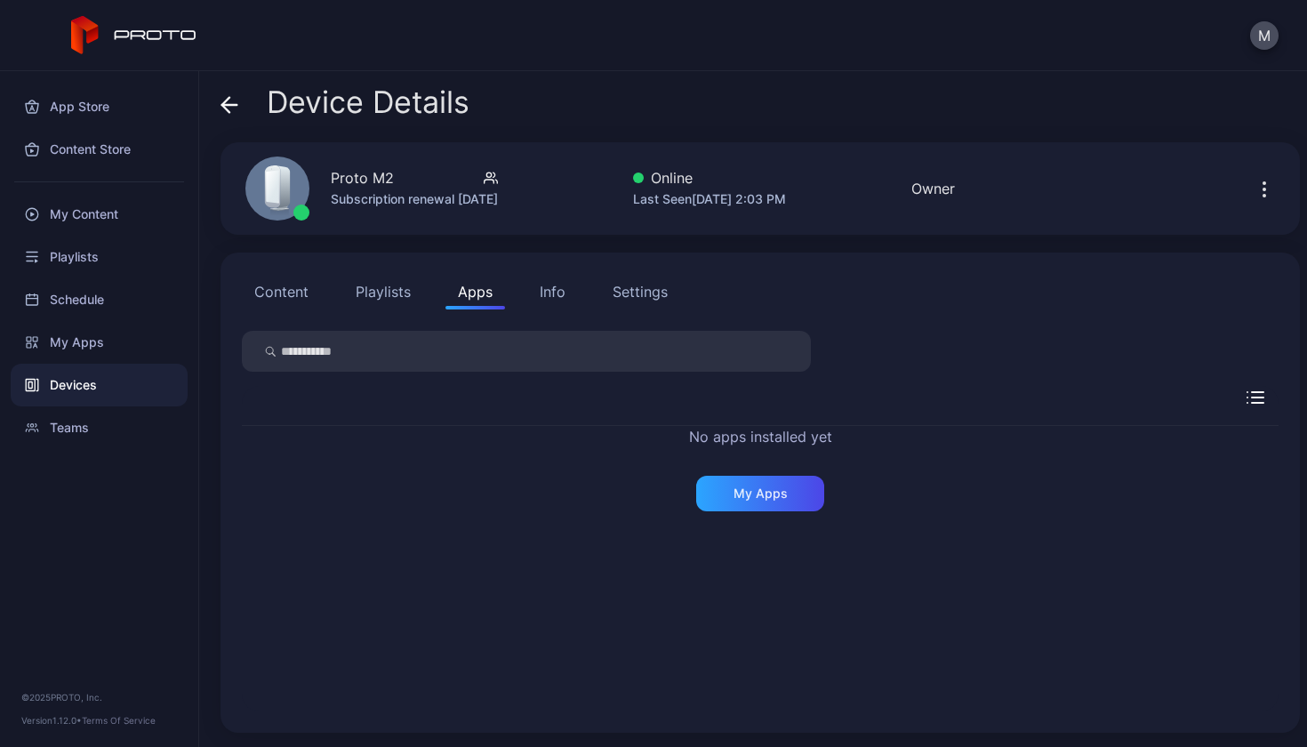
click at [303, 284] on button "Content" at bounding box center [281, 292] width 79 height 36
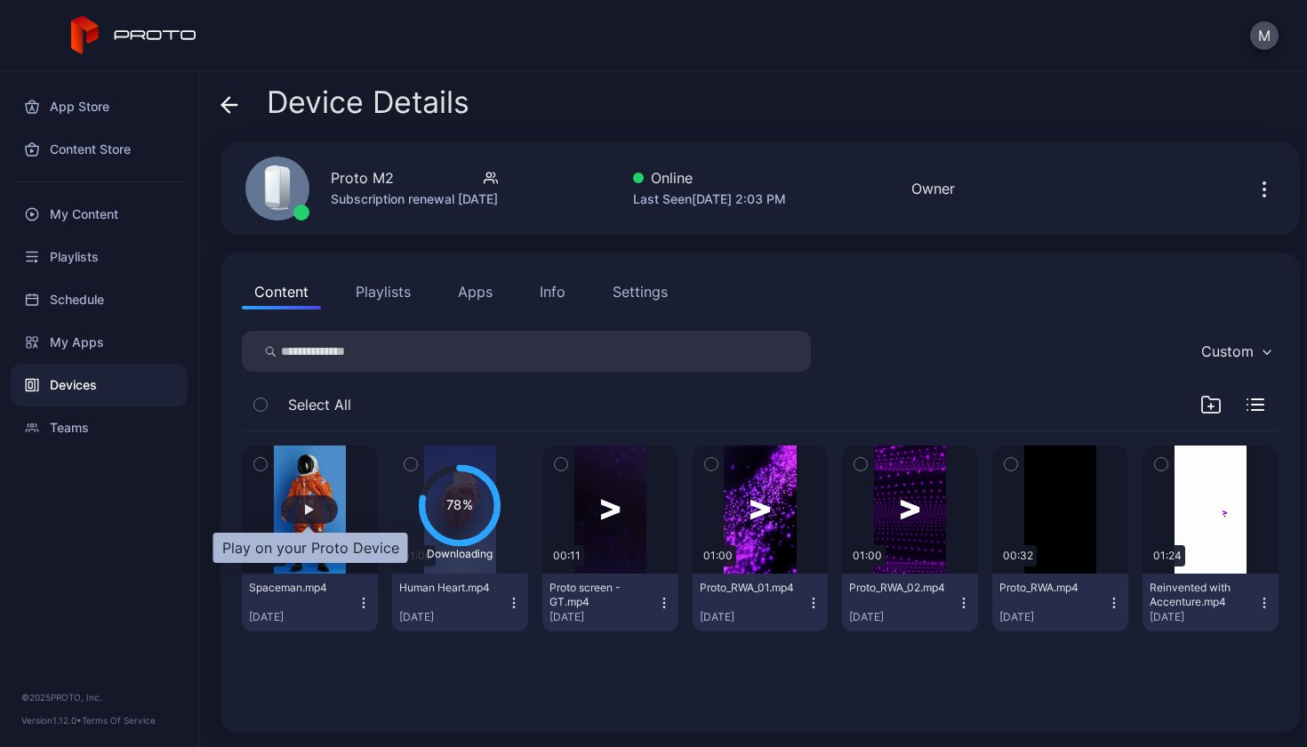
click at [320, 523] on div "button" at bounding box center [309, 509] width 57 height 28
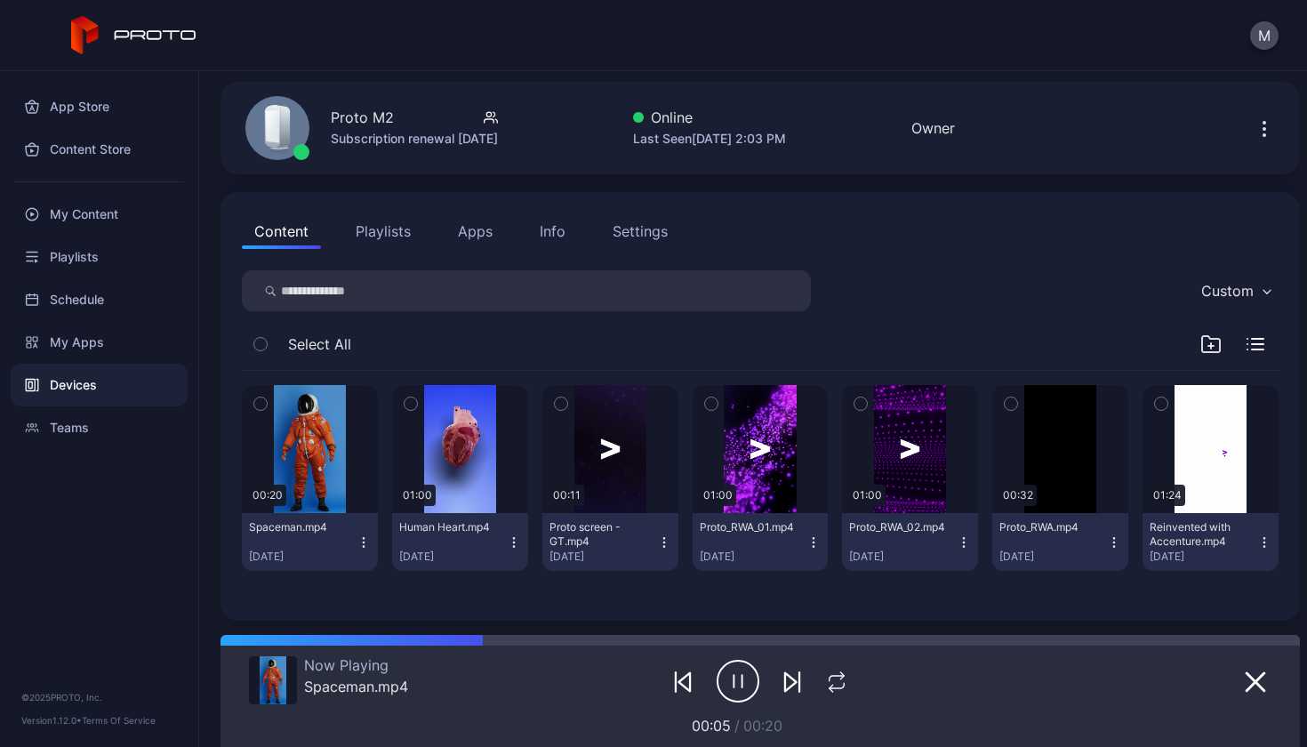
scroll to position [60, 0]
click at [720, 675] on icon "button" at bounding box center [738, 681] width 43 height 44
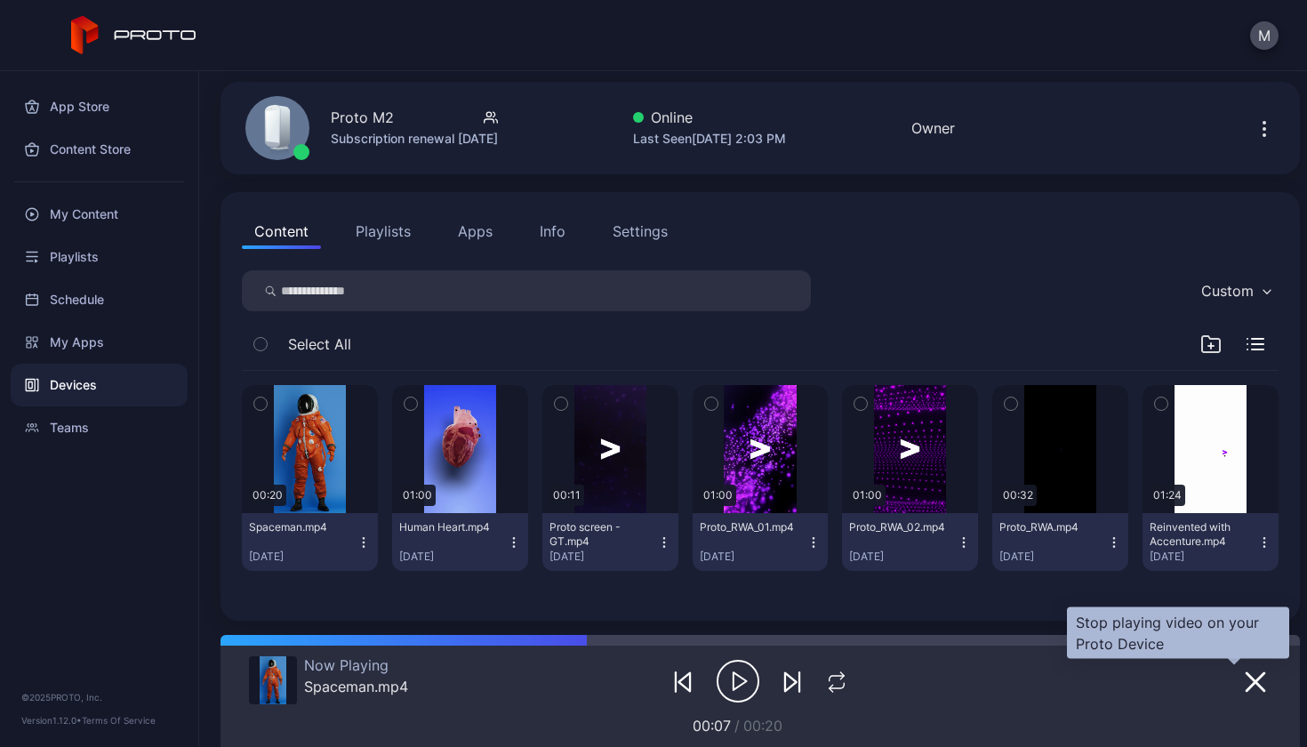
click at [1240, 689] on button "button" at bounding box center [1256, 681] width 32 height 25
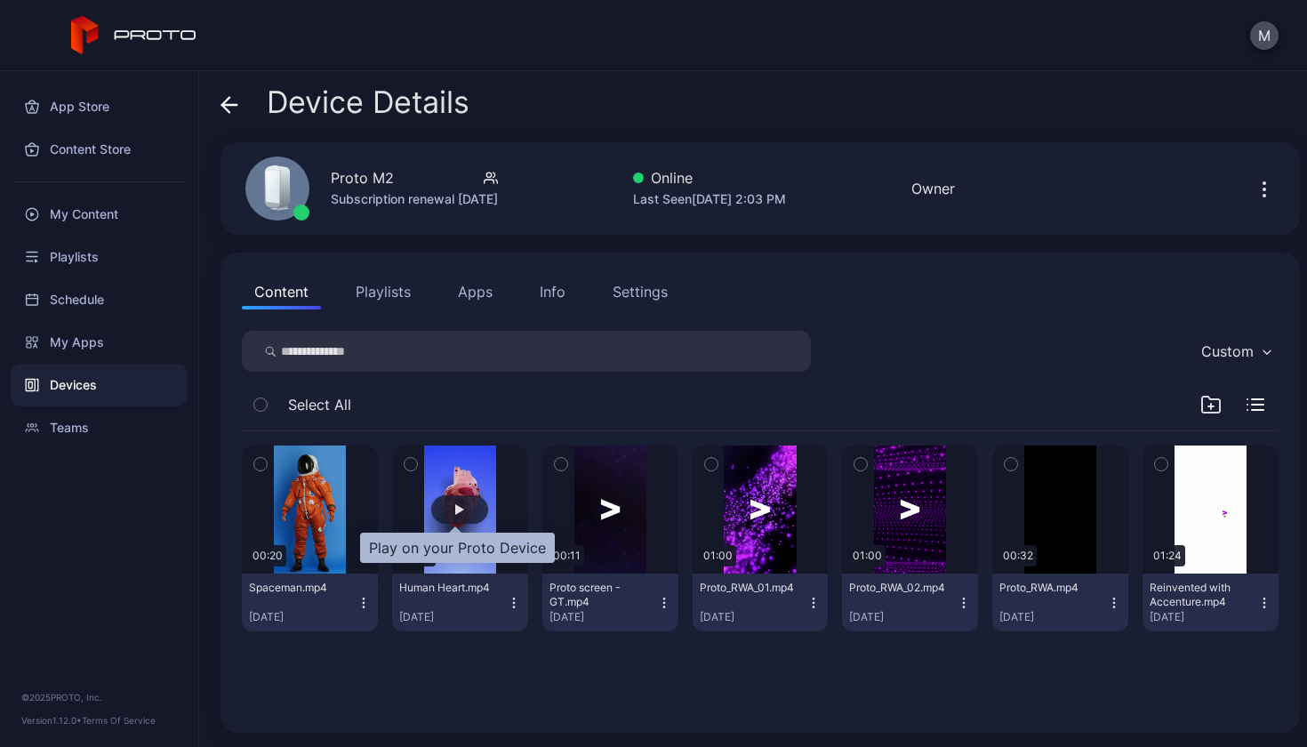
click at [463, 506] on div "button" at bounding box center [459, 509] width 57 height 28
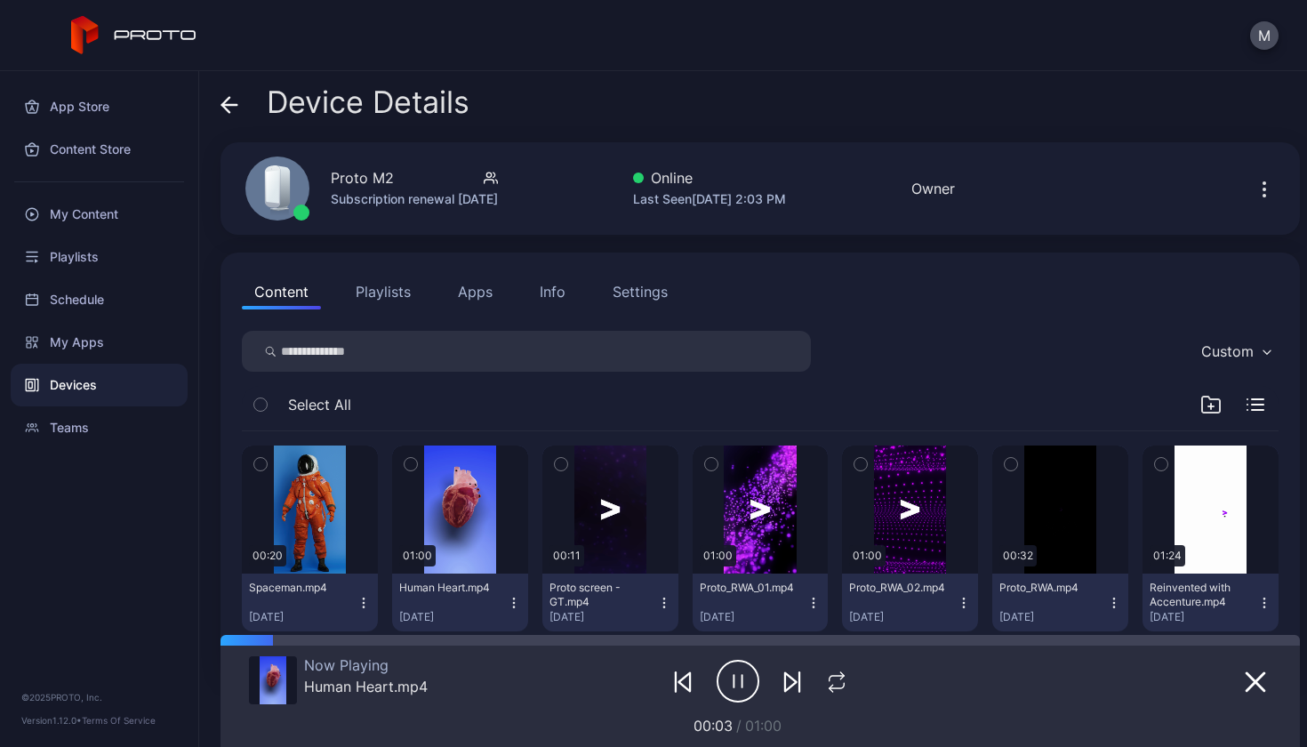
click at [482, 601] on div "[MEDICAL_DATA].mp4 [DATE]" at bounding box center [453, 603] width 108 height 44
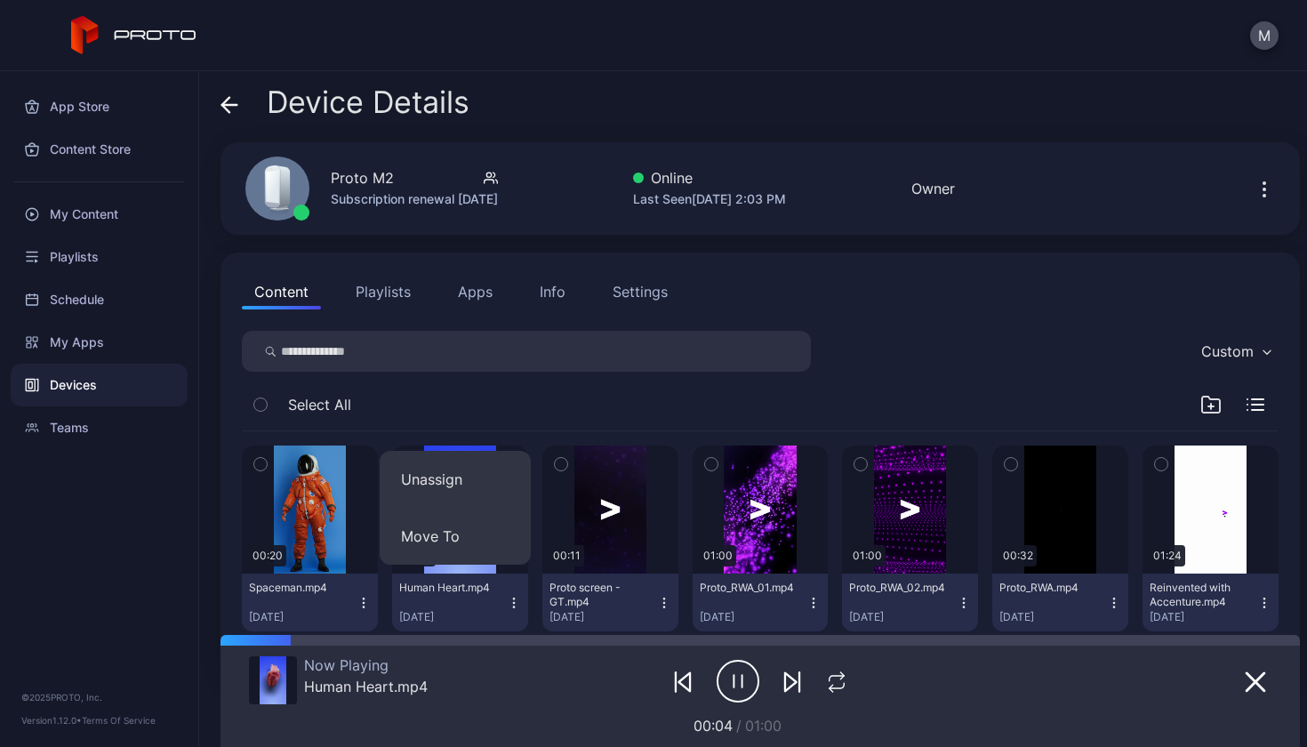
click at [475, 596] on div "[MEDICAL_DATA].mp4 [DATE]" at bounding box center [453, 603] width 108 height 44
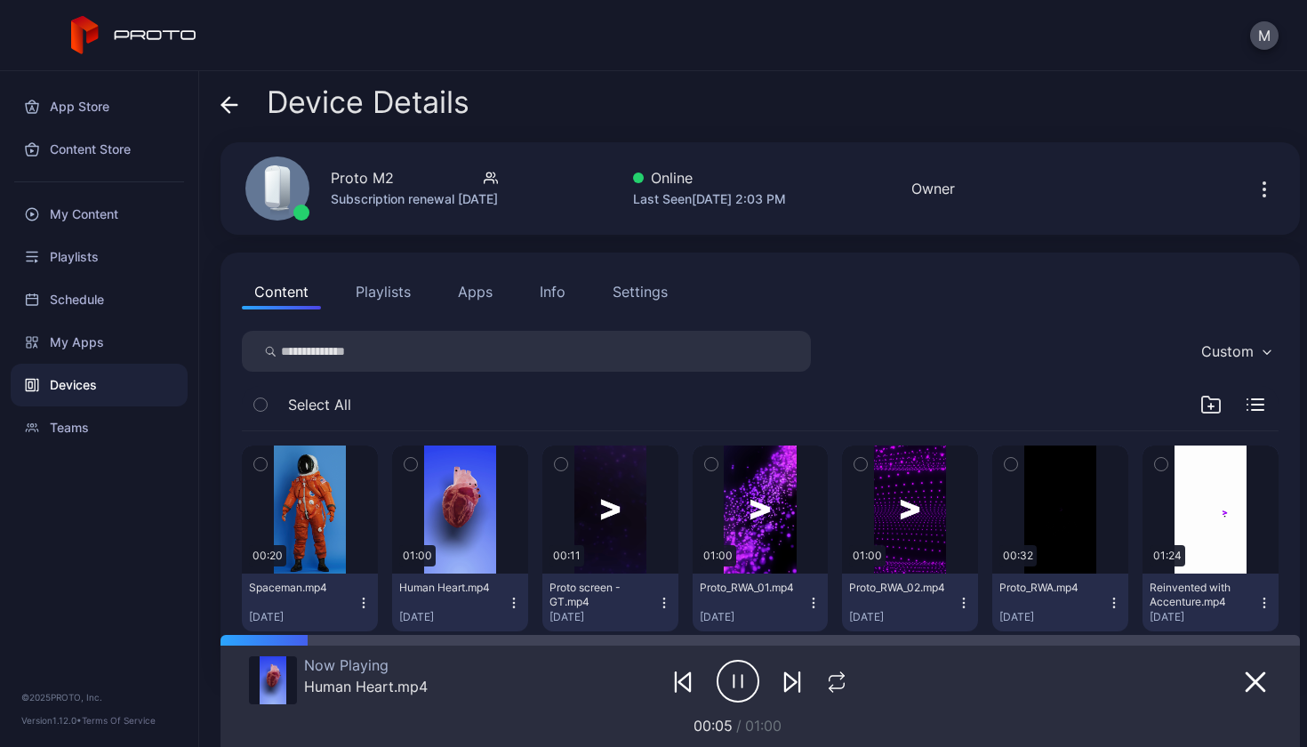
click at [740, 691] on icon "button" at bounding box center [738, 681] width 43 height 44
click at [739, 689] on icon "button" at bounding box center [738, 681] width 43 height 44
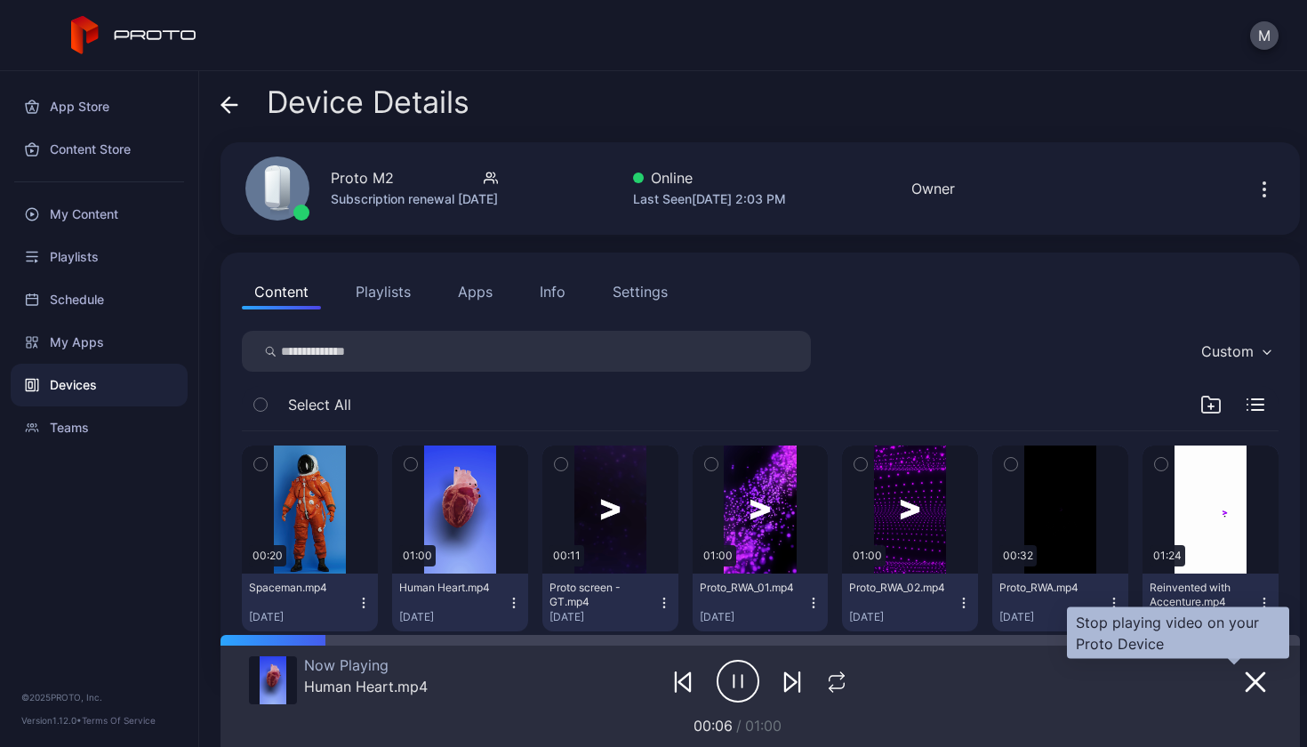
click at [1245, 678] on icon "button" at bounding box center [1255, 682] width 21 height 21
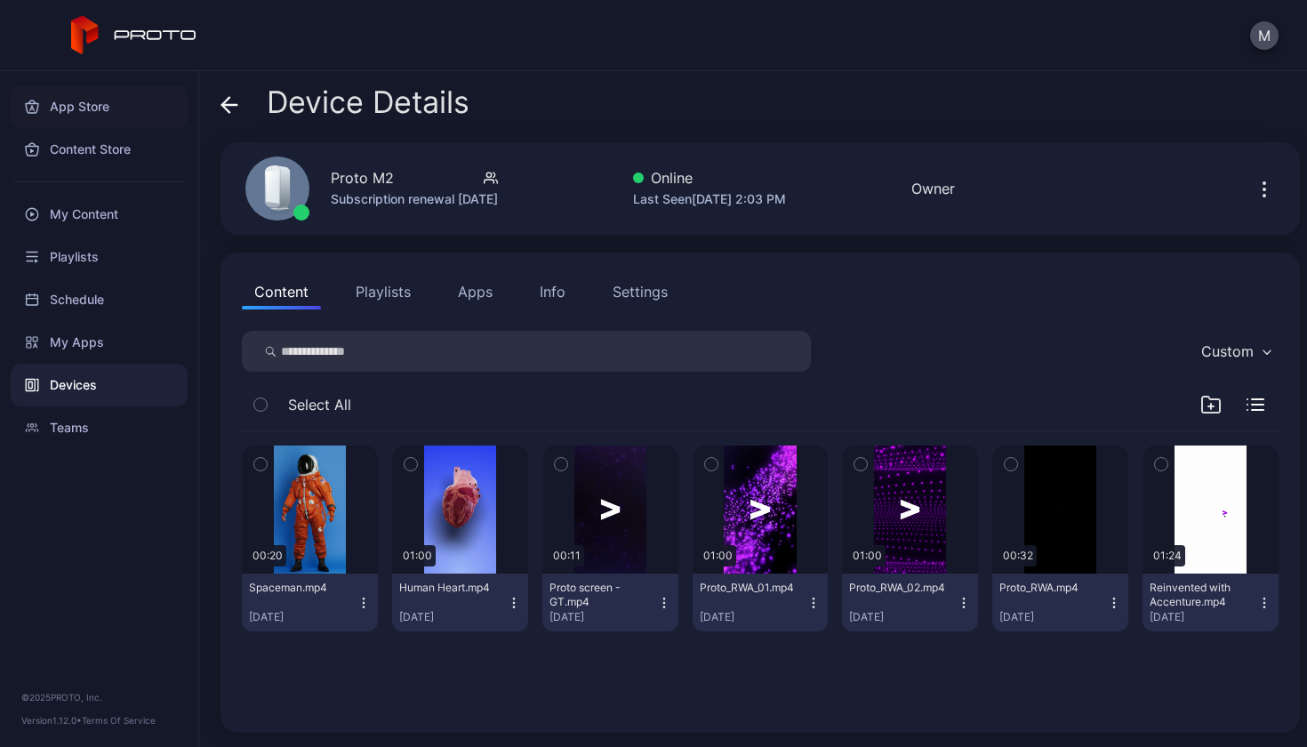
click at [110, 97] on div "App Store" at bounding box center [99, 106] width 177 height 43
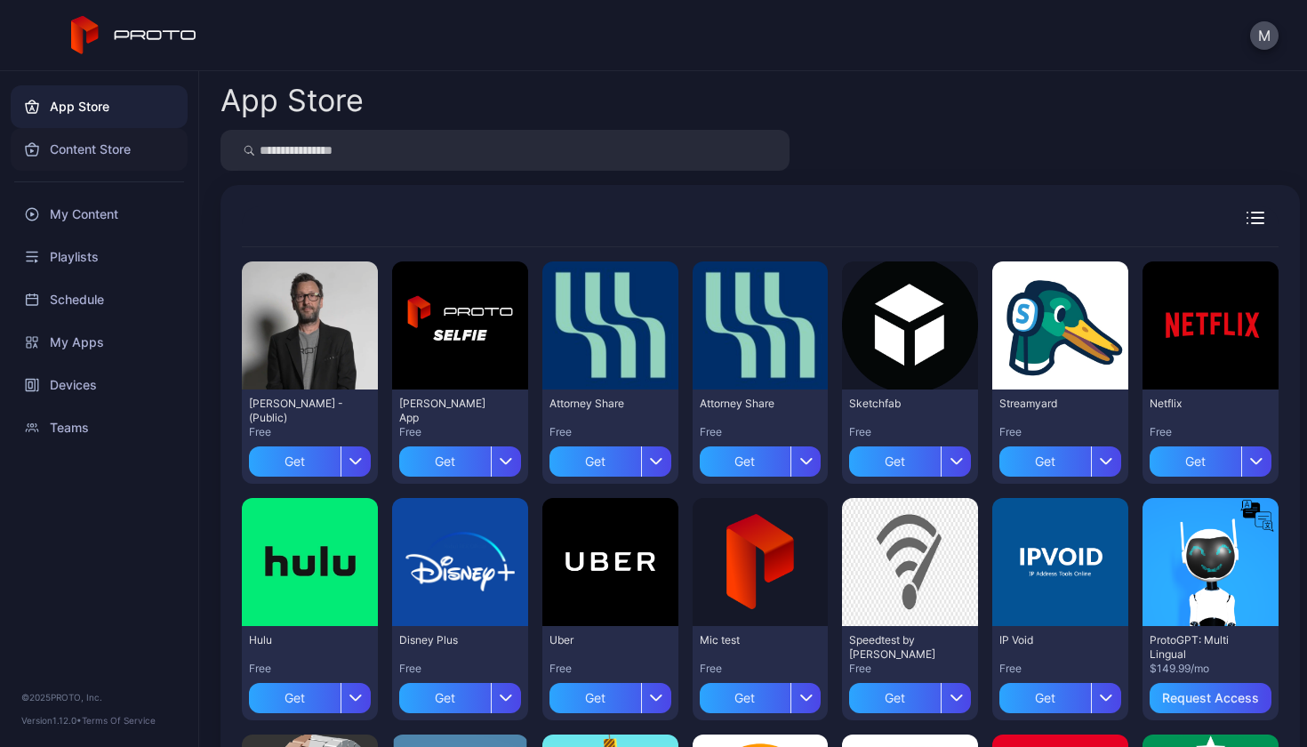
click at [88, 144] on div "Content Store" at bounding box center [99, 149] width 177 height 43
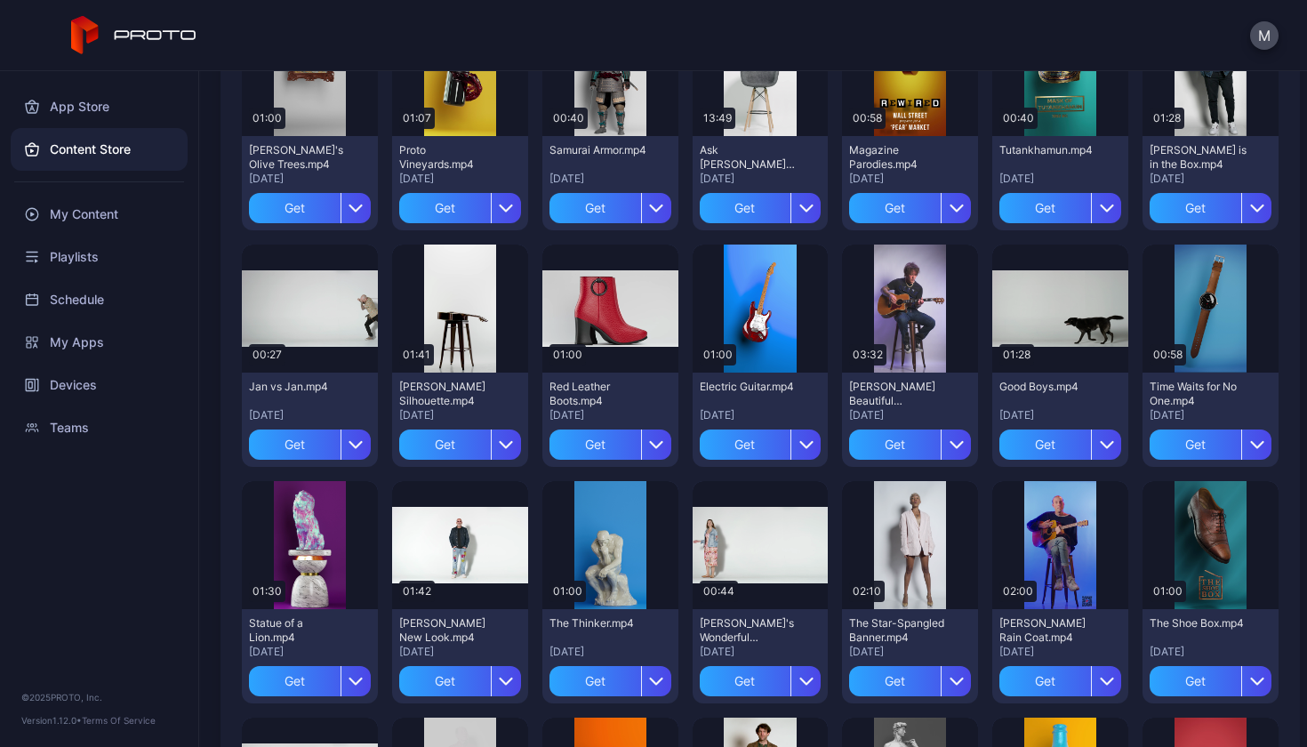
scroll to position [1188, 0]
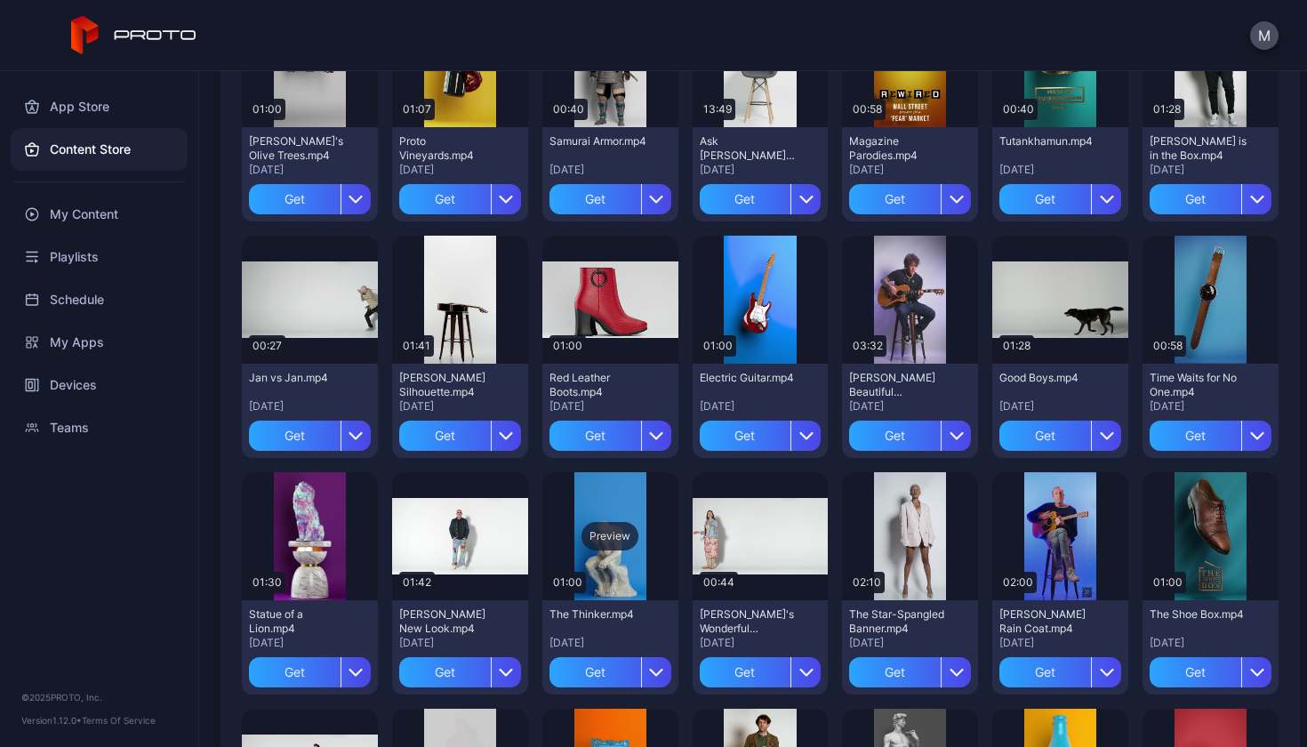
click at [615, 538] on div "Preview" at bounding box center [610, 536] width 57 height 28
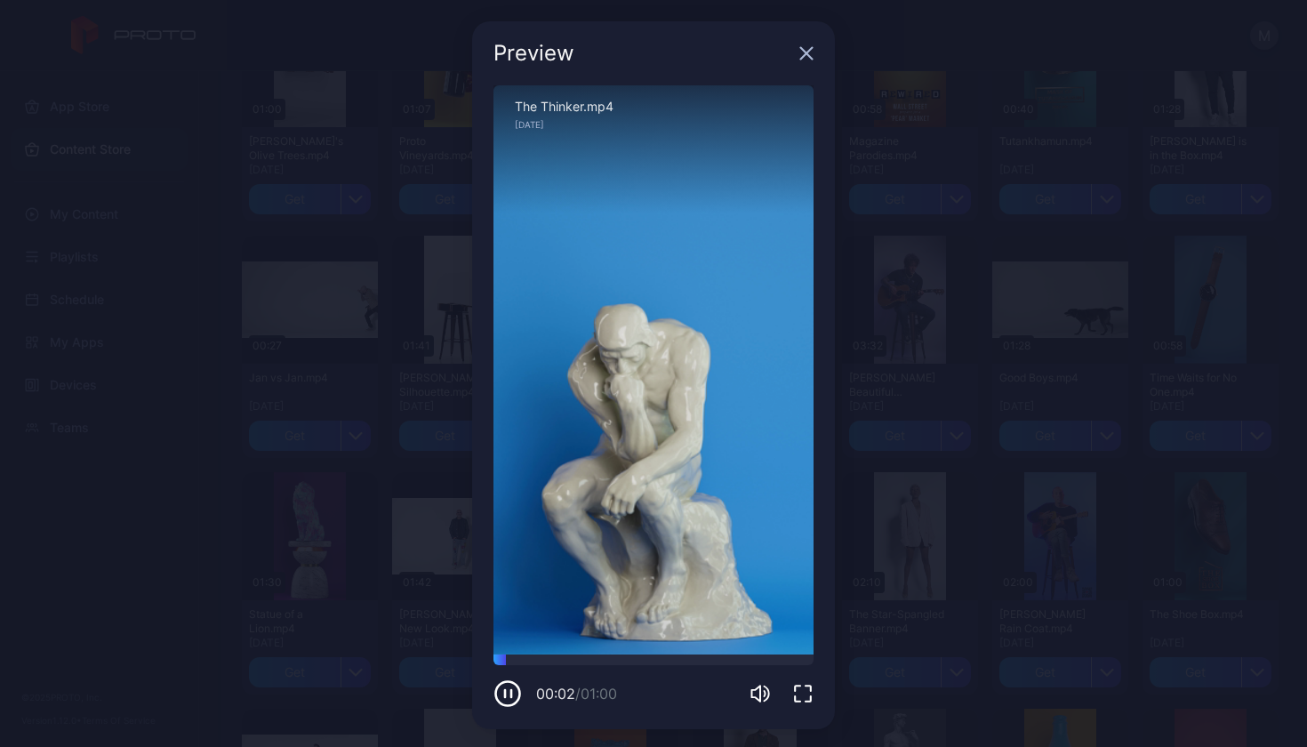
click at [796, 62] on div "Preview" at bounding box center [653, 53] width 363 height 64
click at [800, 57] on icon "button" at bounding box center [807, 53] width 14 height 14
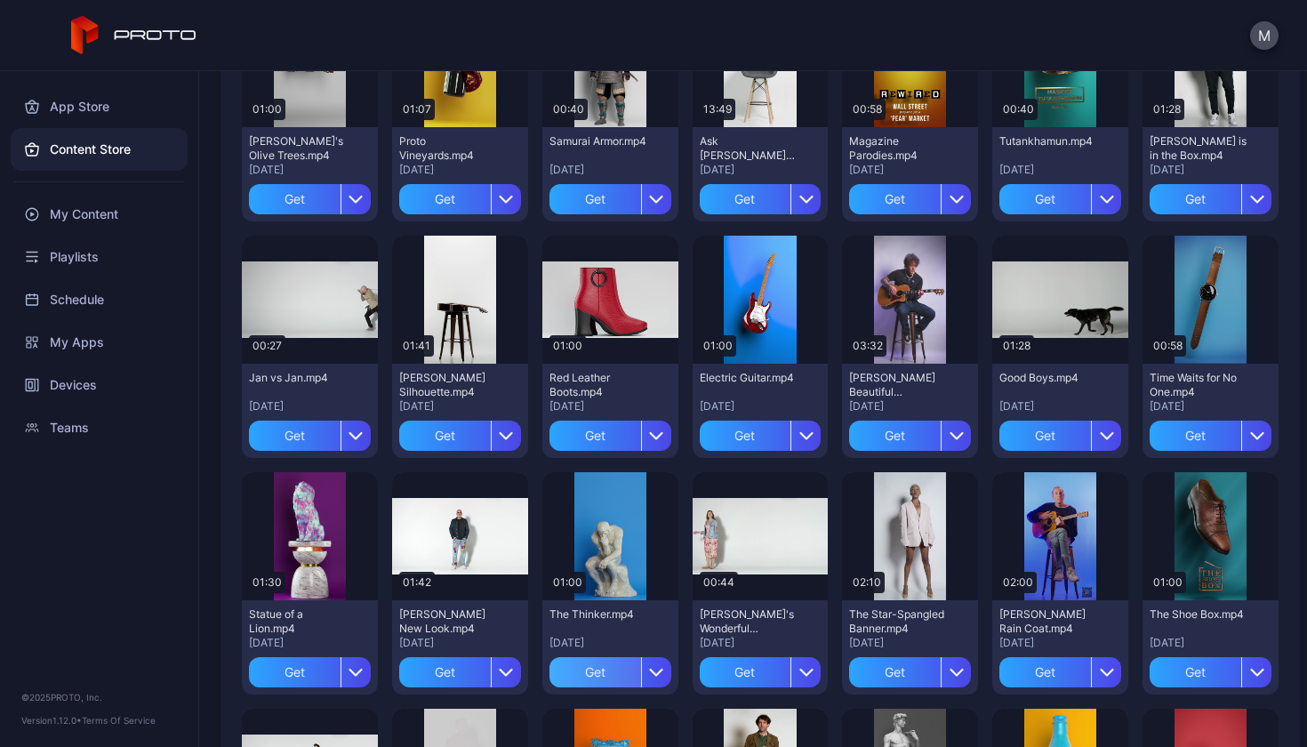
click at [591, 681] on div "Get" at bounding box center [596, 672] width 92 height 30
click at [604, 673] on div "My Content" at bounding box center [610, 672] width 68 height 14
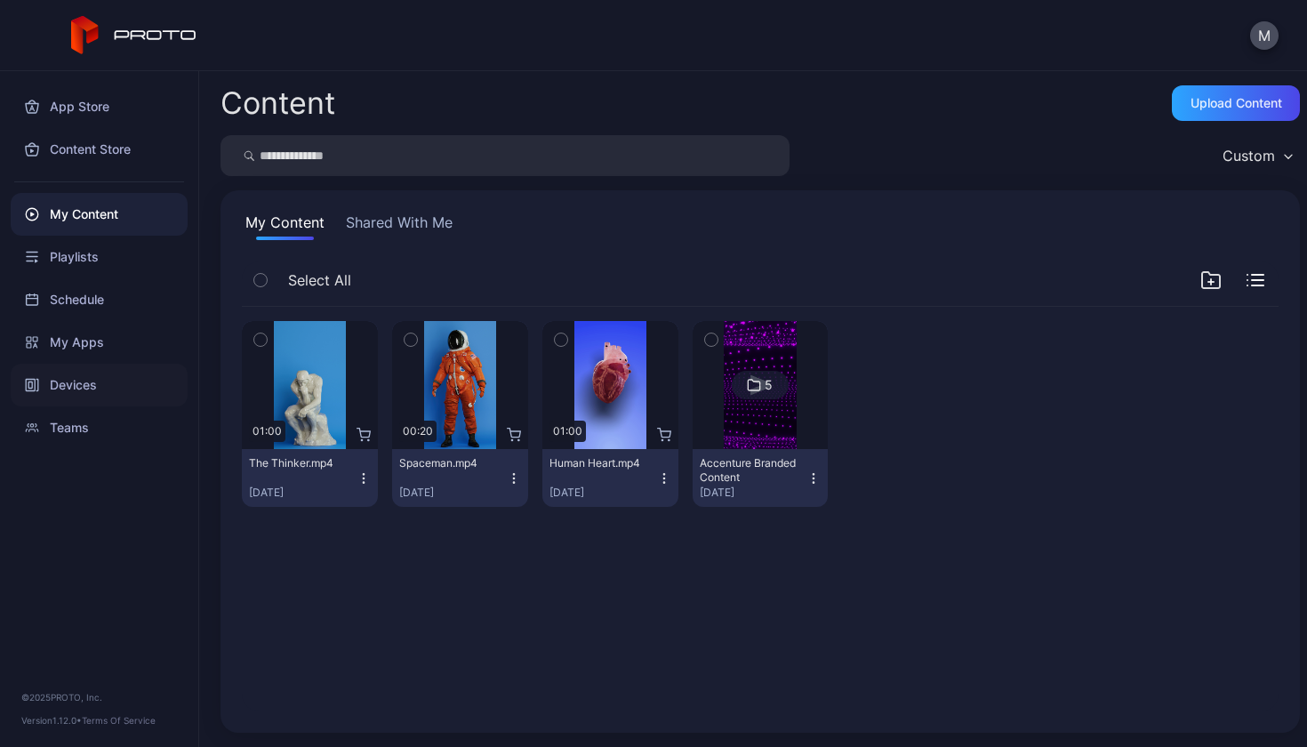
click at [131, 383] on div "Devices" at bounding box center [99, 385] width 177 height 43
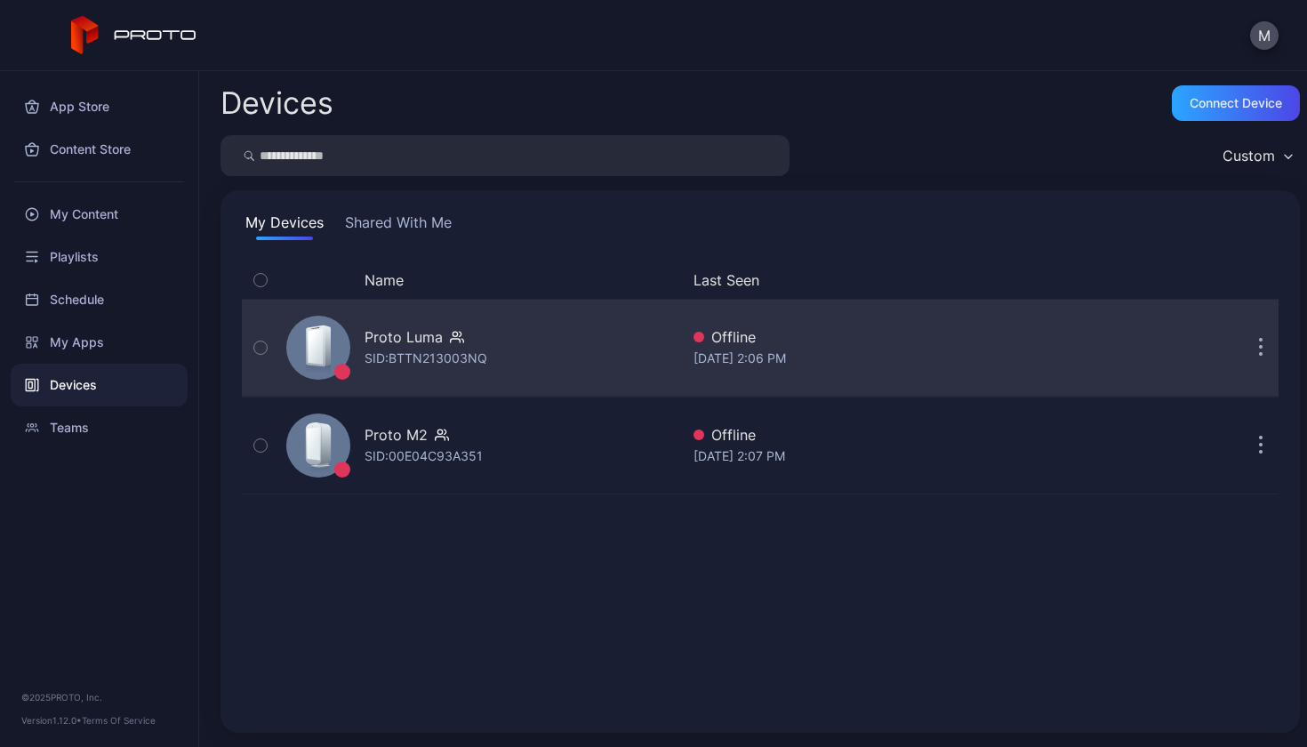
click at [1259, 351] on icon "button" at bounding box center [1261, 348] width 4 height 20
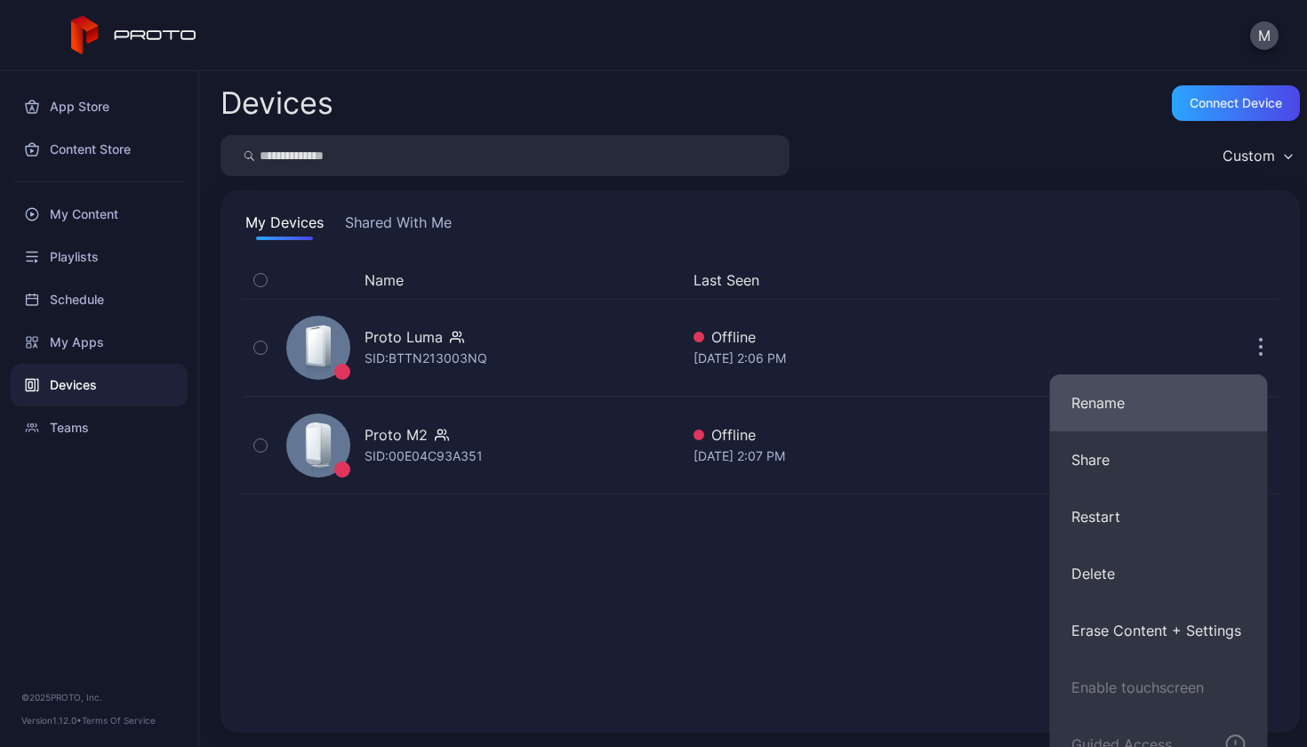
click at [1130, 404] on button "Rename" at bounding box center [1159, 402] width 218 height 57
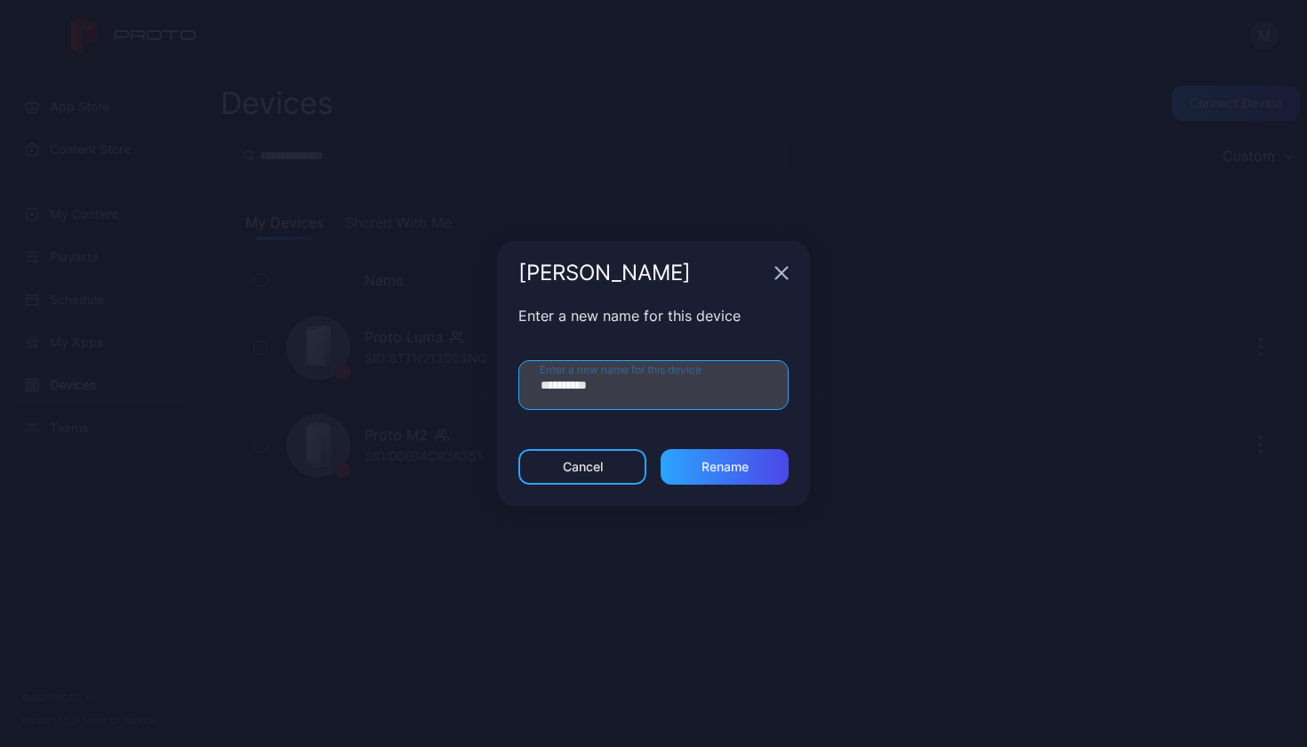
click at [612, 391] on input "**********" at bounding box center [654, 385] width 270 height 50
type input "*"
click at [690, 401] on input "**********" at bounding box center [654, 385] width 270 height 50
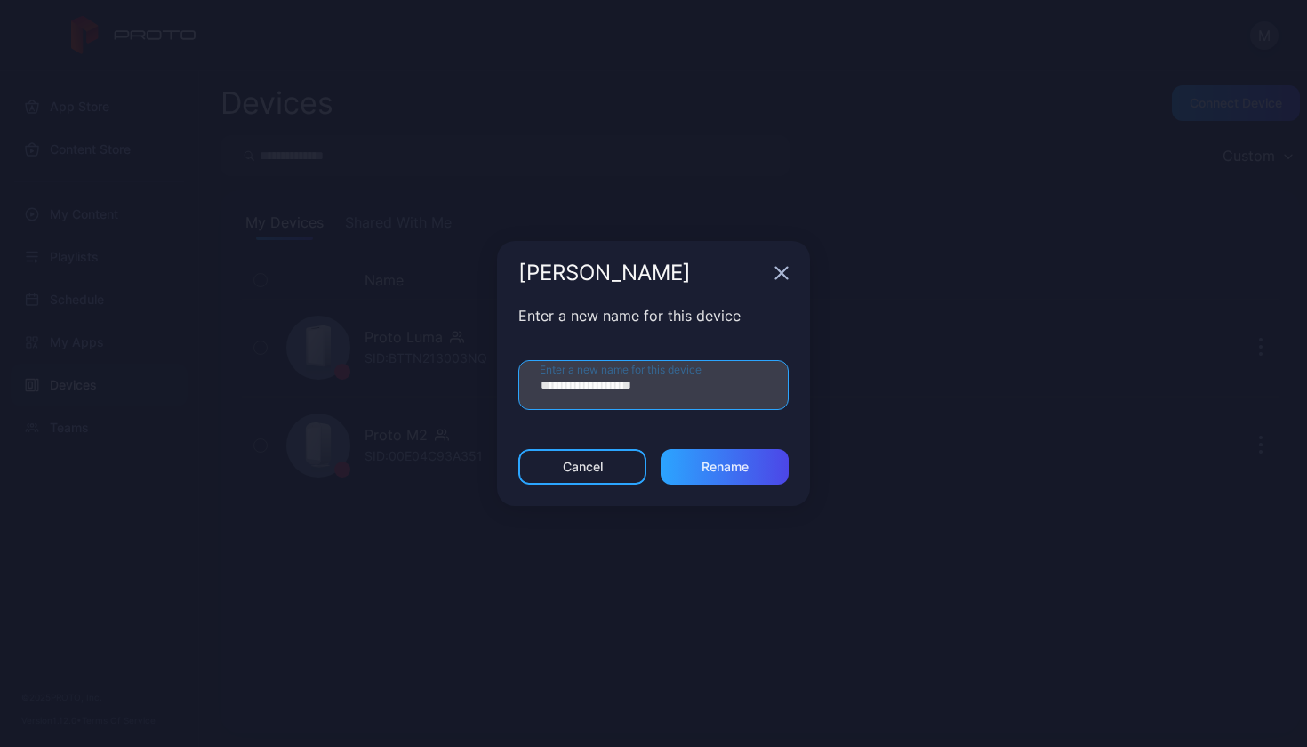
click at [690, 401] on input "**********" at bounding box center [654, 385] width 270 height 50
type input "**********"
click at [604, 456] on div "Cancel" at bounding box center [583, 467] width 128 height 36
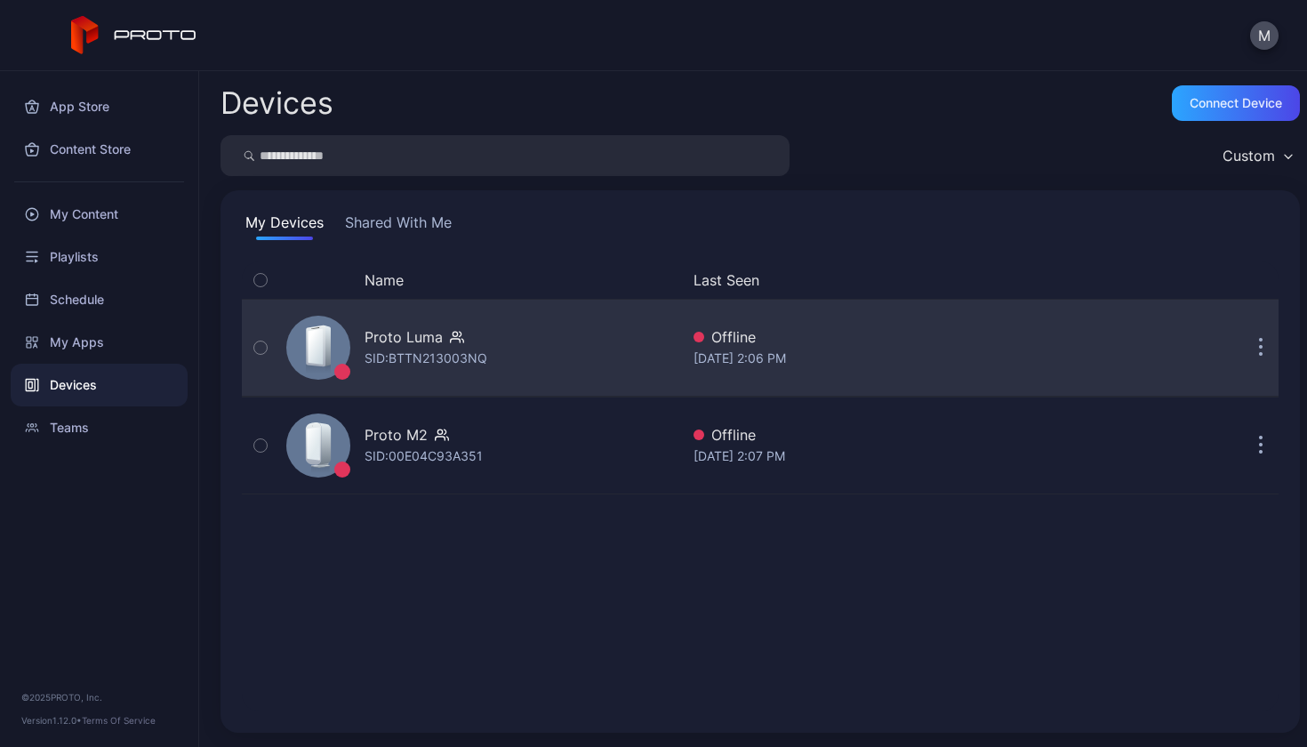
click at [1243, 357] on button "button" at bounding box center [1261, 348] width 36 height 36
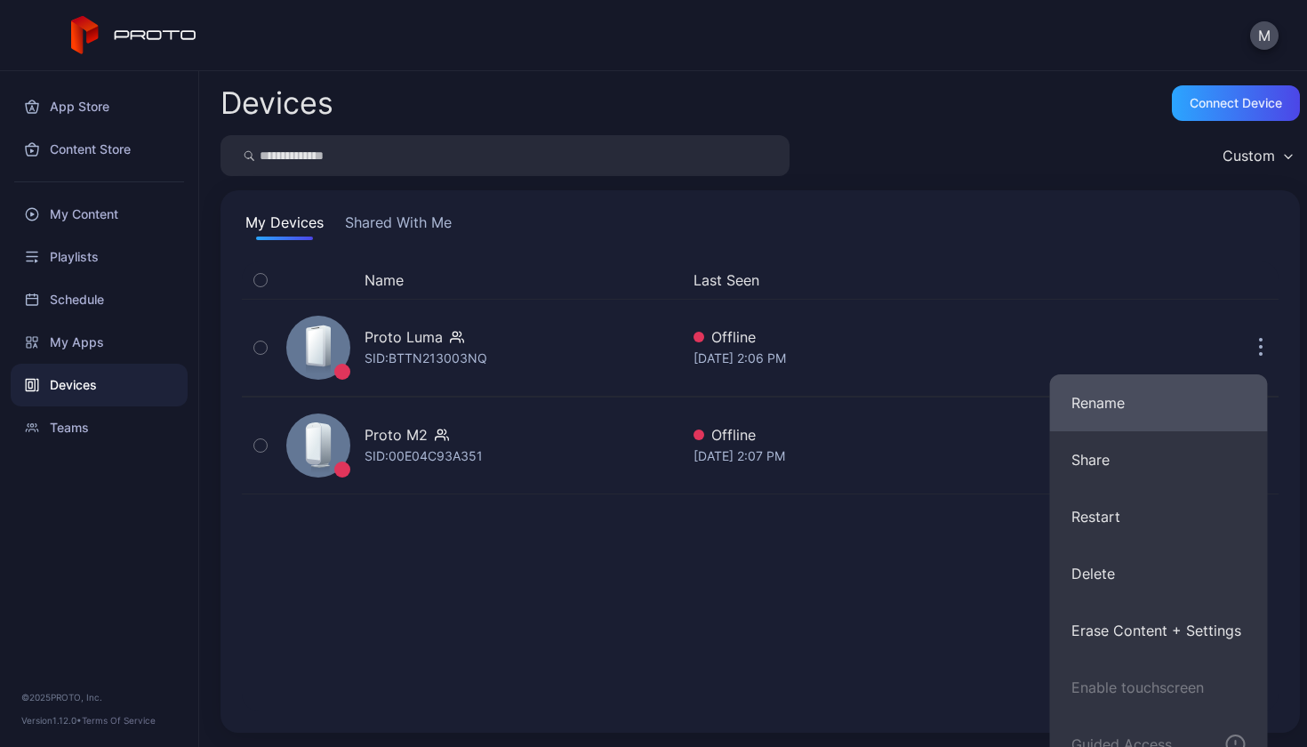
click at [1162, 409] on button "Rename" at bounding box center [1159, 402] width 218 height 57
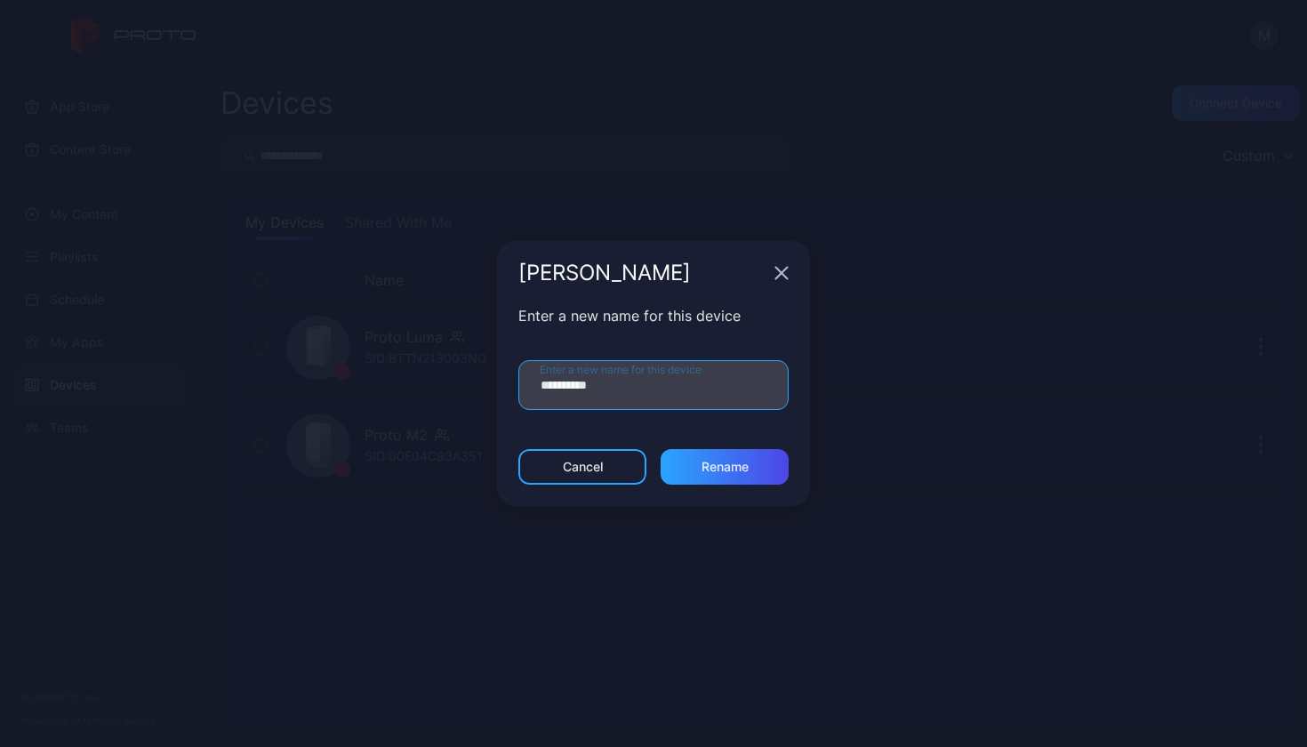
click at [578, 387] on input "**********" at bounding box center [654, 385] width 270 height 50
drag, startPoint x: 577, startPoint y: 387, endPoint x: 527, endPoint y: 386, distance: 49.8
click at [527, 386] on input "**********" at bounding box center [654, 385] width 270 height 50
paste input "**********"
type input "**********"
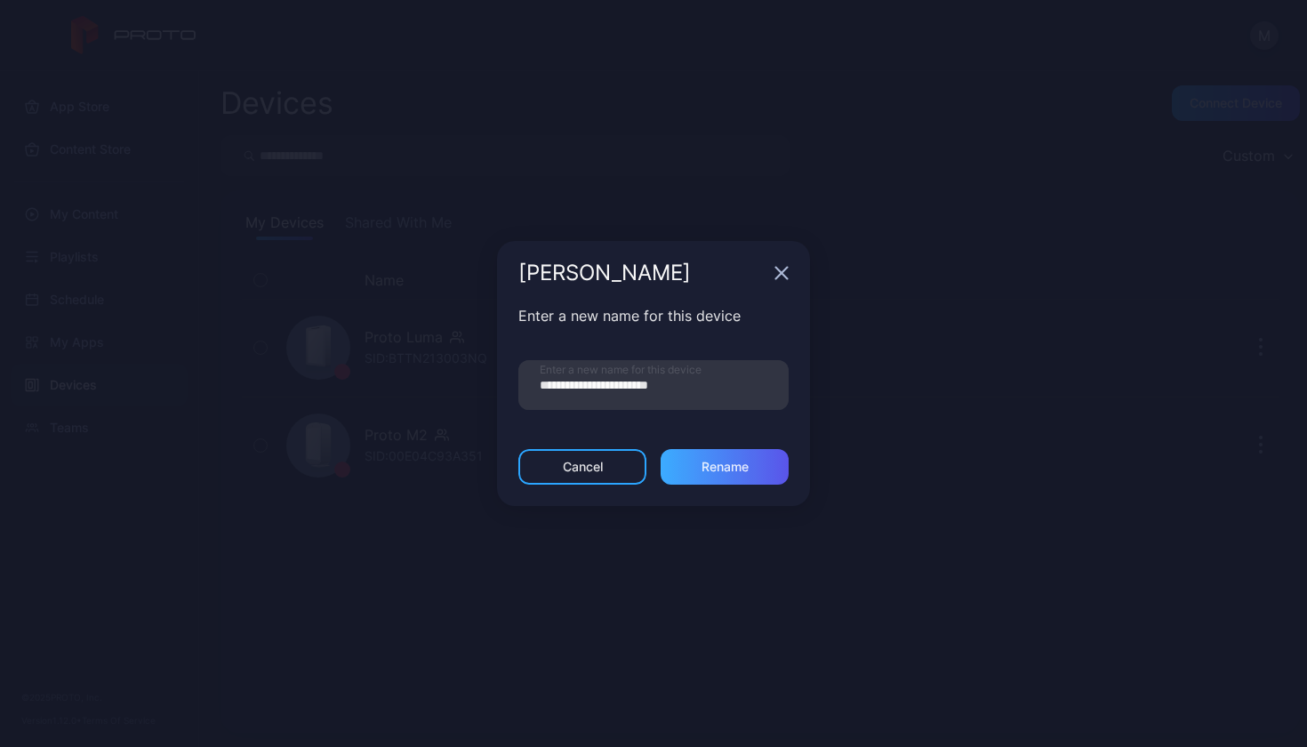
click at [747, 463] on div "Rename" at bounding box center [725, 467] width 47 height 14
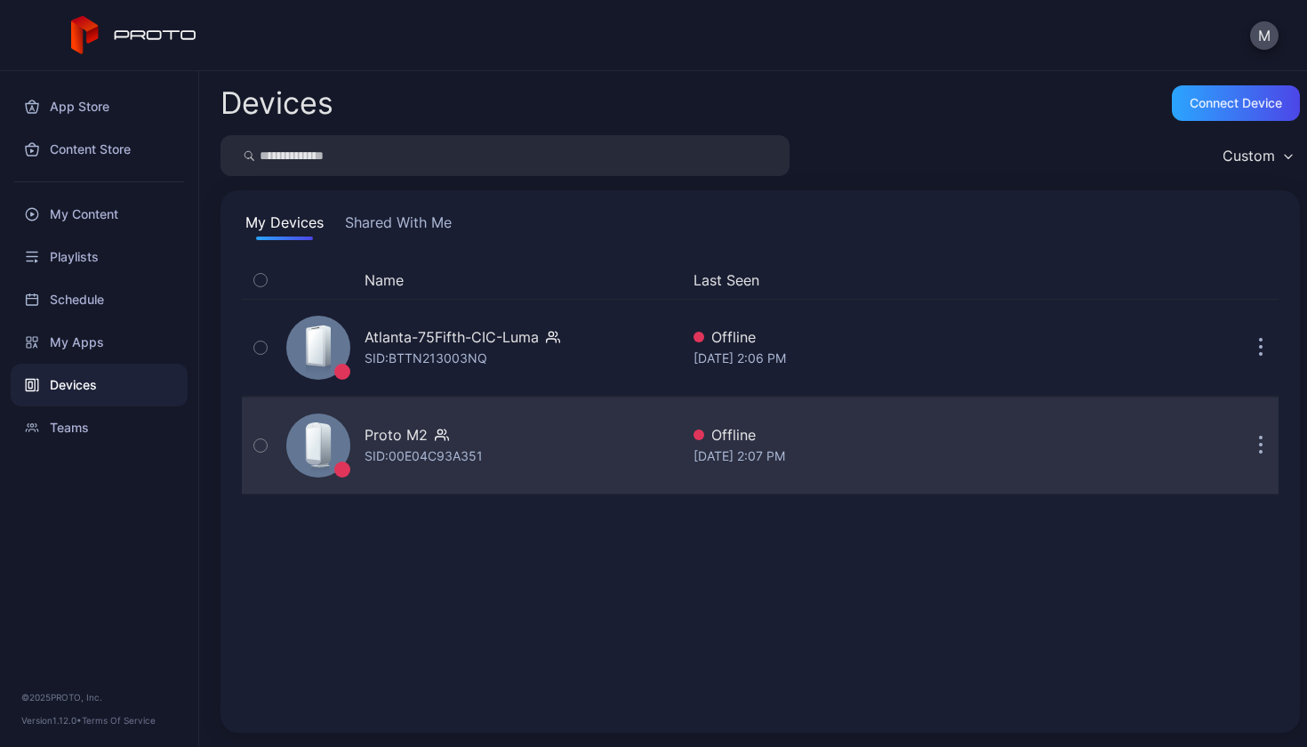
click at [1245, 447] on button "button" at bounding box center [1261, 446] width 36 height 36
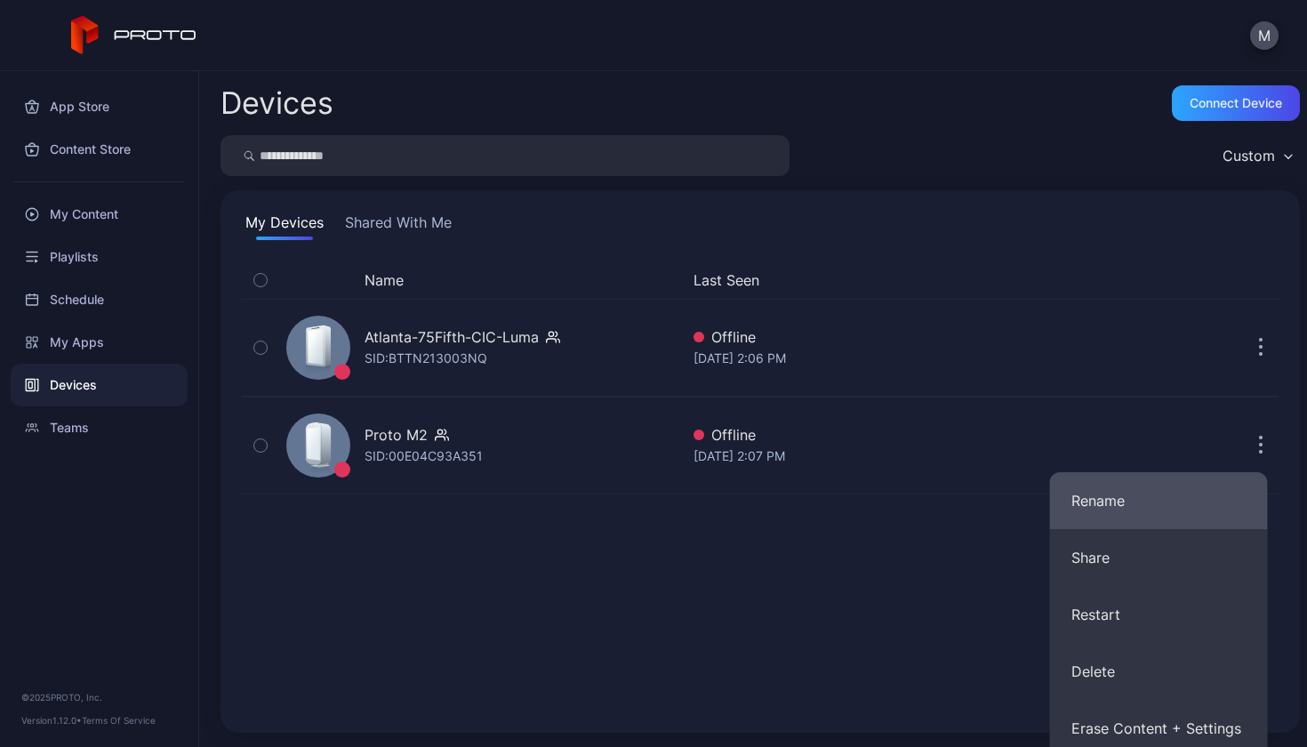
click at [1131, 490] on button "Rename" at bounding box center [1159, 500] width 218 height 57
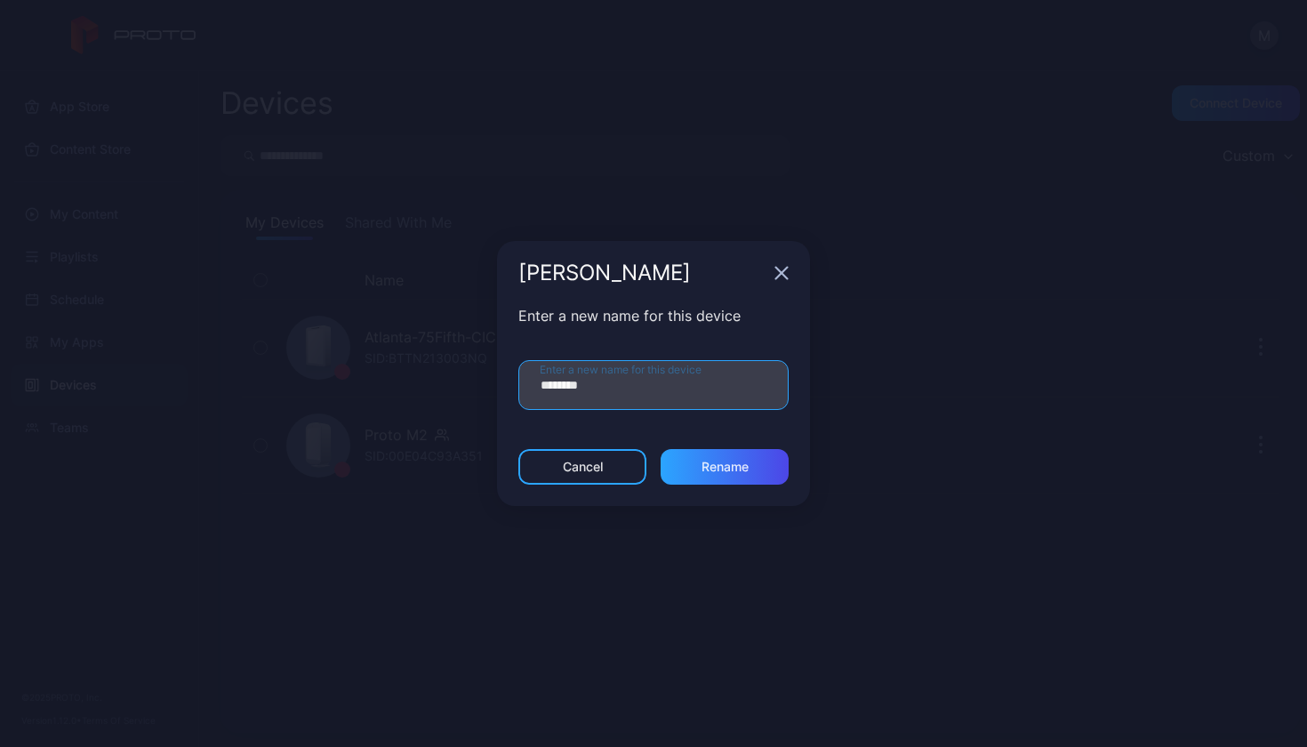
drag, startPoint x: 575, startPoint y: 383, endPoint x: 521, endPoint y: 389, distance: 53.6
click at [521, 389] on input "********" at bounding box center [654, 385] width 270 height 50
paste input "**********"
type input "**********"
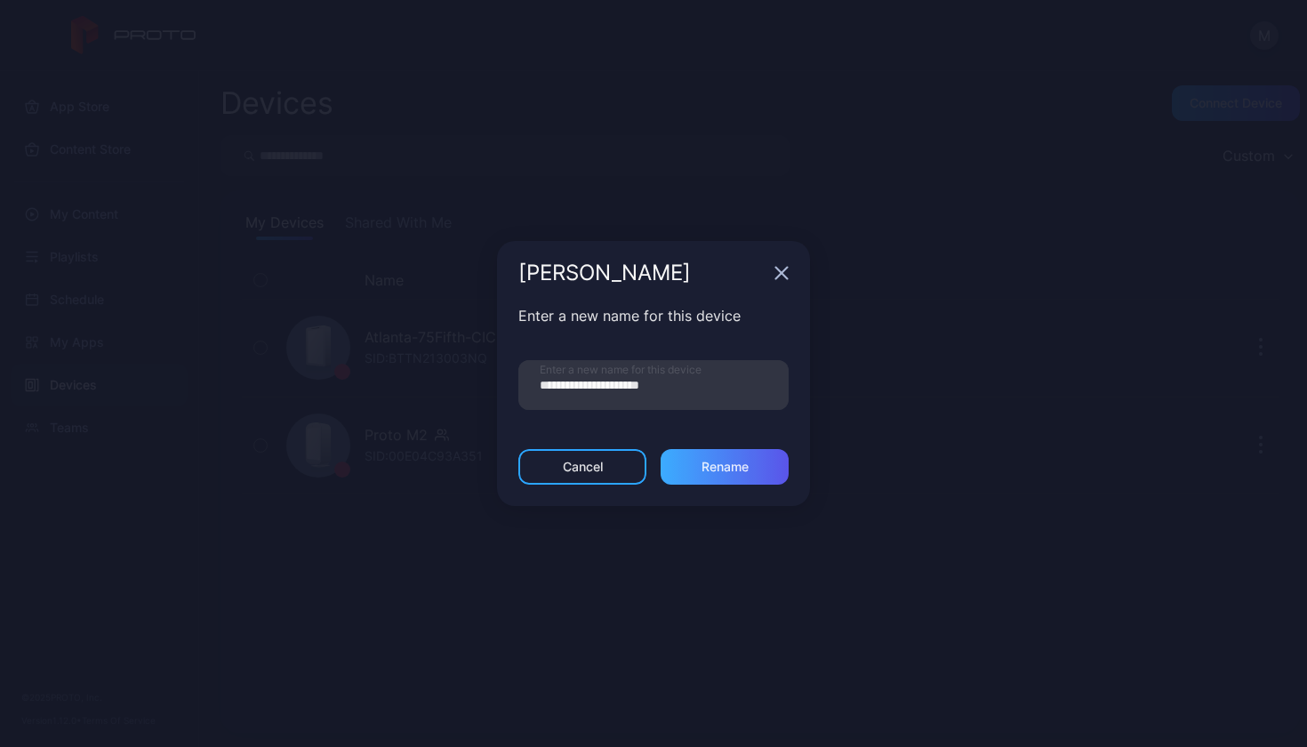
click at [733, 469] on div "Rename" at bounding box center [725, 467] width 47 height 14
